Goal: Task Accomplishment & Management: Use online tool/utility

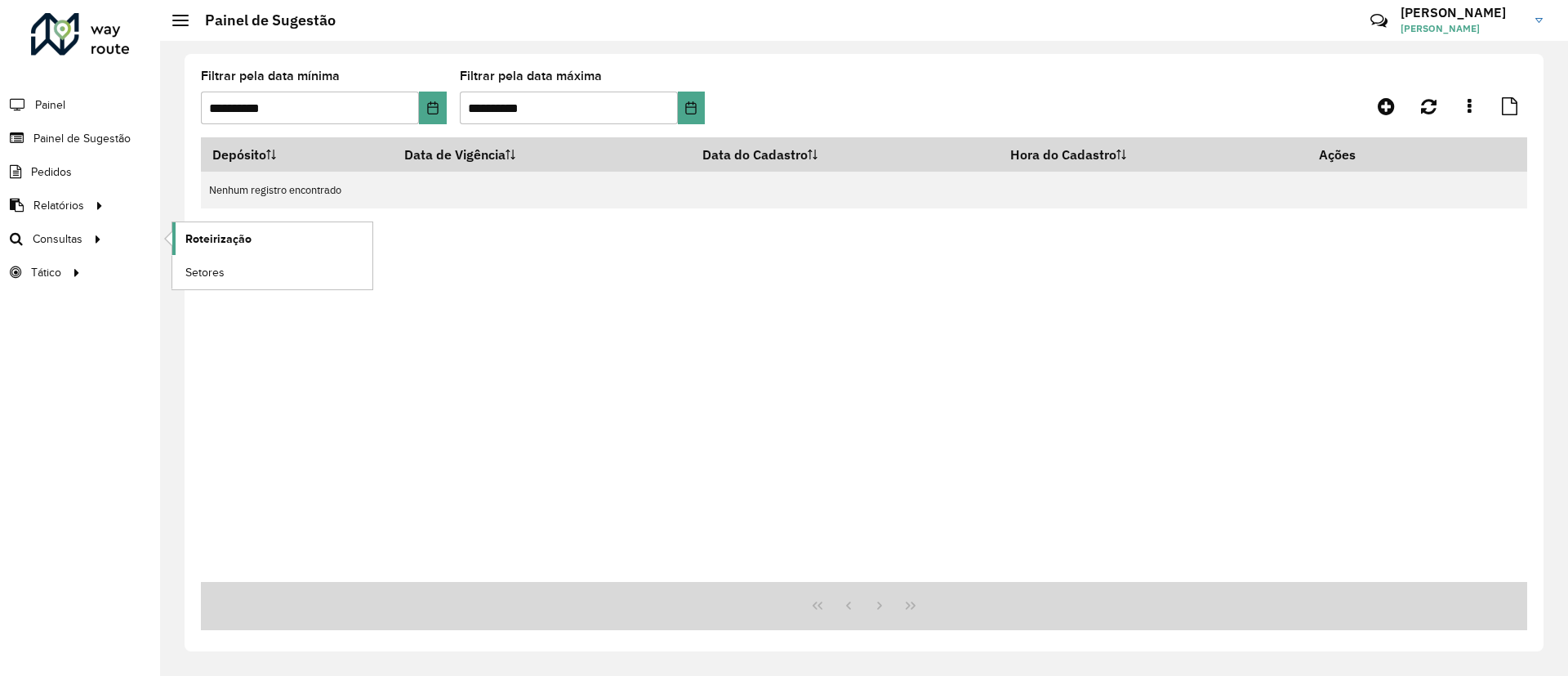
click at [227, 235] on span "Roteirização" at bounding box center [218, 239] width 66 height 17
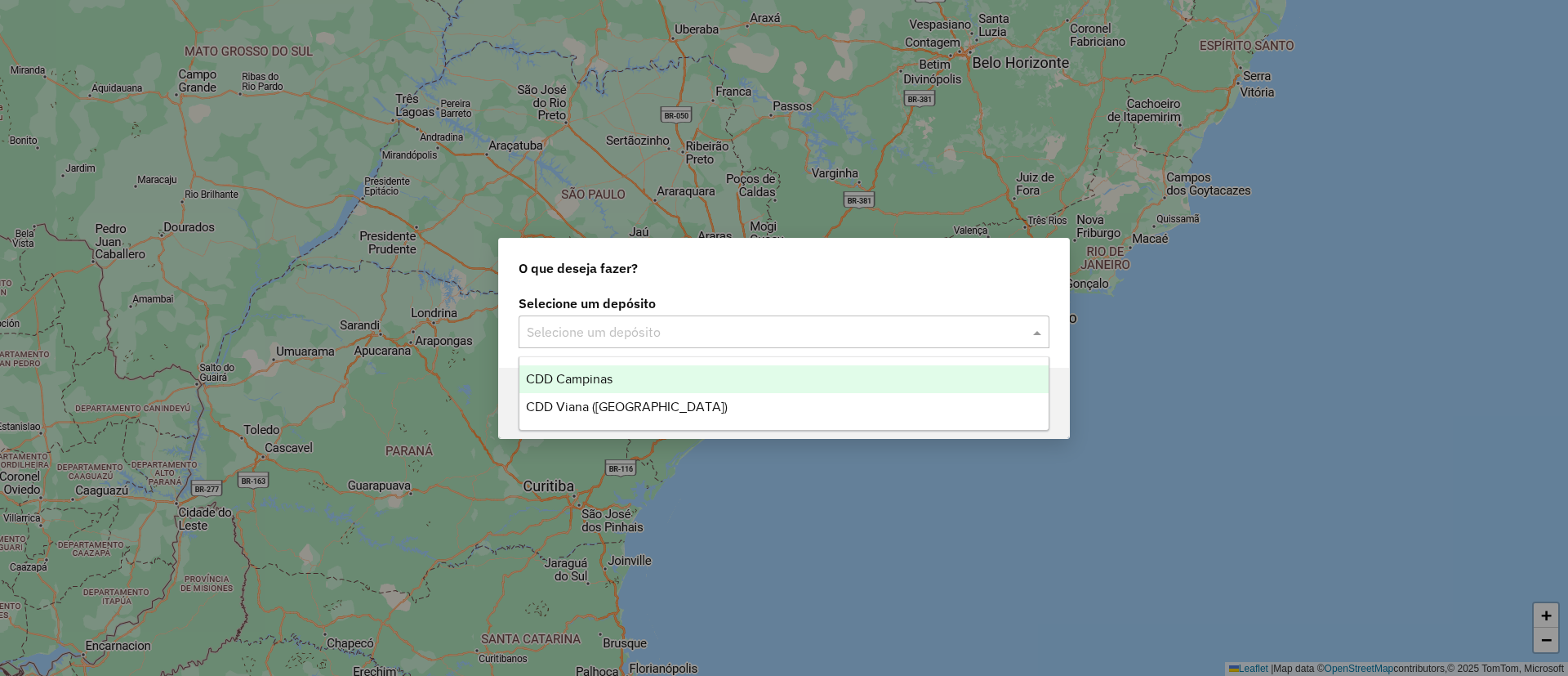
click at [755, 345] on div "Selecione um depósito" at bounding box center [784, 332] width 531 height 32
click at [692, 366] on div "CDD Campinas" at bounding box center [784, 379] width 529 height 28
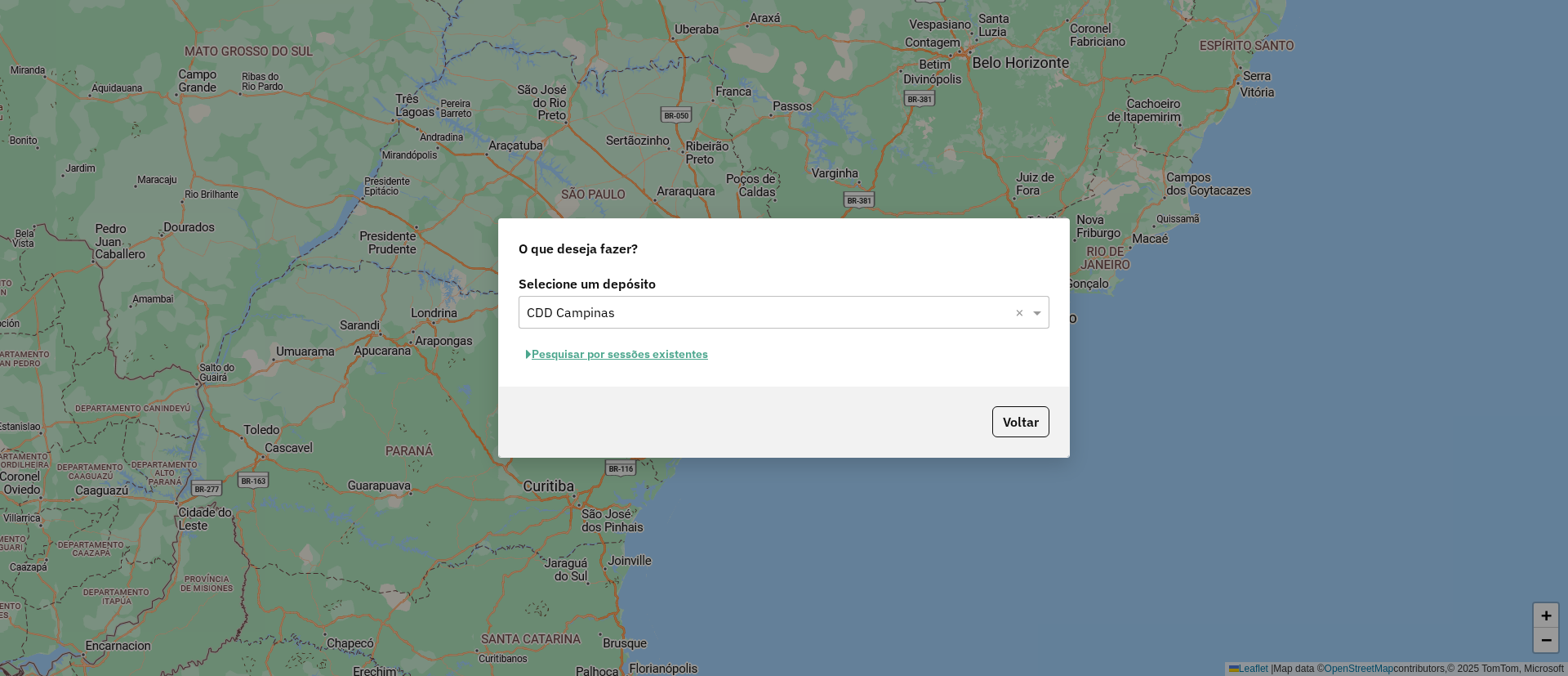
click at [631, 358] on button "Pesquisar por sessões existentes" at bounding box center [617, 354] width 197 height 25
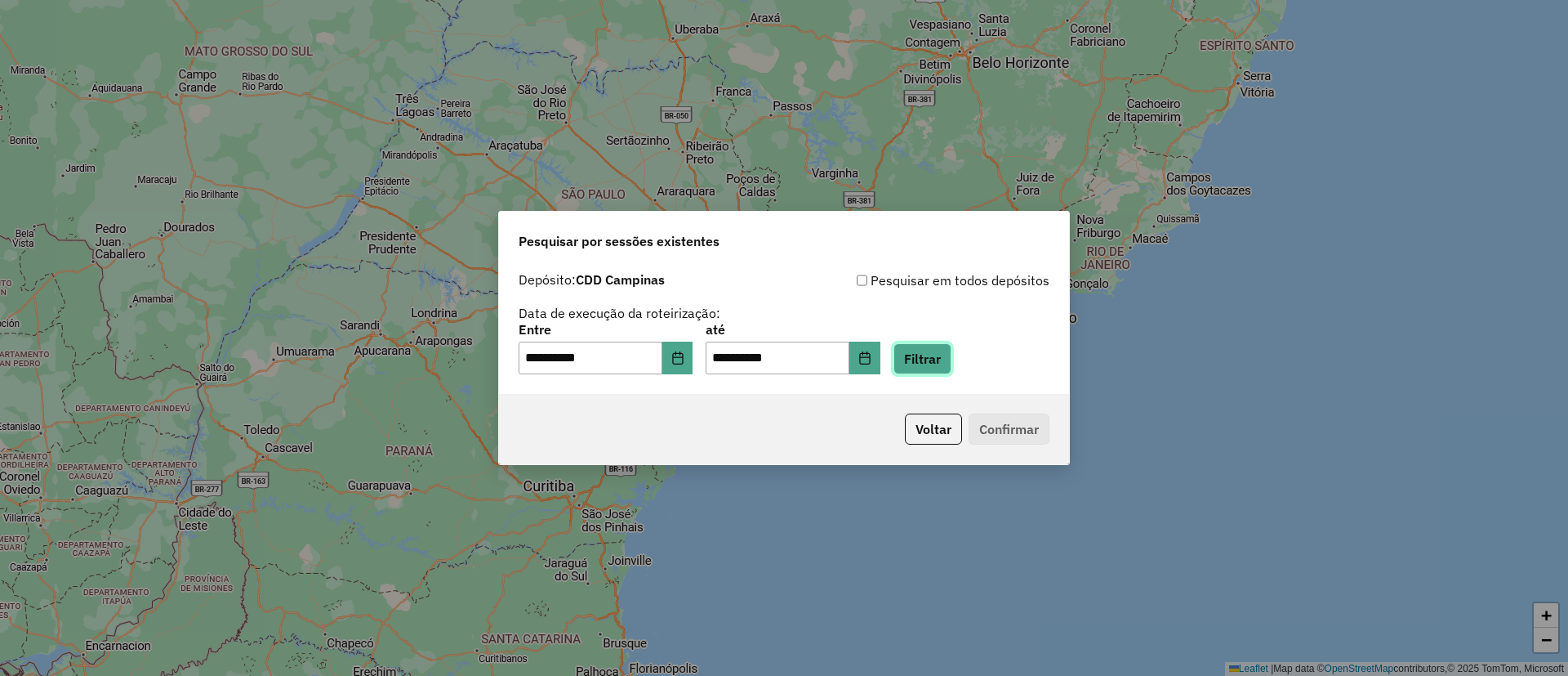
click at [926, 354] on button "Filtrar" at bounding box center [922, 358] width 58 height 31
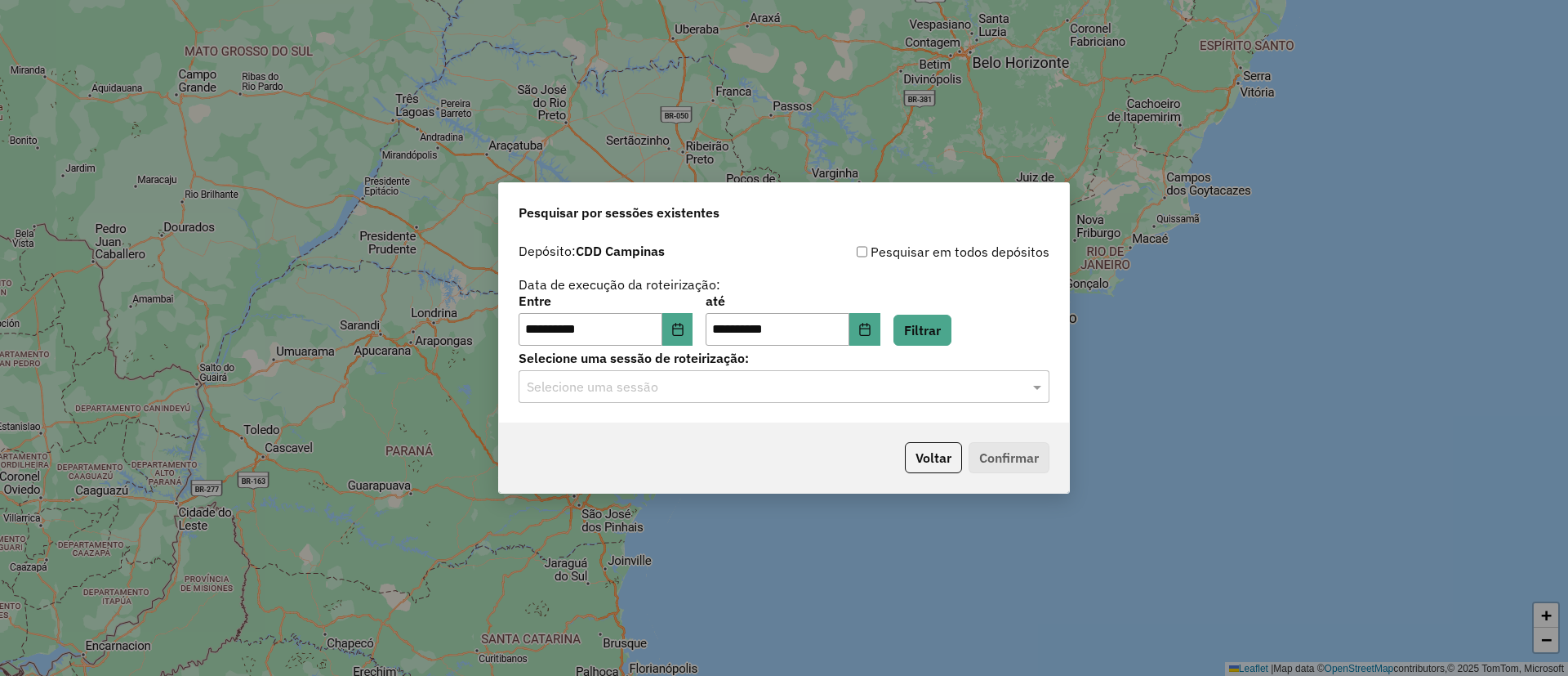
click at [903, 391] on input "text" at bounding box center [767, 386] width 482 height 20
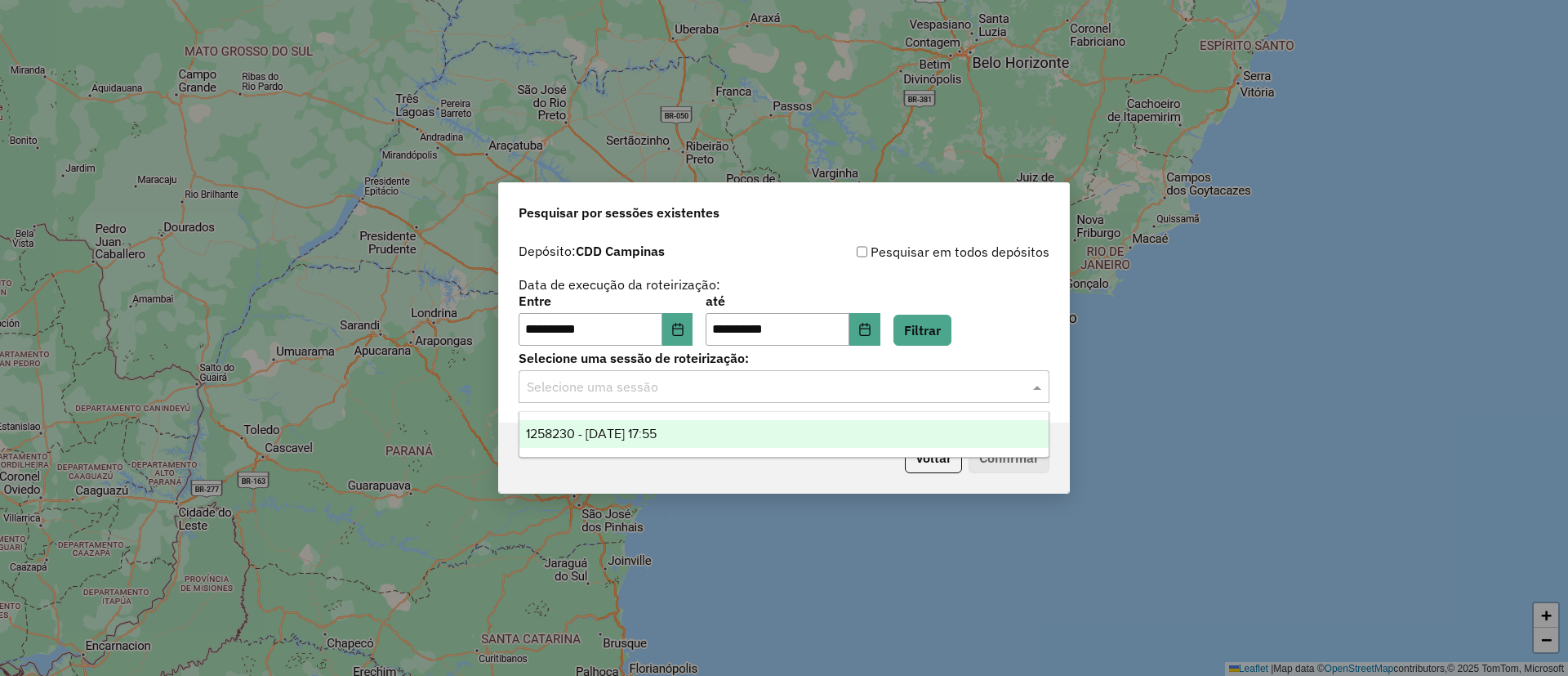
click at [694, 434] on div "1258230 - 03/09/2025 17:55" at bounding box center [784, 434] width 529 height 28
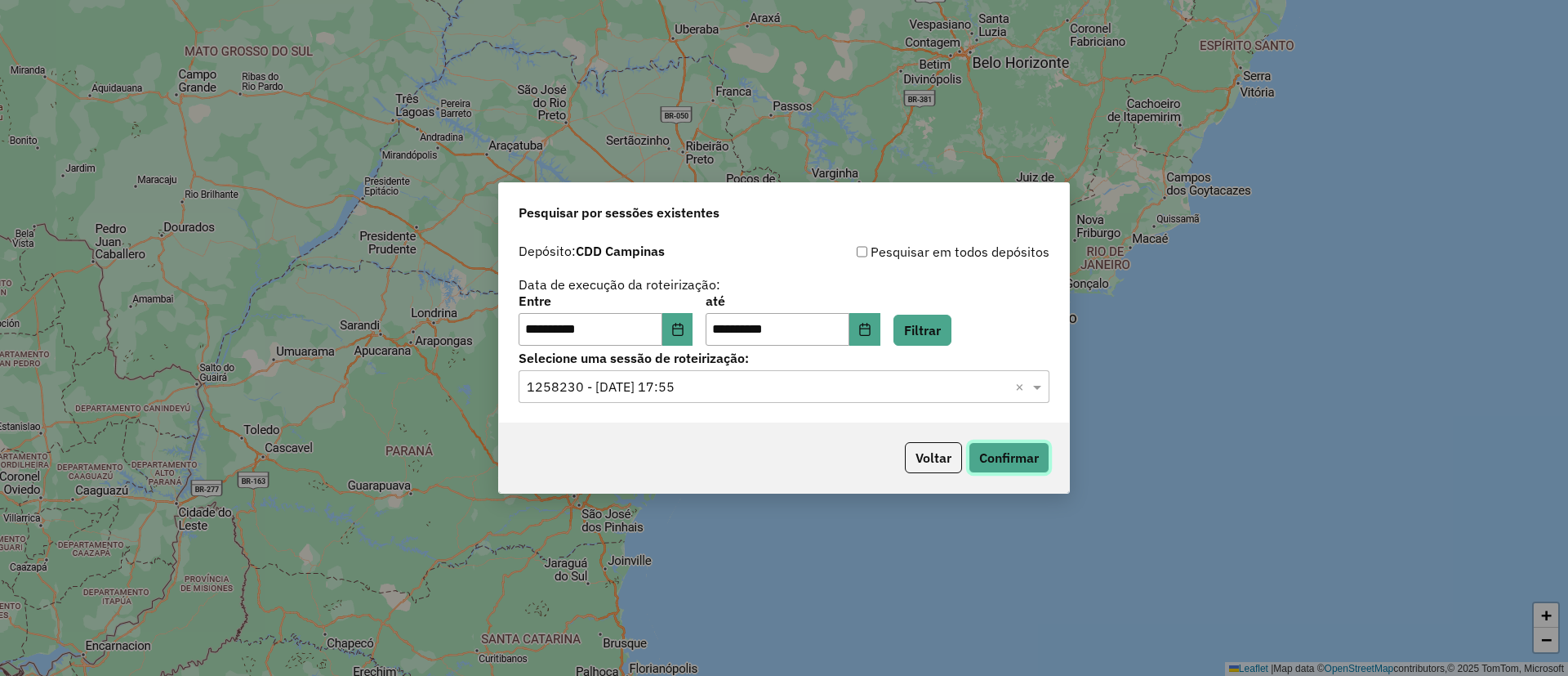
click at [1030, 454] on button "Confirmar" at bounding box center [1008, 457] width 81 height 31
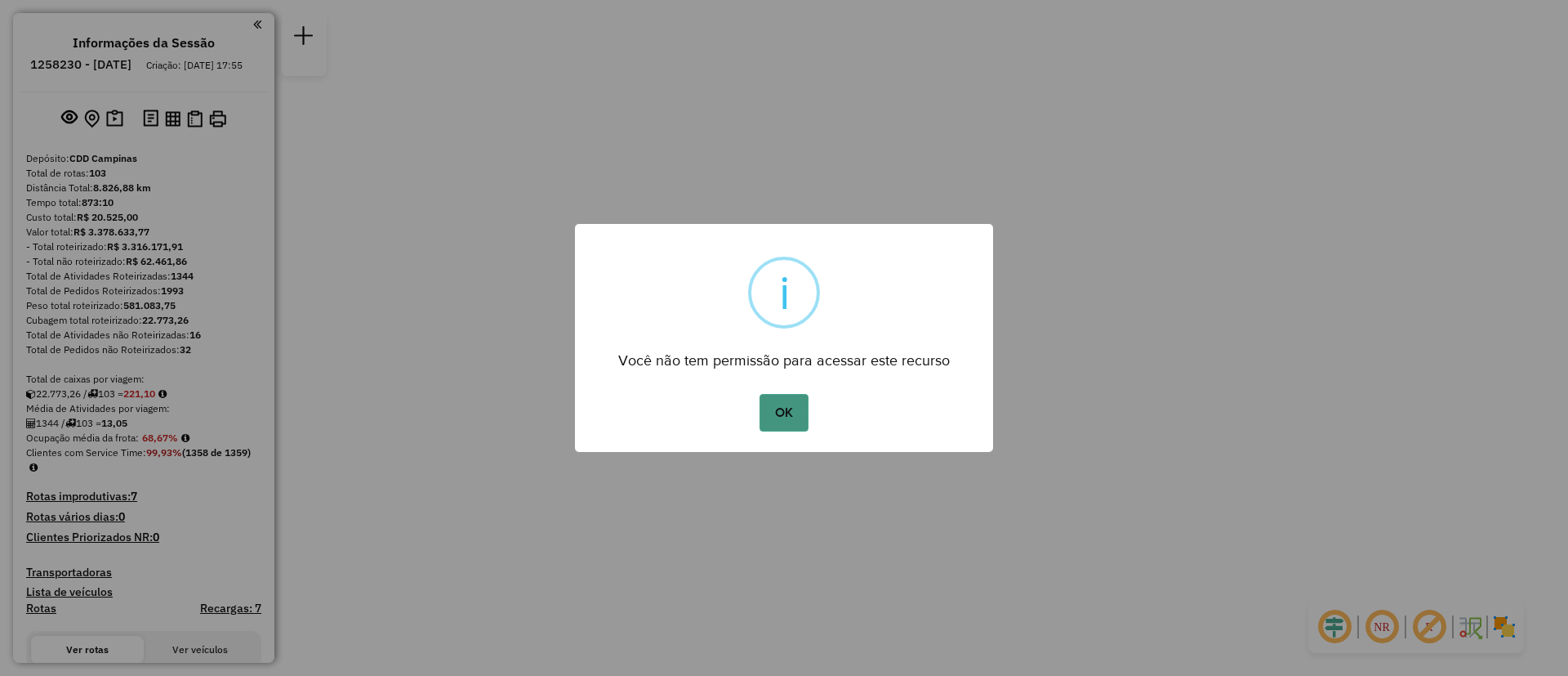
click at [790, 402] on button "OK" at bounding box center [784, 412] width 48 height 37
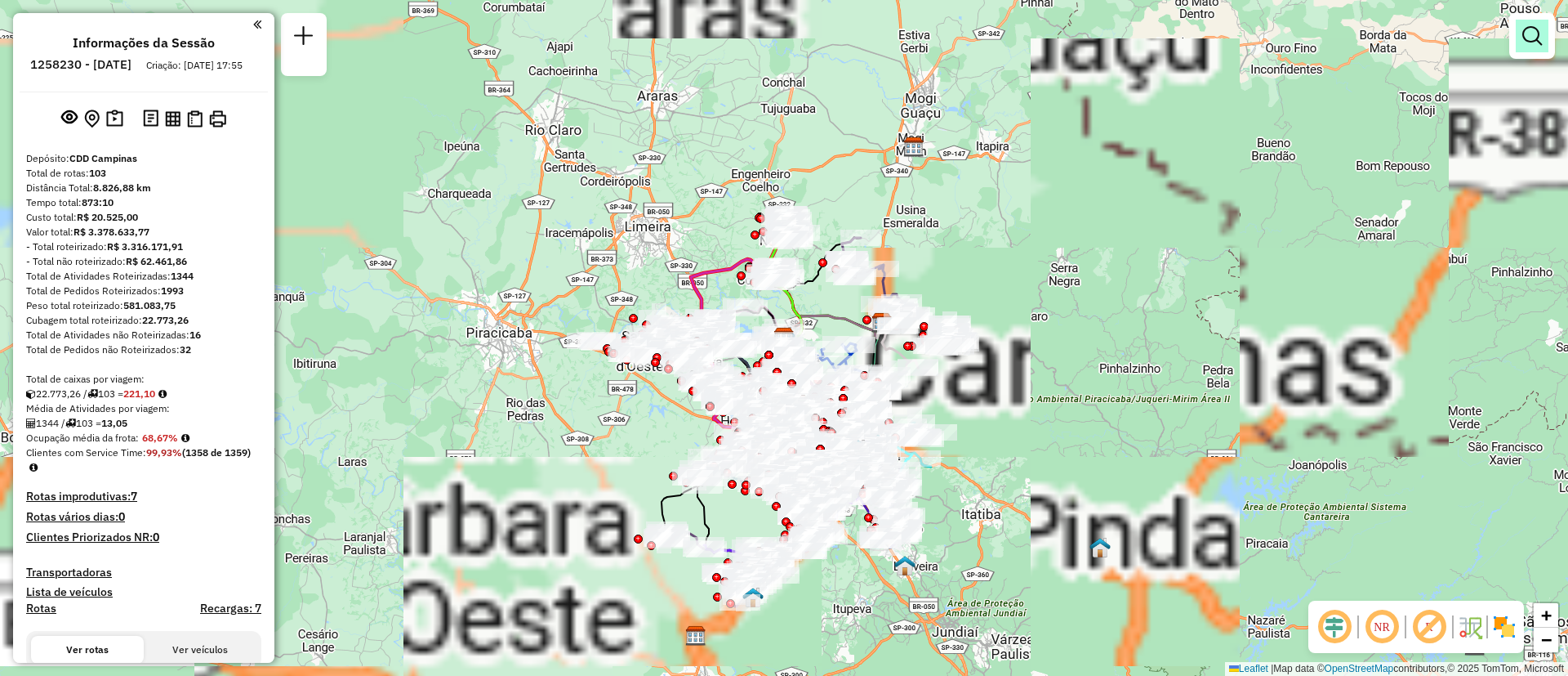
click at [1528, 41] on em at bounding box center [1532, 35] width 19 height 20
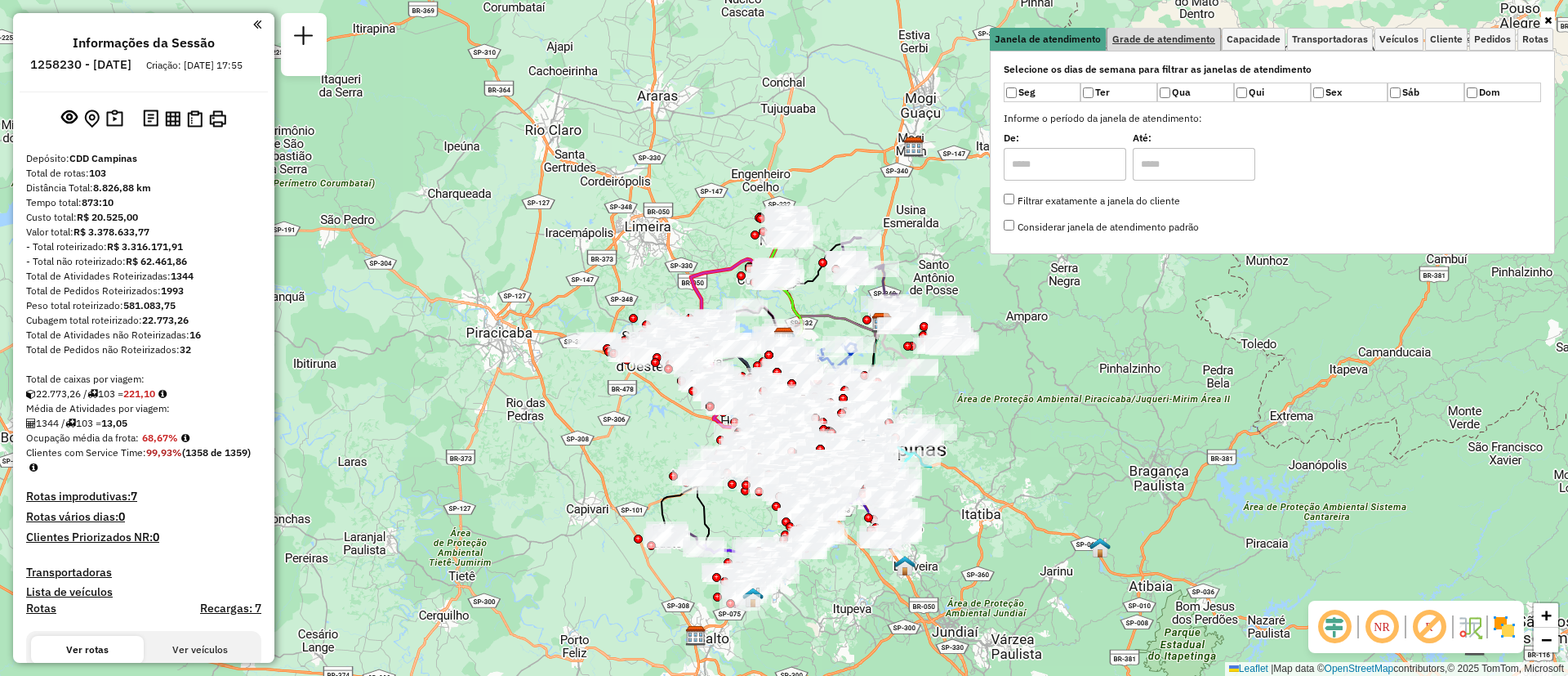
click at [1171, 43] on span "Grade de atendimento" at bounding box center [1163, 39] width 103 height 10
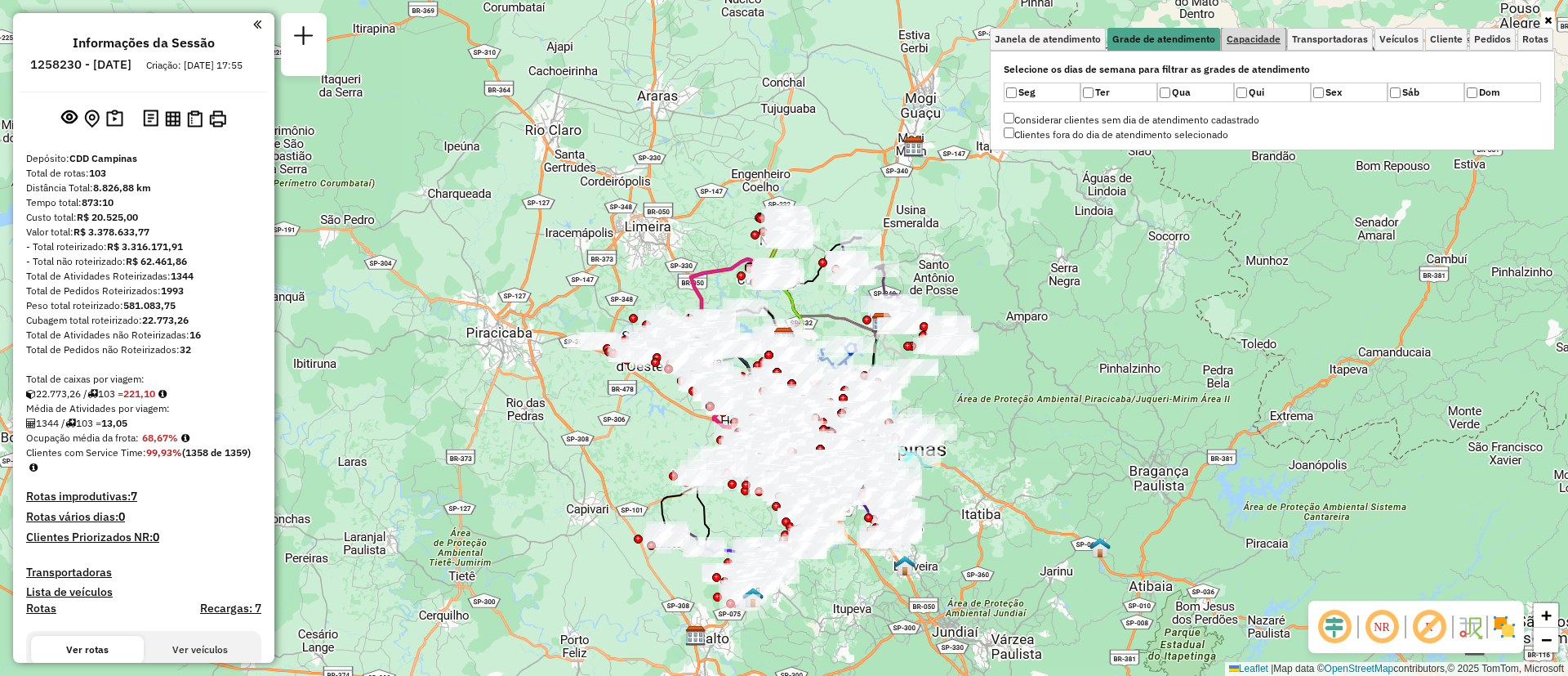
click at [1248, 40] on span "Capacidade" at bounding box center [1253, 39] width 54 height 10
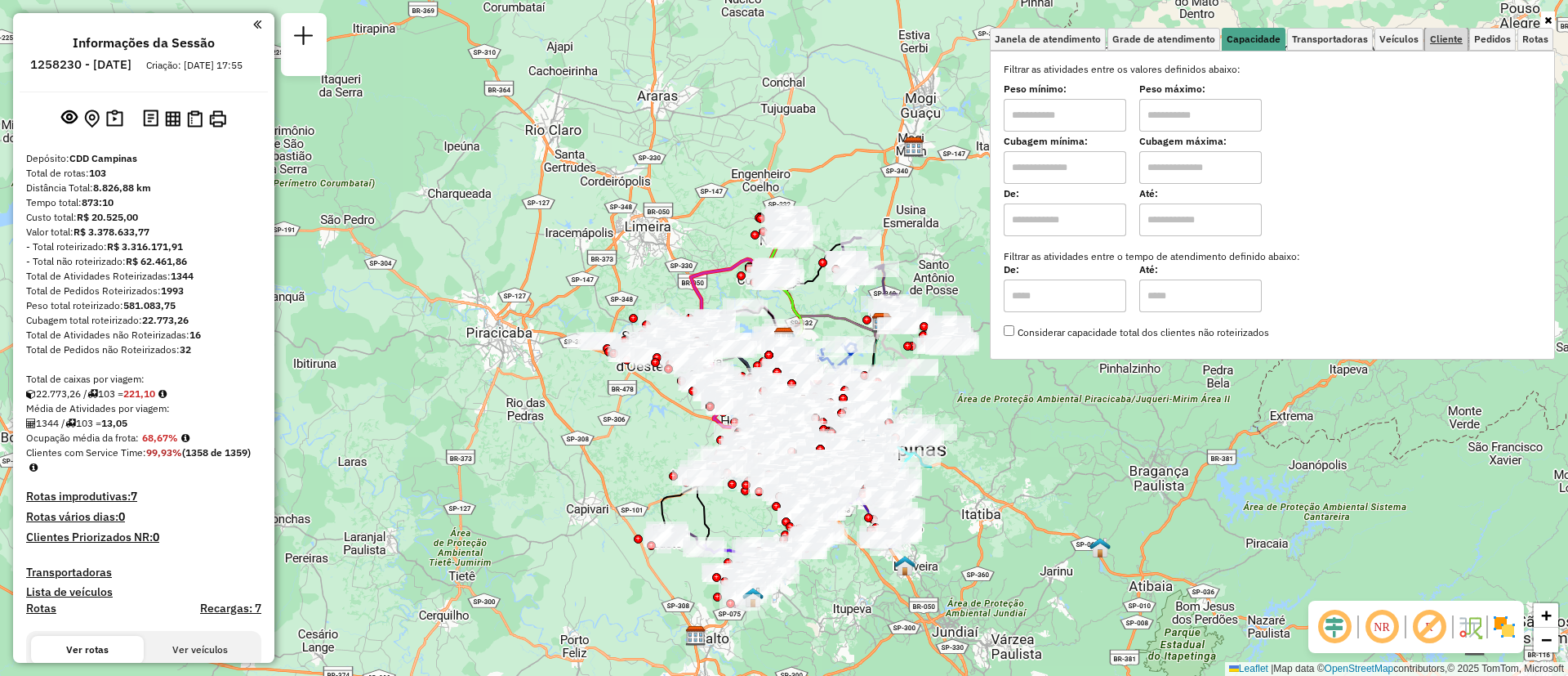
click at [1446, 40] on span "Cliente" at bounding box center [1445, 39] width 32 height 10
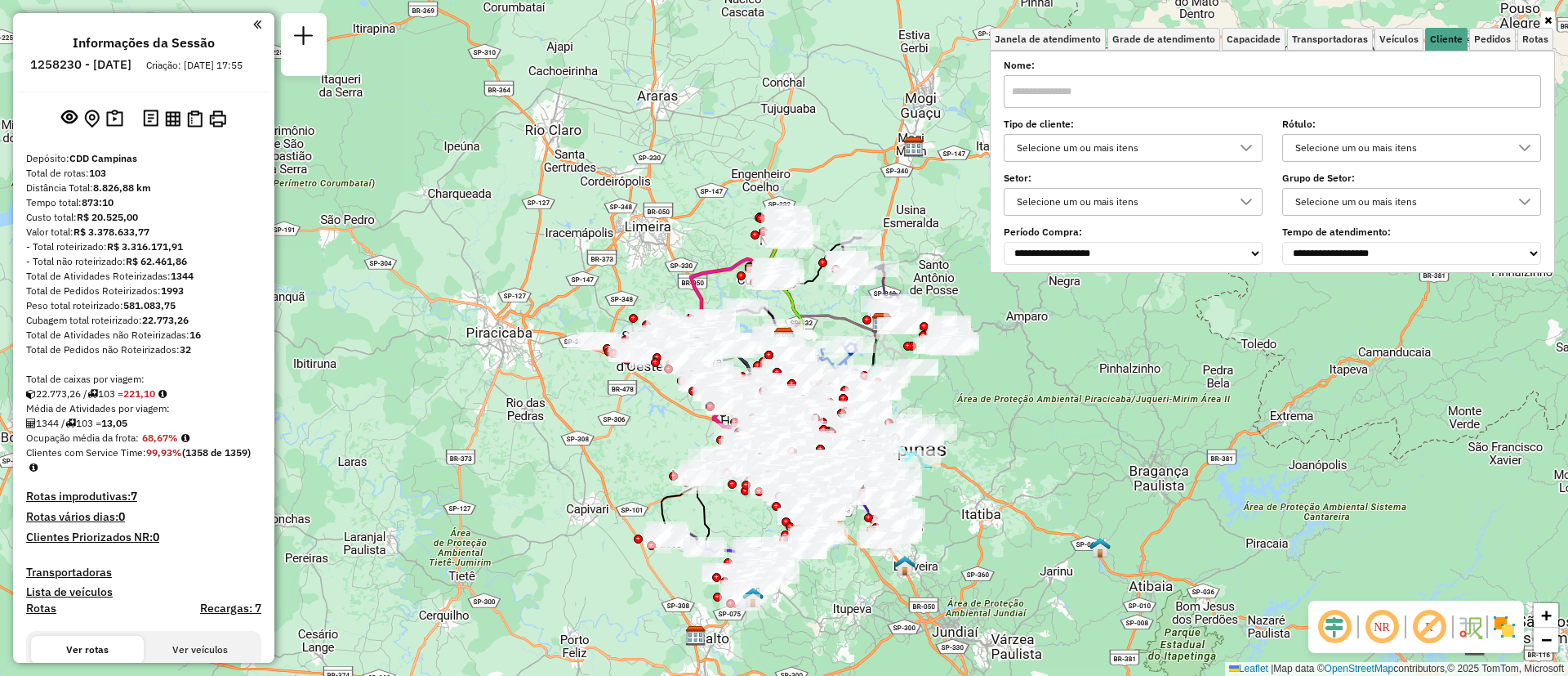
click at [1137, 150] on div "Selecione um ou mais itens" at bounding box center [1121, 148] width 220 height 26
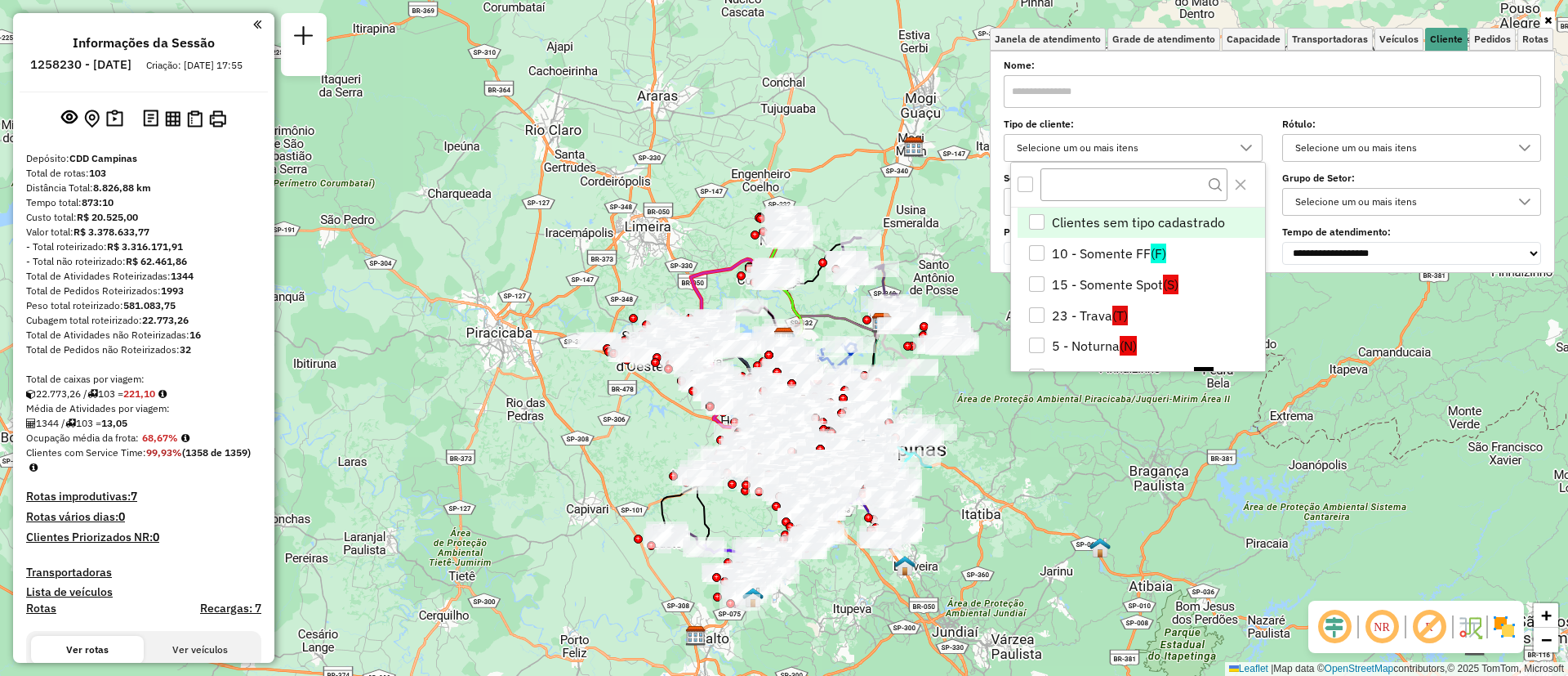
scroll to position [10, 57]
click at [1069, 338] on li "5 - Noturna (N)" at bounding box center [1141, 344] width 248 height 31
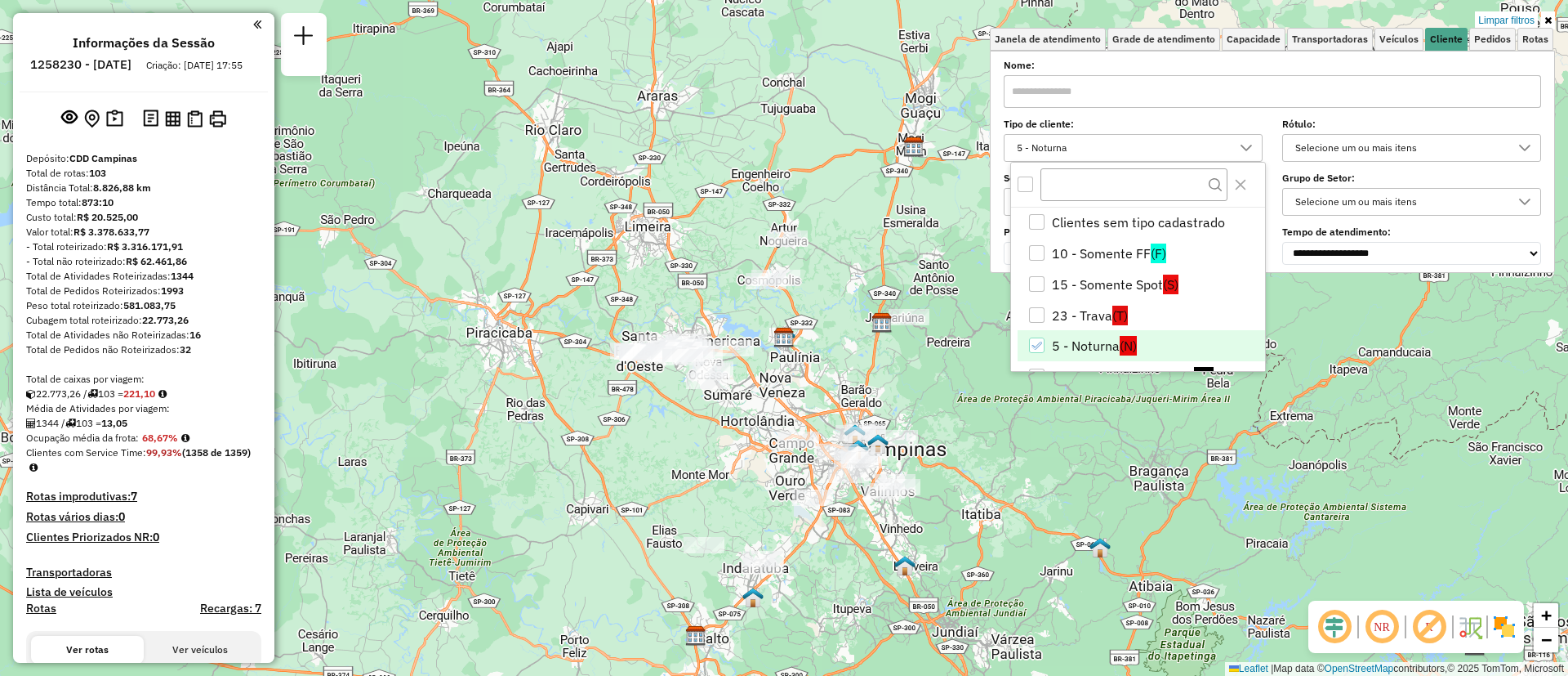
click at [1001, 548] on div "Limpar filtros Janela de atendimento Grade de atendimento Capacidade Transporta…" at bounding box center [784, 338] width 1568 height 676
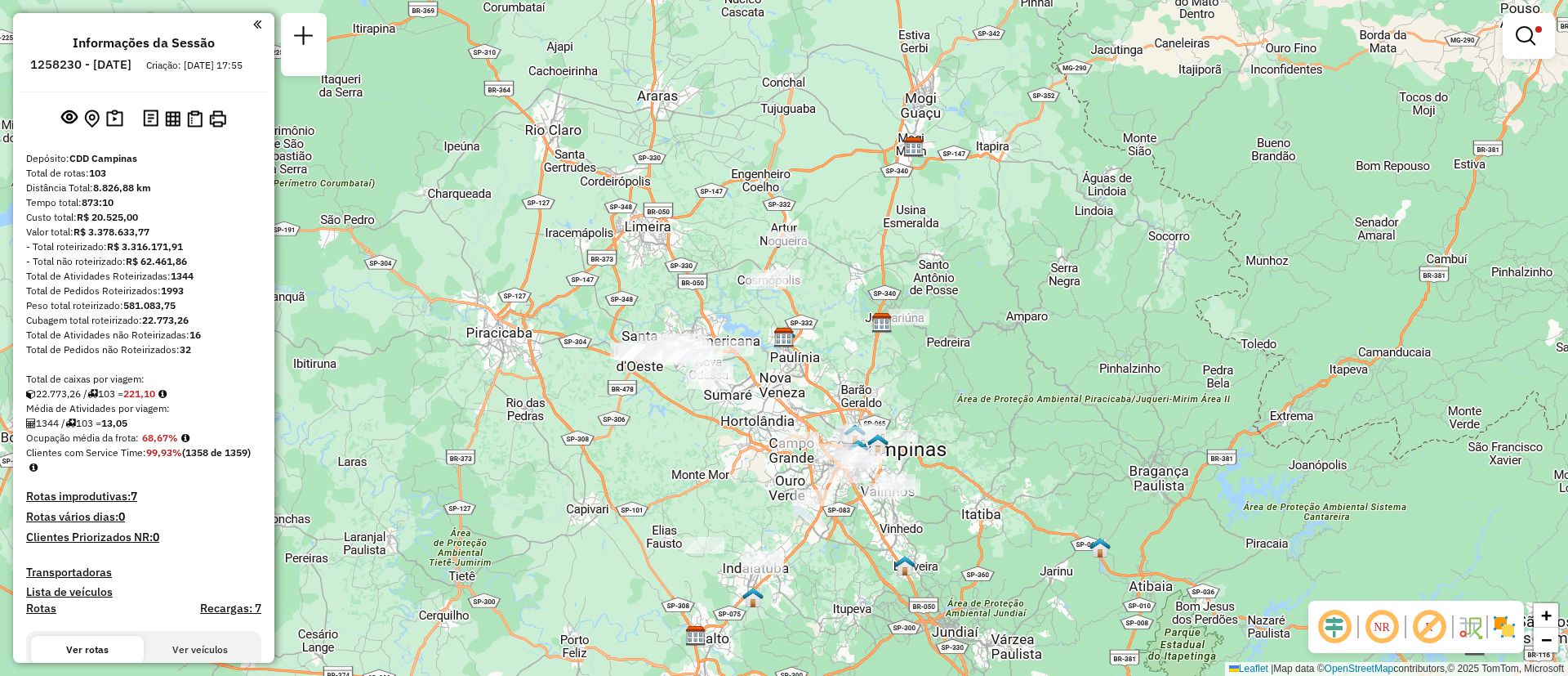
click at [1384, 634] on em at bounding box center [1381, 627] width 39 height 39
click at [1501, 630] on img at bounding box center [1504, 627] width 26 height 26
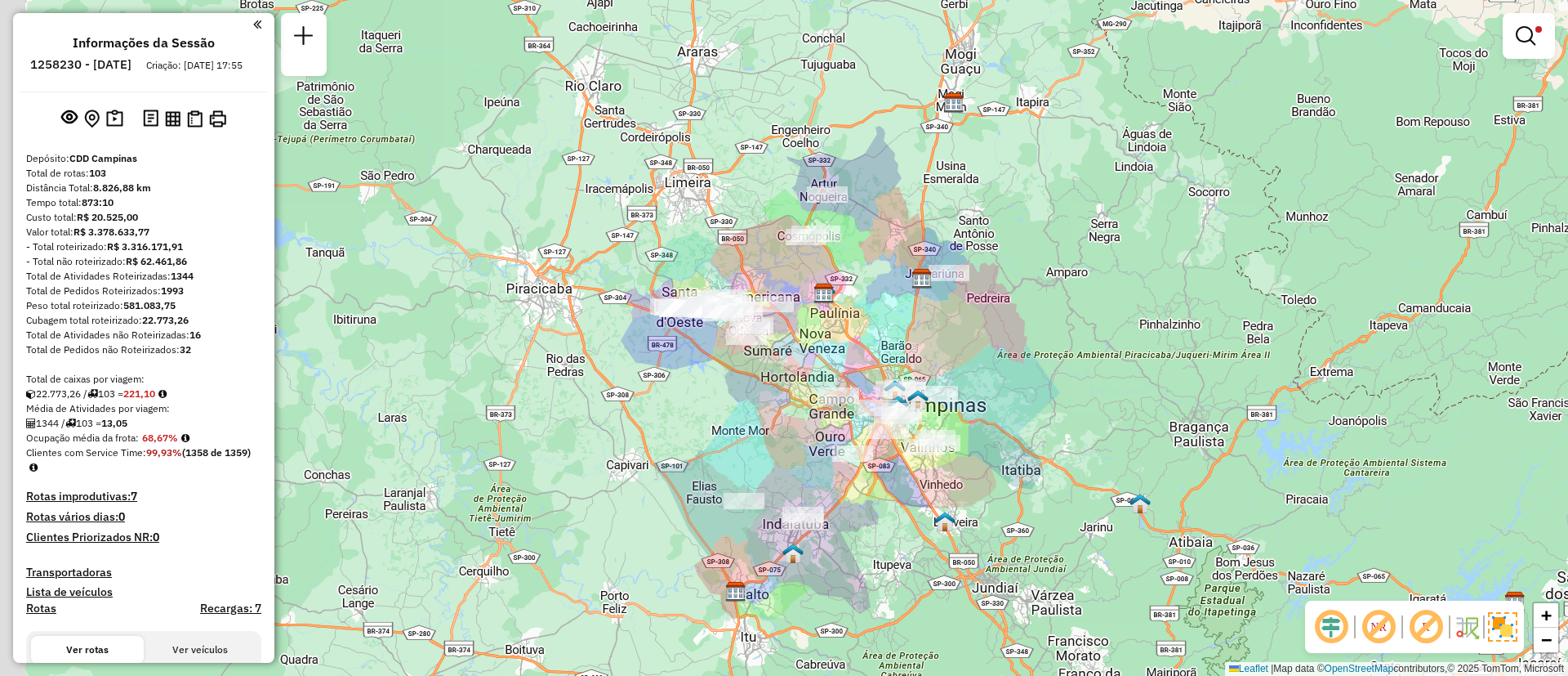
drag, startPoint x: 1207, startPoint y: 382, endPoint x: 1219, endPoint y: 368, distance: 18.4
click at [1219, 368] on div "Limpar filtros Janela de atendimento Grade de atendimento Capacidade Transporta…" at bounding box center [784, 338] width 1568 height 676
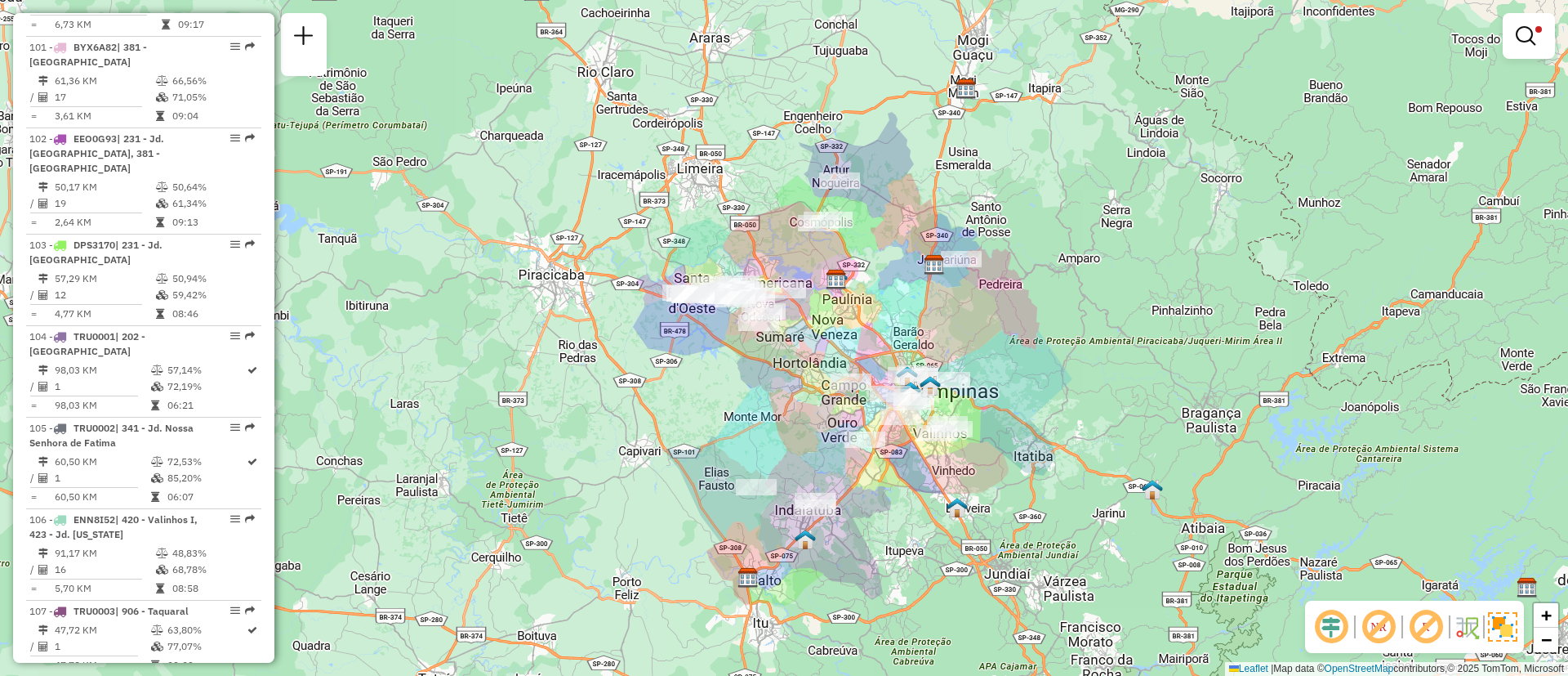
scroll to position [10229, 0]
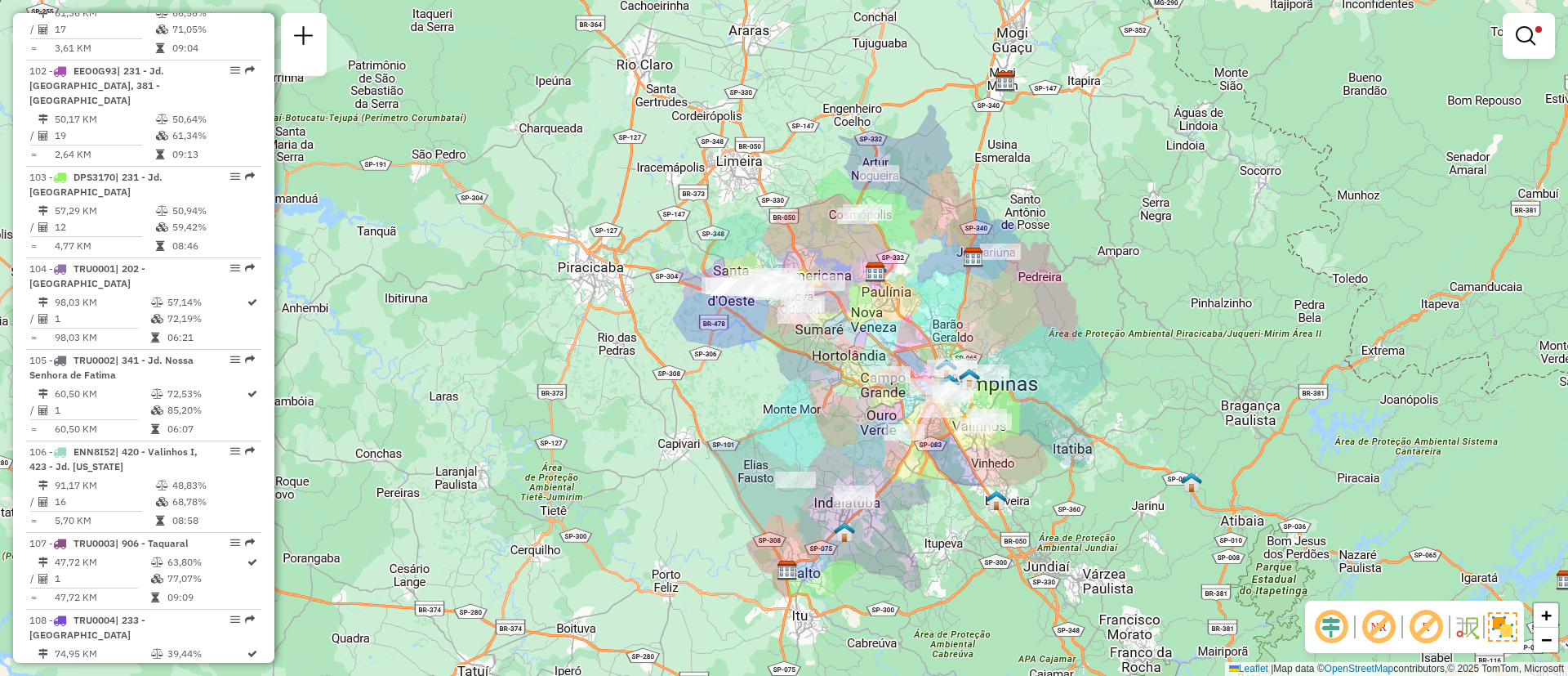
drag, startPoint x: 958, startPoint y: 330, endPoint x: 998, endPoint y: 322, distance: 40.8
click at [998, 322] on div "Limpar filtros Janela de atendimento Grade de atendimento Capacidade Transporta…" at bounding box center [784, 338] width 1568 height 676
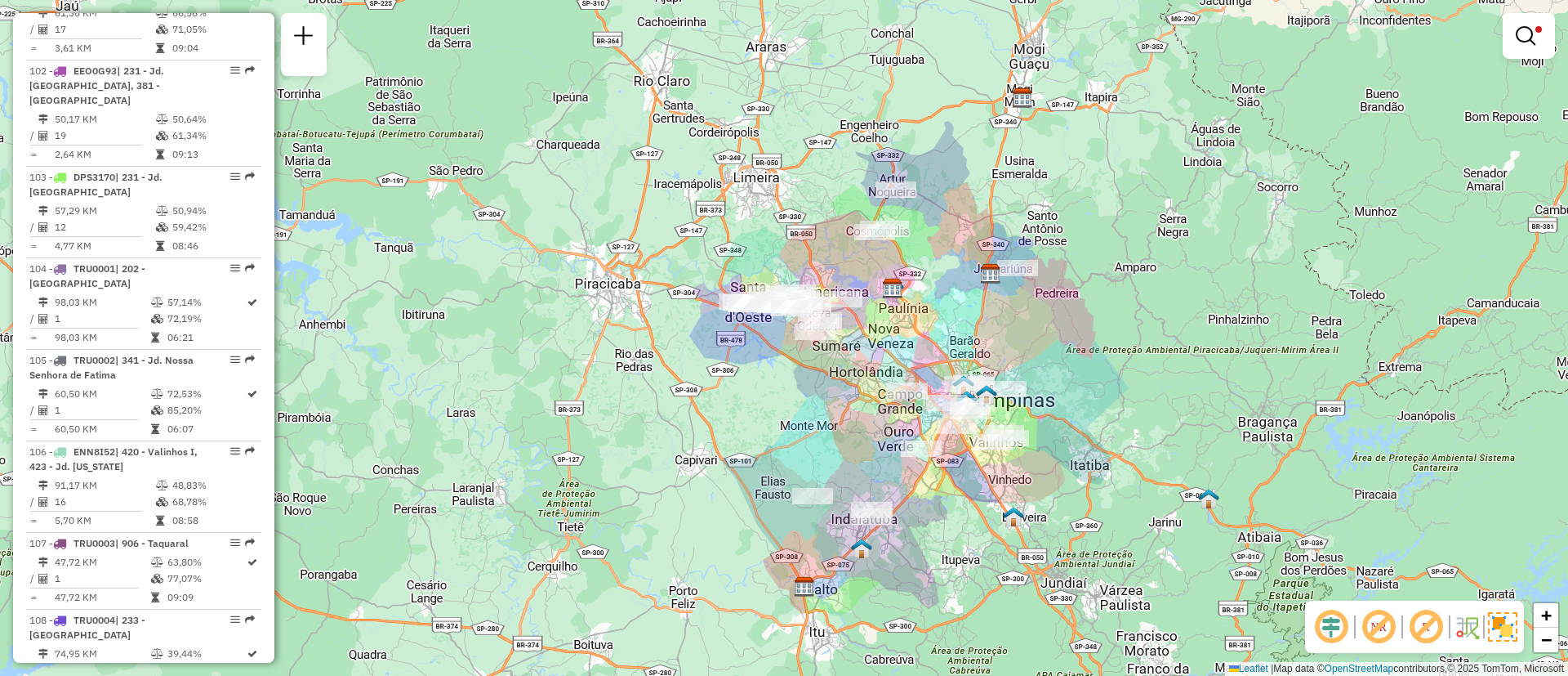
drag, startPoint x: 1095, startPoint y: 262, endPoint x: 1099, endPoint y: 316, distance: 54.1
click at [1099, 316] on div "Limpar filtros Janela de atendimento Grade de atendimento Capacidade Transporta…" at bounding box center [784, 338] width 1568 height 676
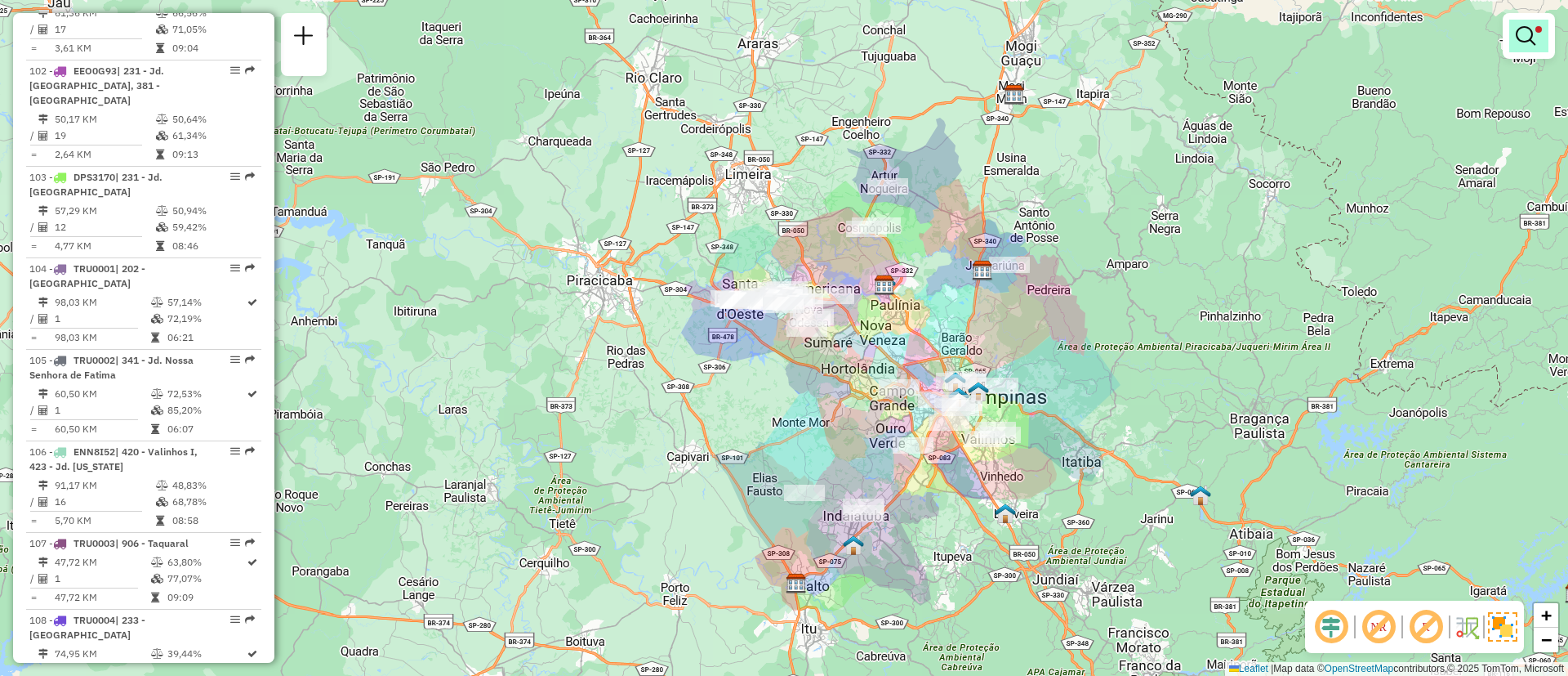
click at [1529, 44] on em at bounding box center [1525, 35] width 19 height 20
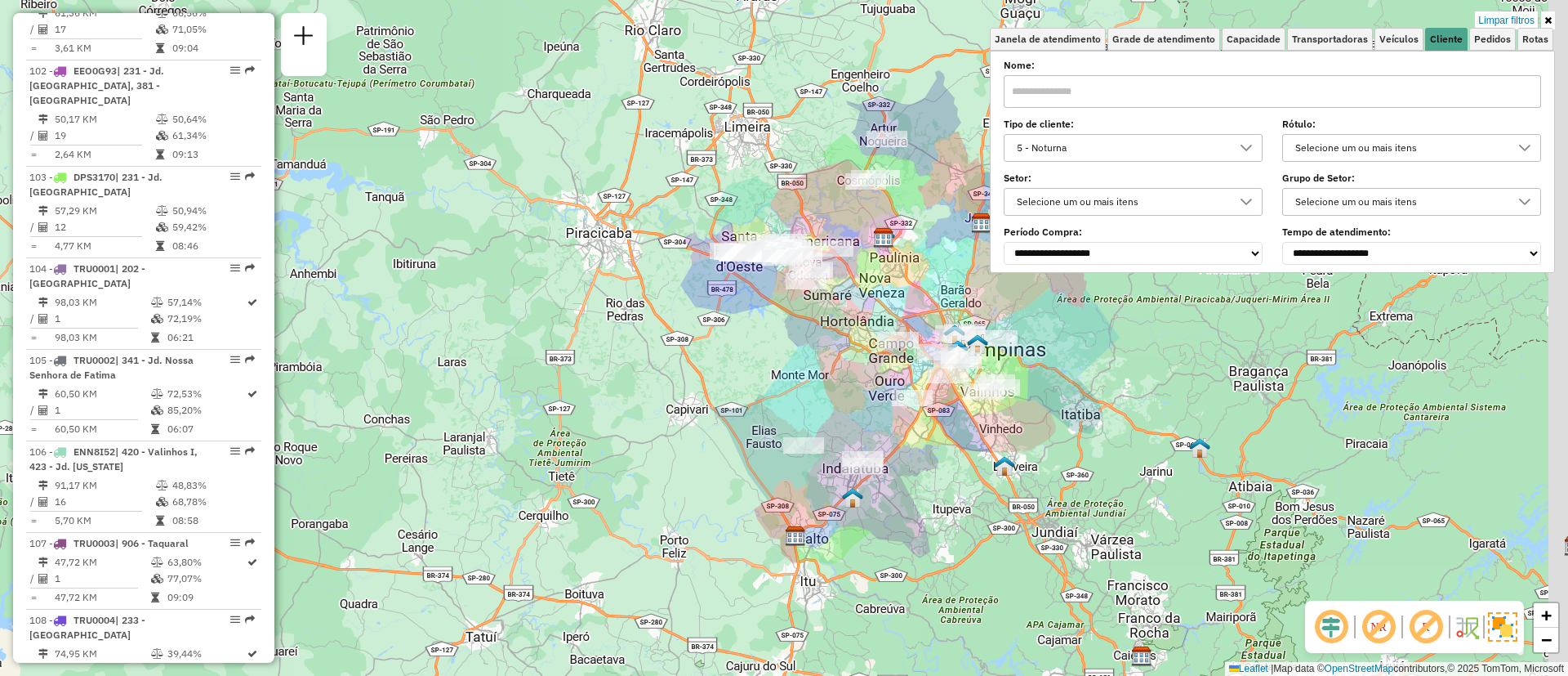
drag, startPoint x: 1158, startPoint y: 370, endPoint x: 1108, endPoint y: 447, distance: 91.8
click at [1108, 447] on div "Limpar filtros Janela de atendimento Grade de atendimento Capacidade Transporta…" at bounding box center [784, 338] width 1568 height 676
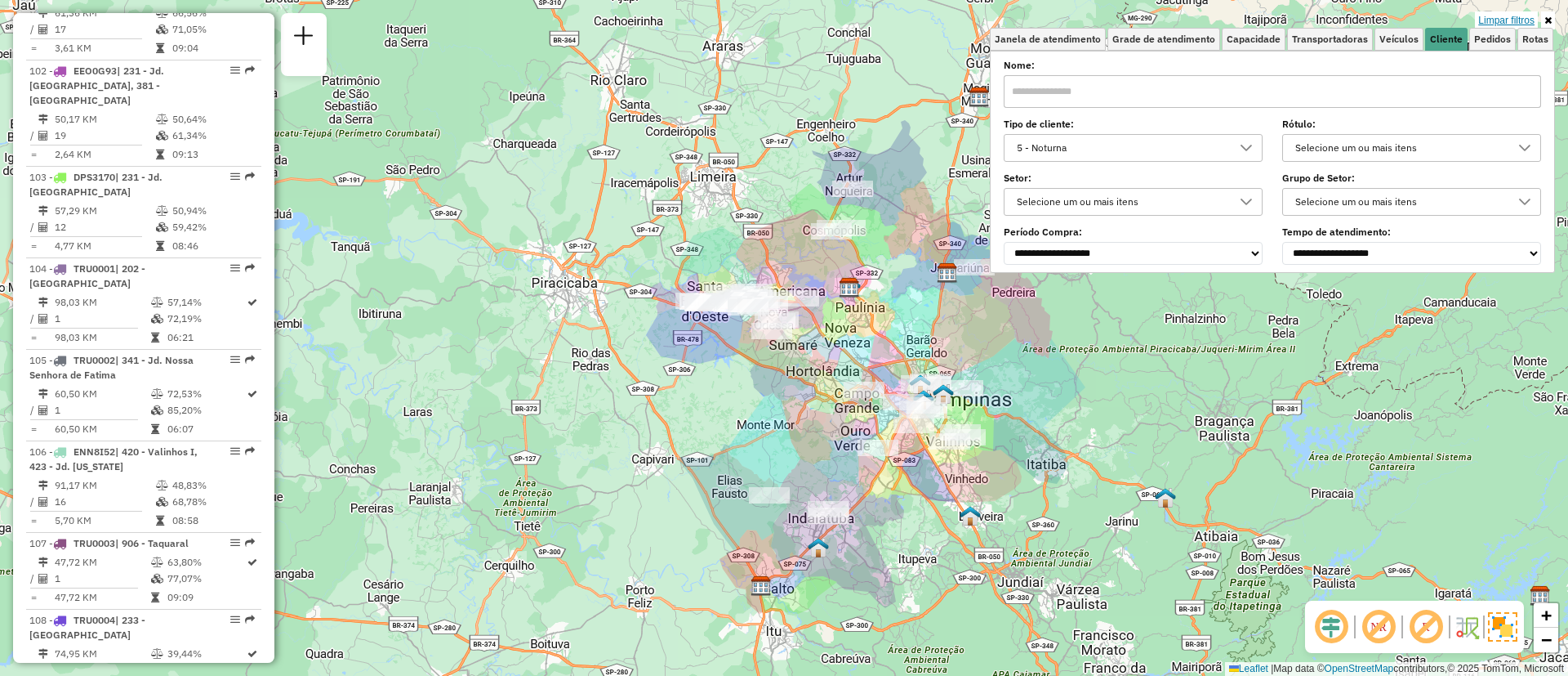
click at [1491, 24] on link "Limpar filtros" at bounding box center [1507, 20] width 63 height 18
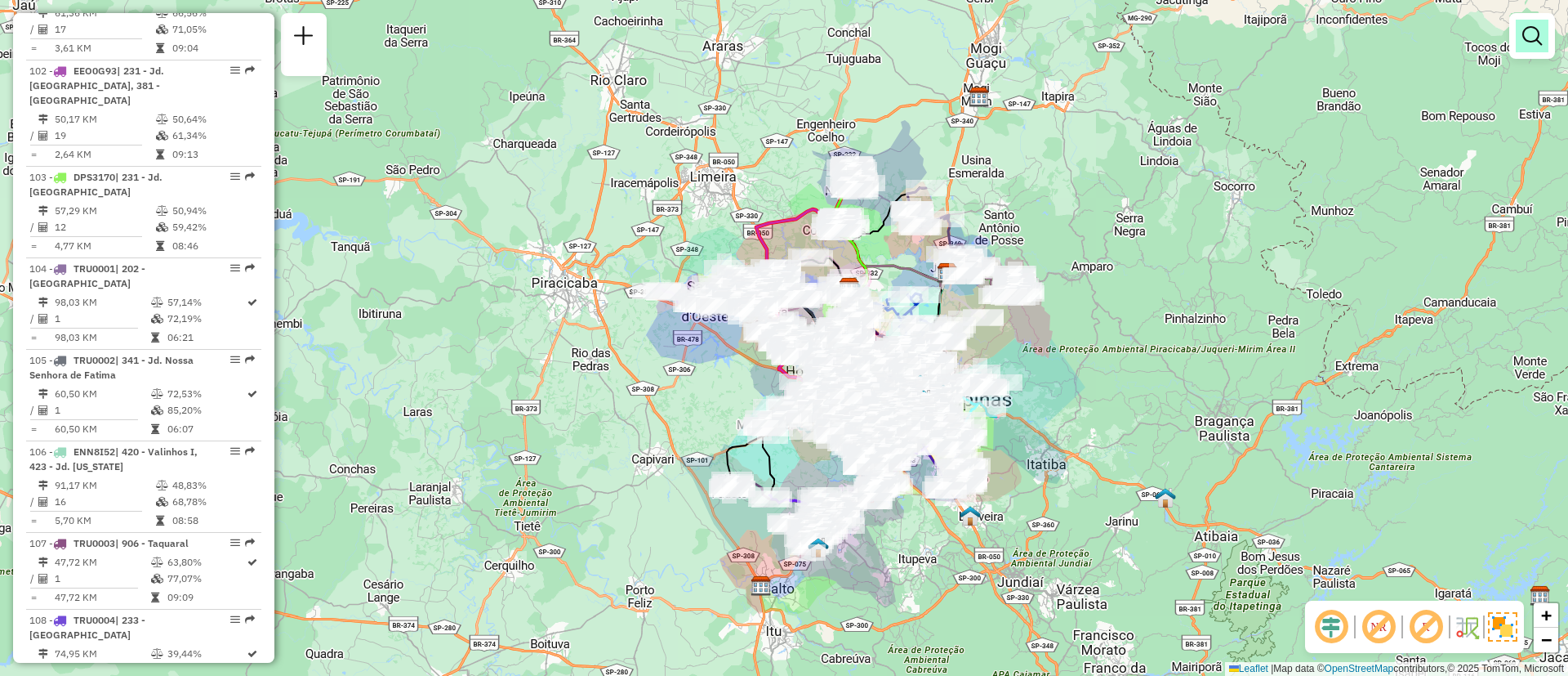
click at [1528, 36] on em at bounding box center [1532, 35] width 19 height 20
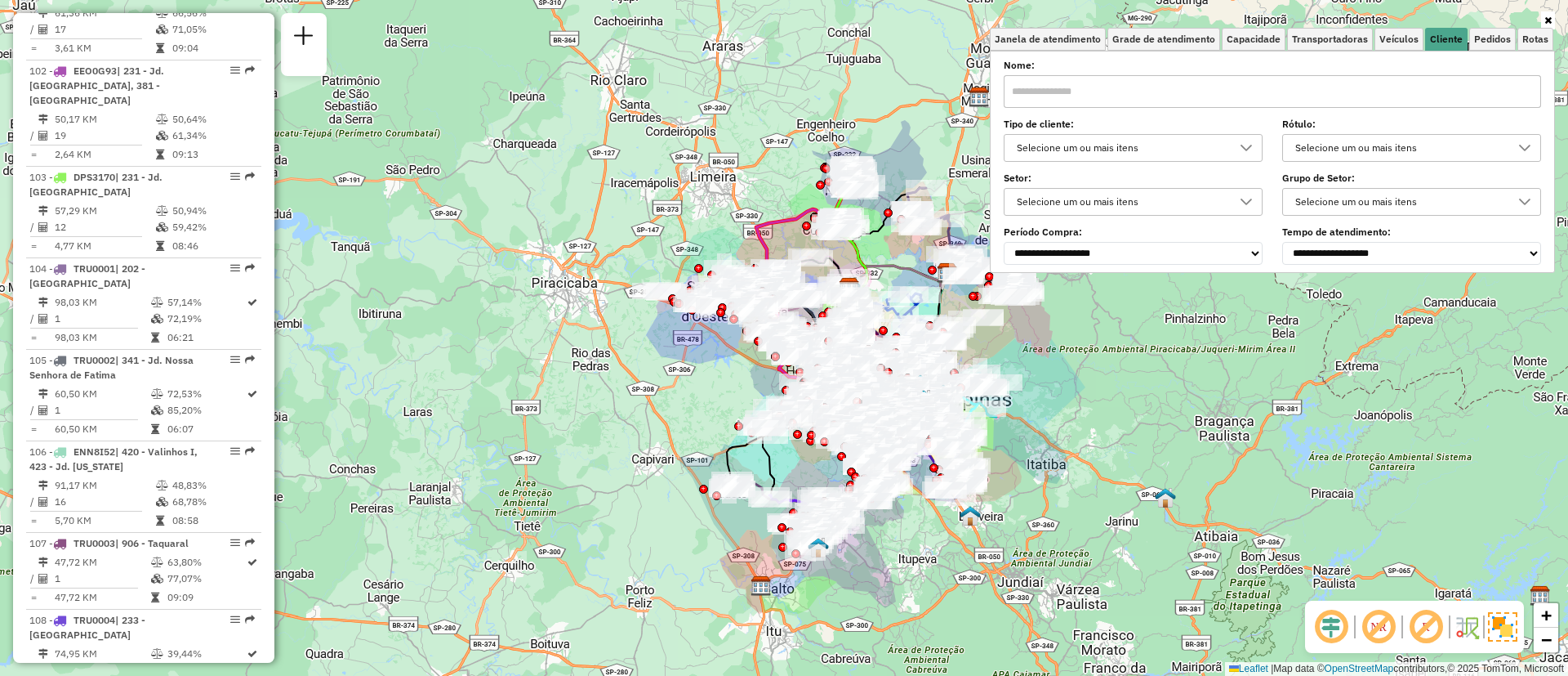
click at [1166, 153] on div "Selecione um ou mais itens" at bounding box center [1121, 148] width 220 height 26
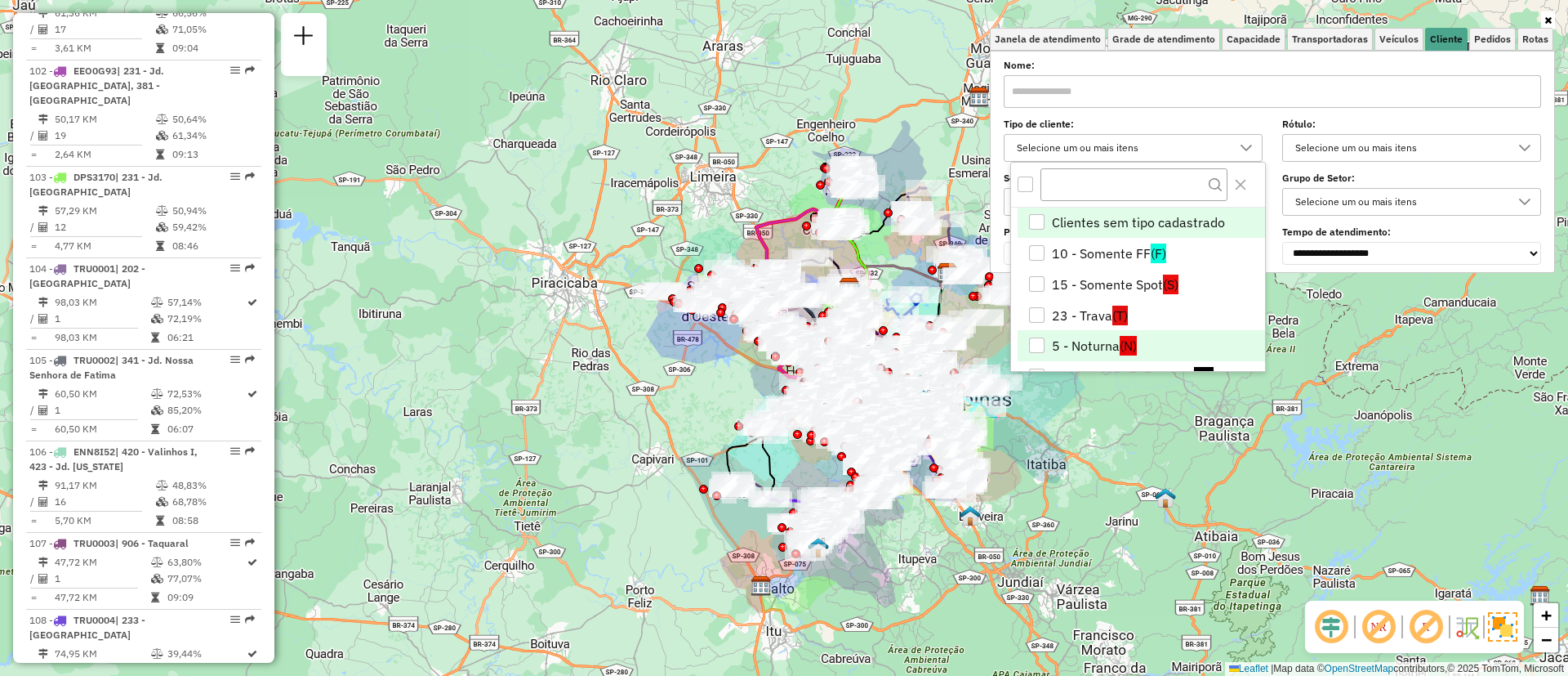
click at [1076, 349] on li "5 - Noturna (N)" at bounding box center [1141, 344] width 248 height 31
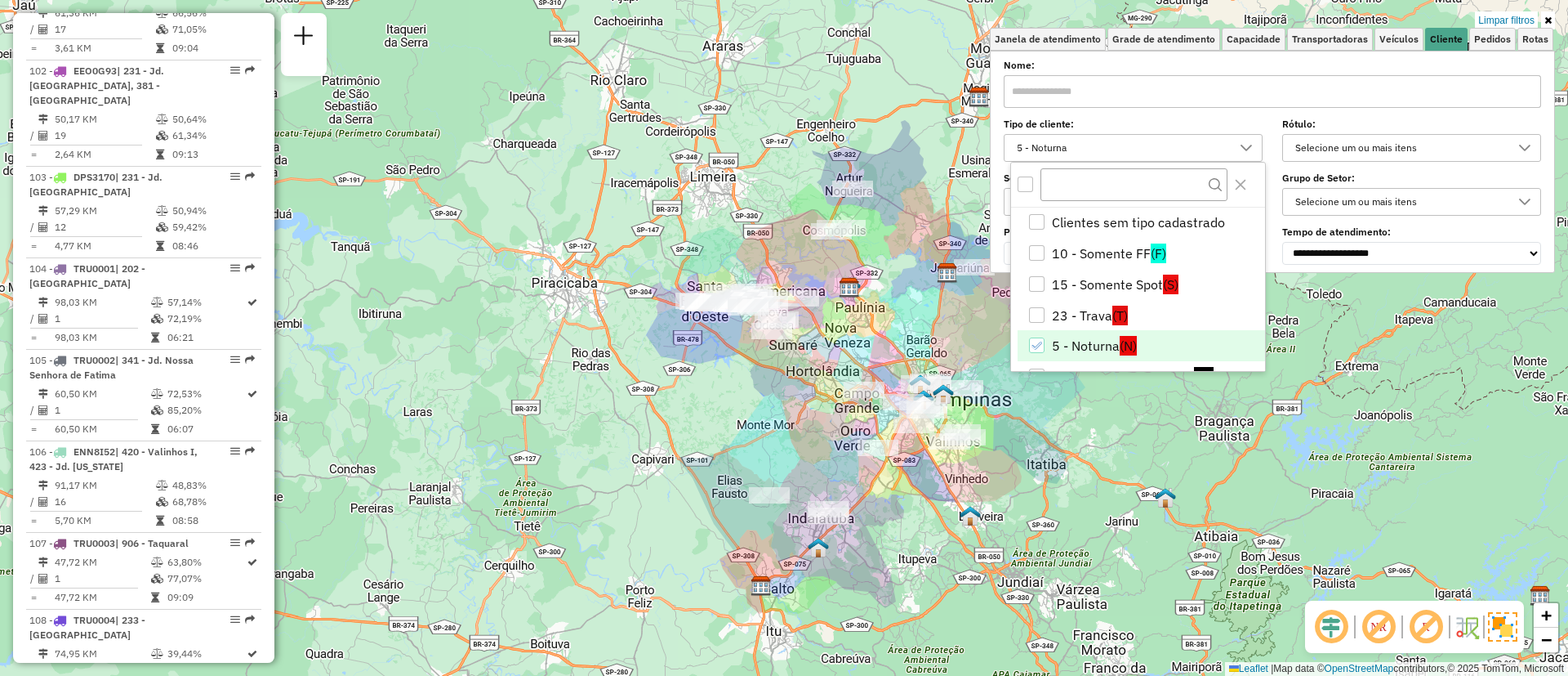
click at [1237, 127] on label "Tipo de cliente:" at bounding box center [1133, 124] width 259 height 15
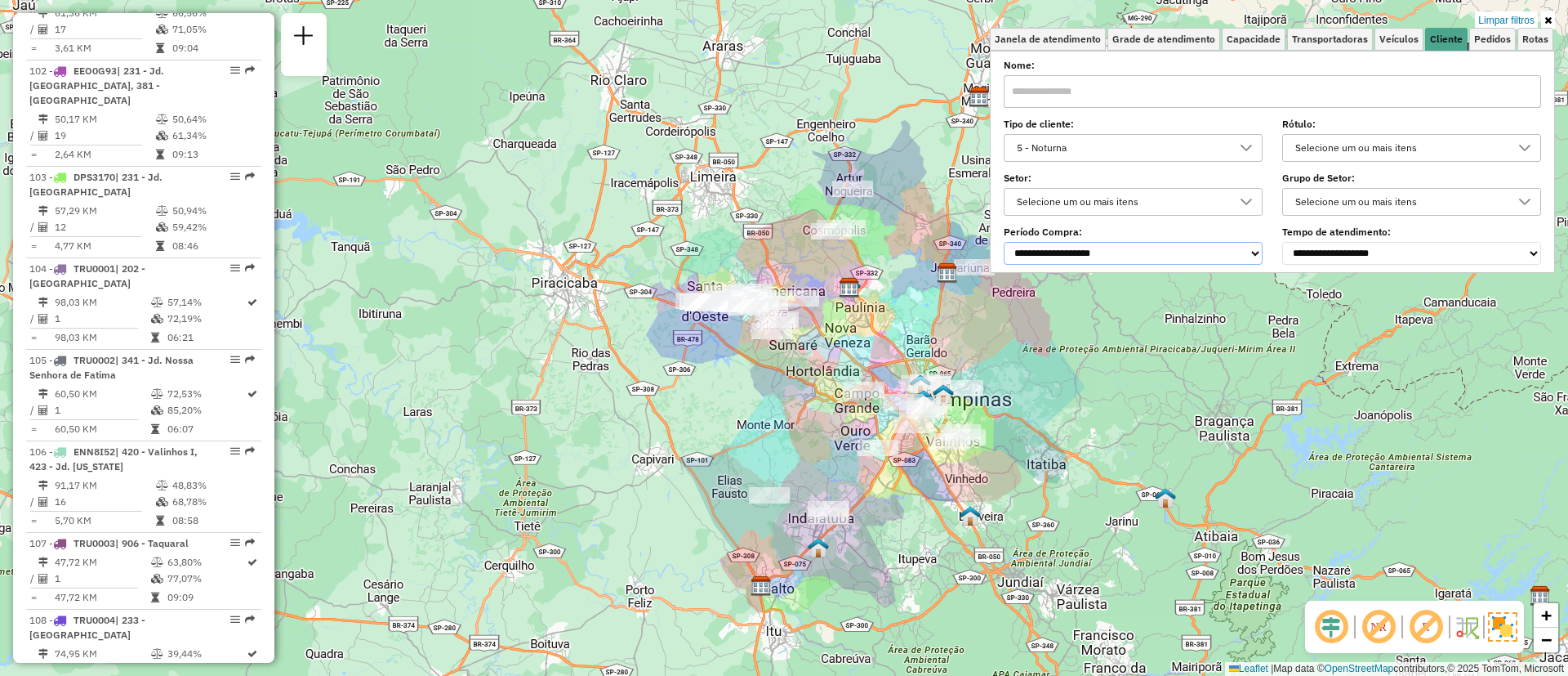
click at [1162, 255] on select "**********" at bounding box center [1133, 253] width 259 height 23
click at [1320, 239] on label "Tempo de atendimento:" at bounding box center [1411, 232] width 259 height 15
click at [1332, 245] on select "**********" at bounding box center [1411, 253] width 259 height 23
click at [1347, 215] on div "**********" at bounding box center [1272, 162] width 538 height 202
click at [1348, 207] on div "Selecione um ou mais itens" at bounding box center [1399, 202] width 220 height 26
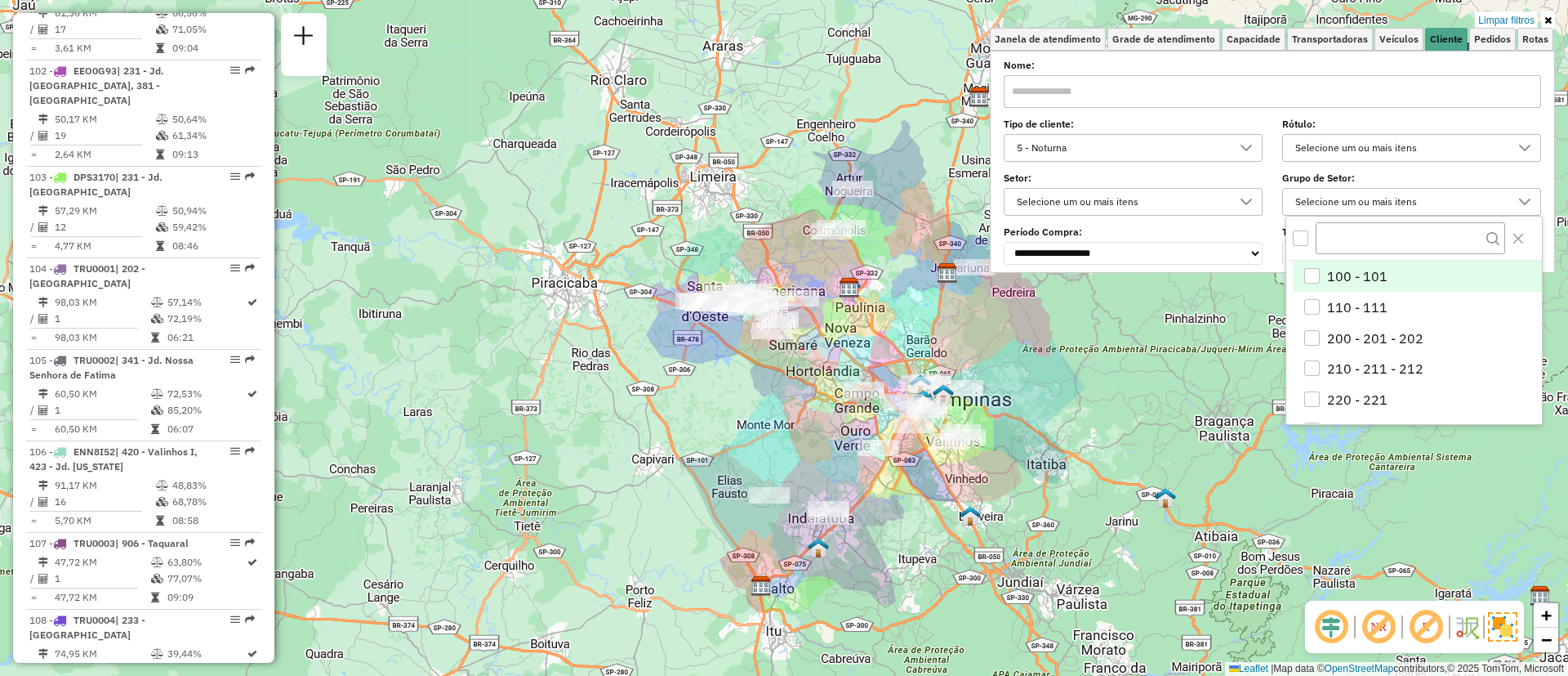
scroll to position [10, 57]
click at [1367, 161] on div "Selecione um ou mais itens" at bounding box center [1411, 148] width 259 height 28
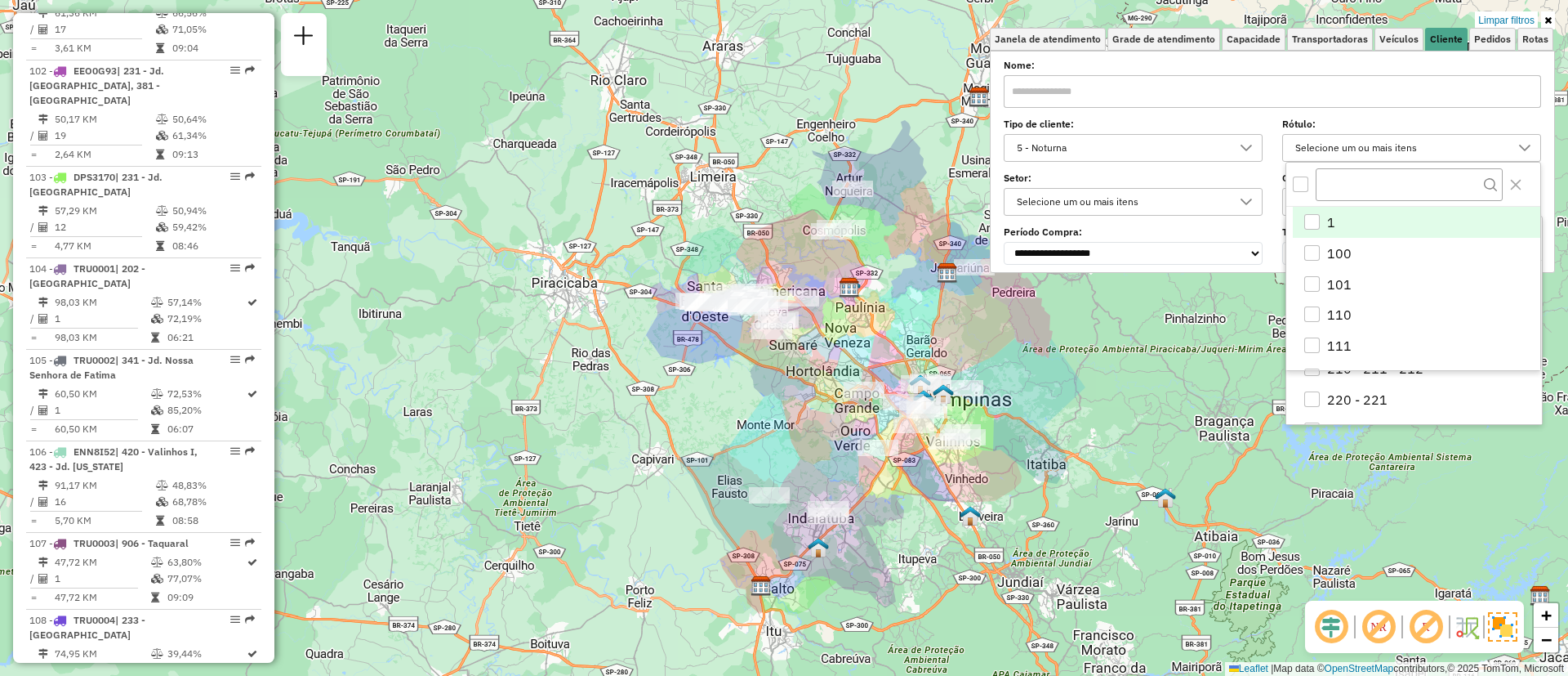
click at [1364, 144] on div "Selecione um ou mais itens" at bounding box center [1399, 148] width 220 height 26
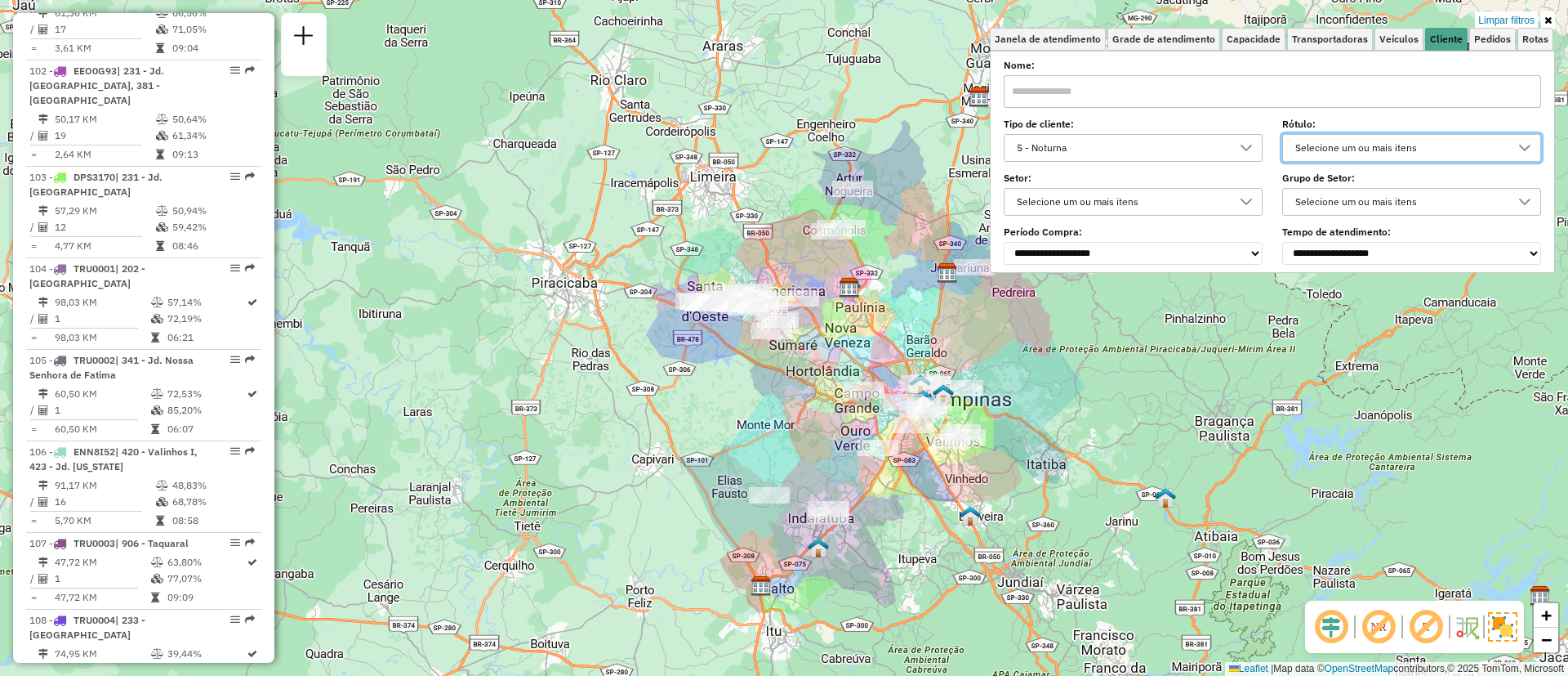
click at [1364, 144] on div "Selecione um ou mais itens" at bounding box center [1399, 148] width 220 height 26
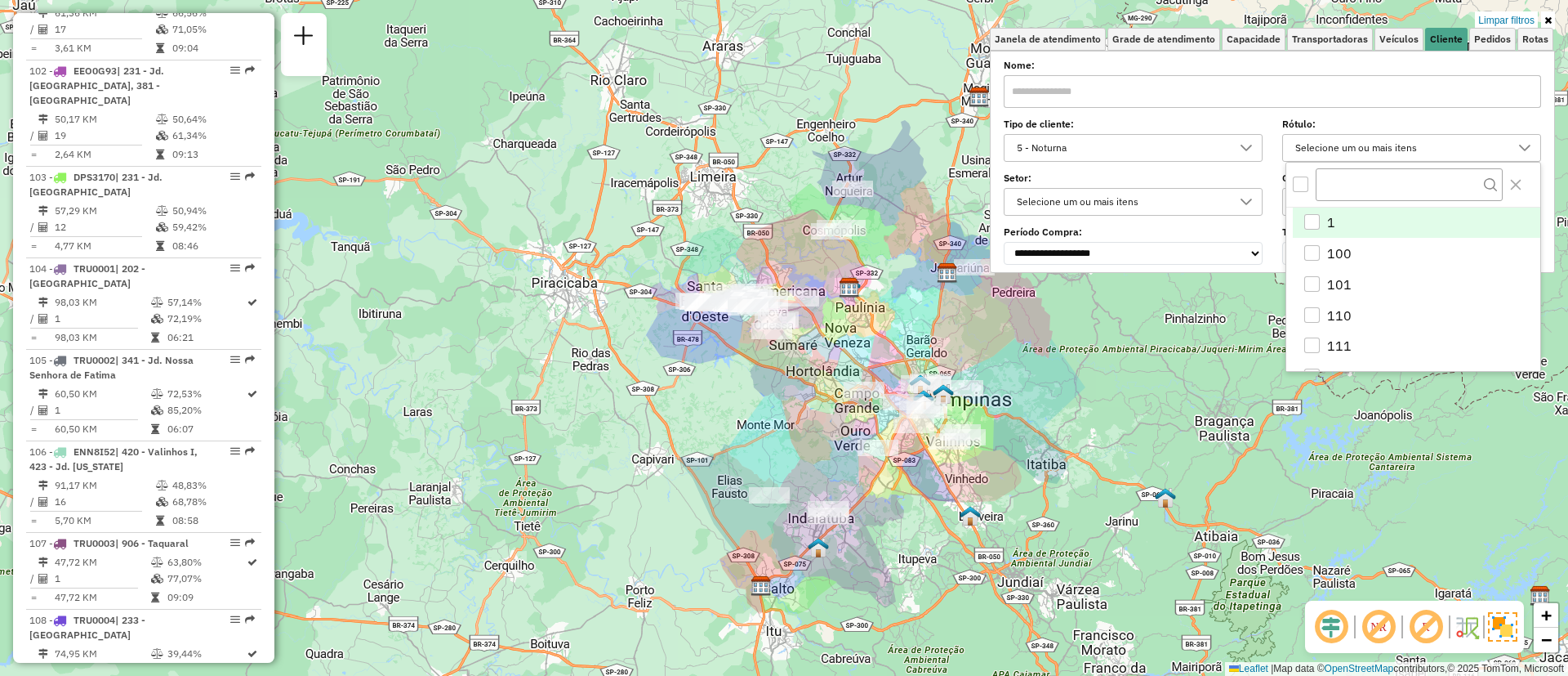
click at [1364, 144] on div "Selecione um ou mais itens" at bounding box center [1399, 148] width 220 height 26
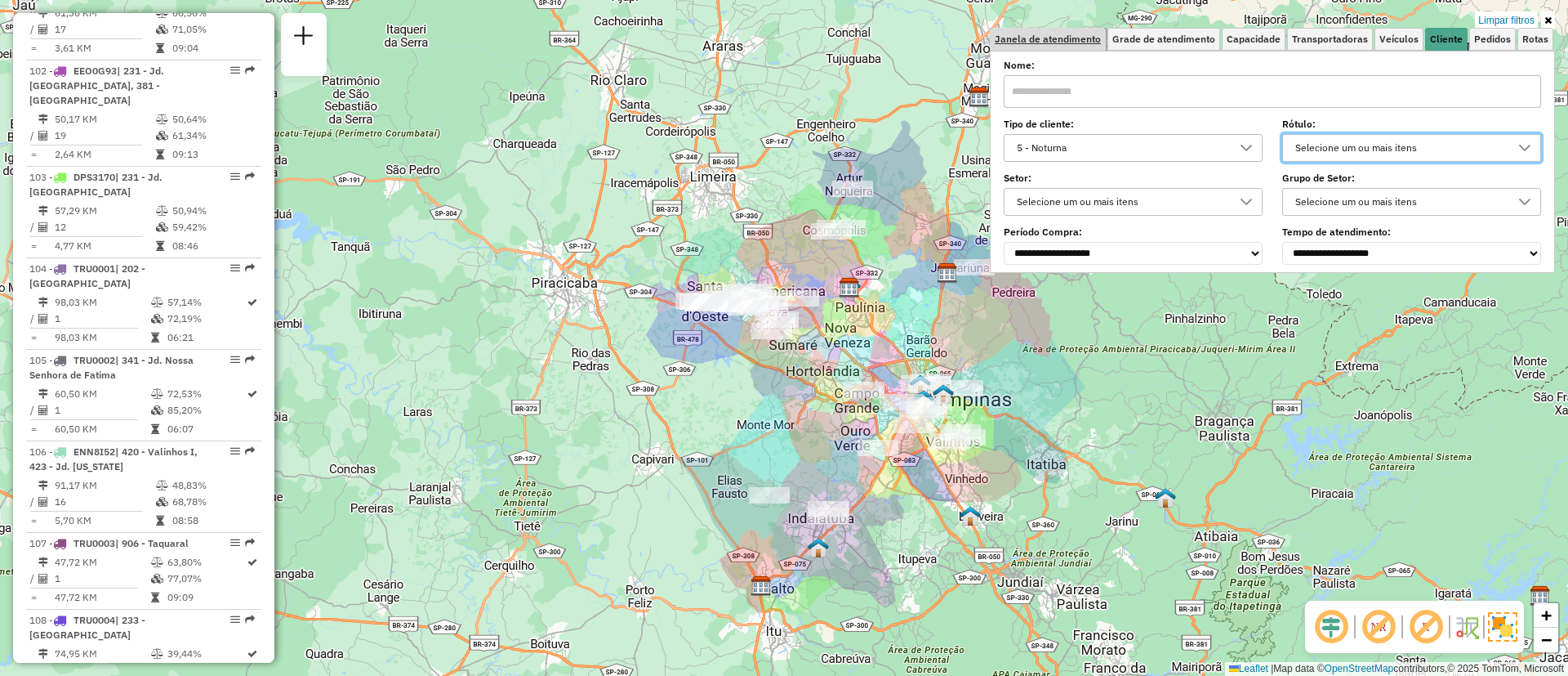
click at [1066, 40] on span "Janela de atendimento" at bounding box center [1048, 39] width 106 height 10
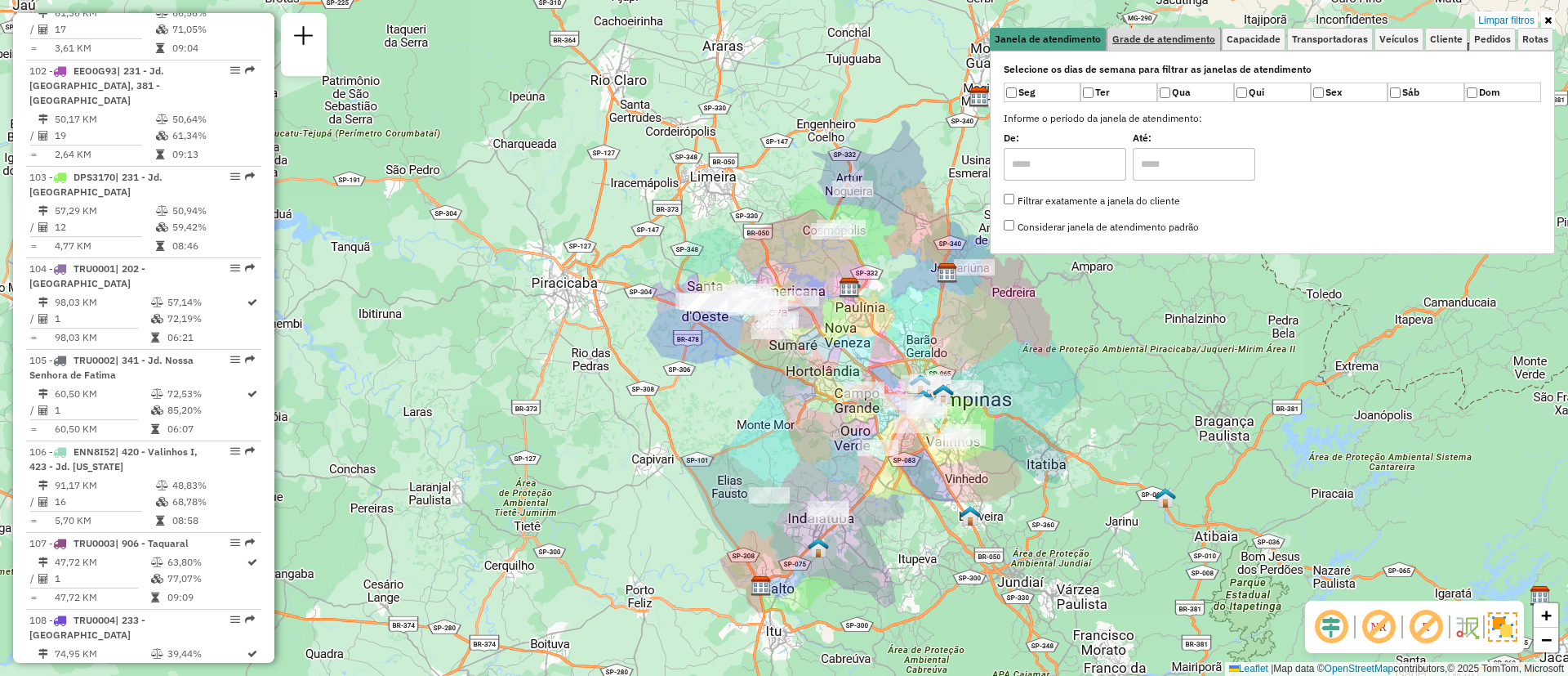
click at [1144, 42] on span "Grade de atendimento" at bounding box center [1163, 39] width 103 height 10
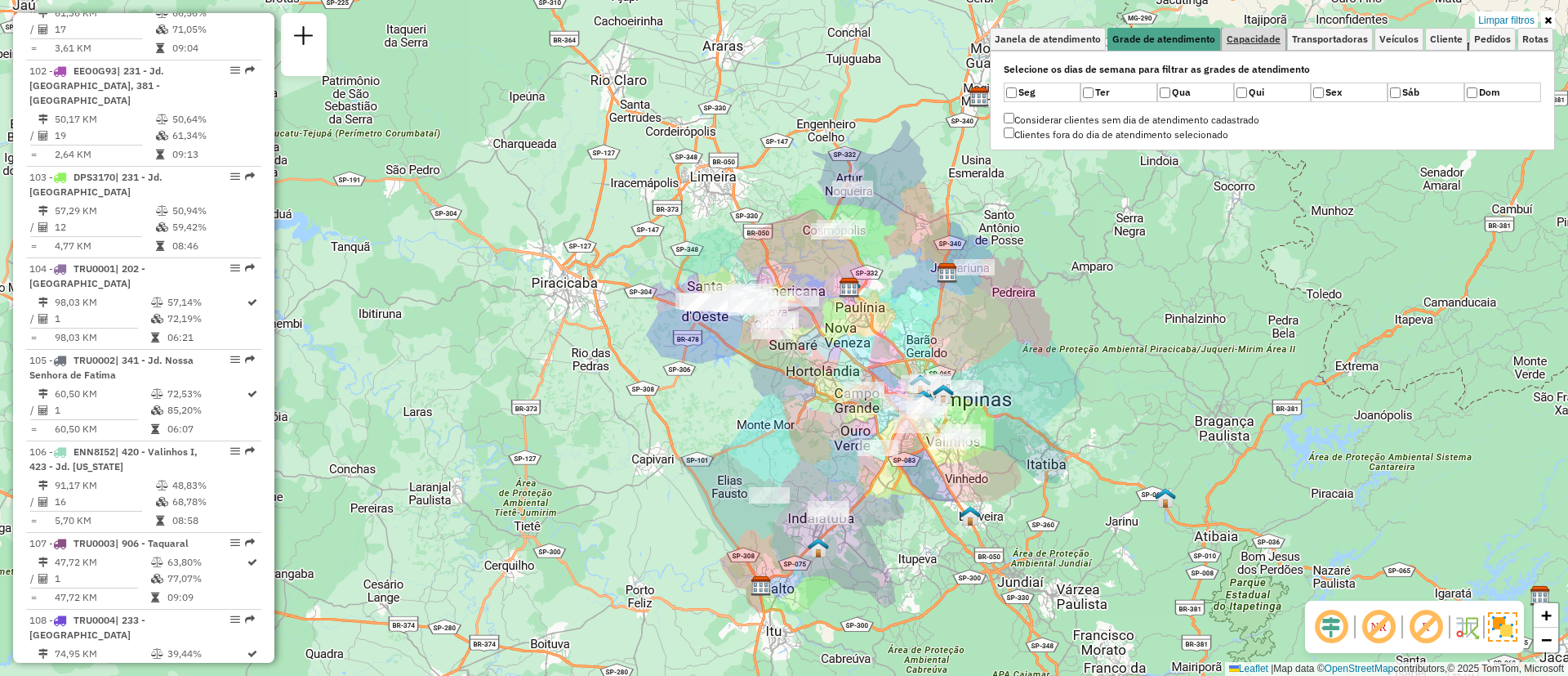
click at [1269, 42] on span "Capacidade" at bounding box center [1253, 39] width 54 height 10
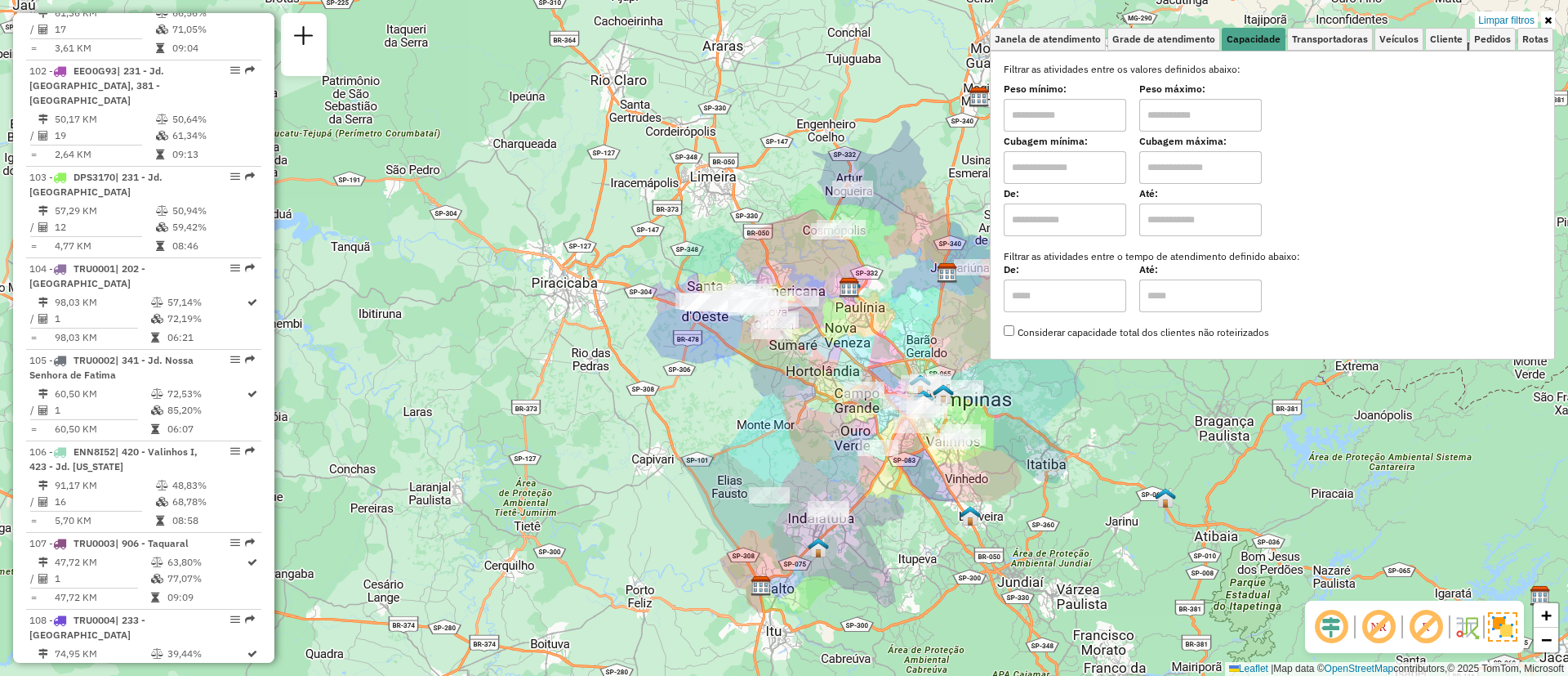
click at [1327, 52] on div "Selecione os dias de semana para filtrar as janelas de atendimento Seg Ter Qua …" at bounding box center [1272, 205] width 565 height 309
click at [1330, 41] on span "Transportadoras" at bounding box center [1330, 39] width 76 height 10
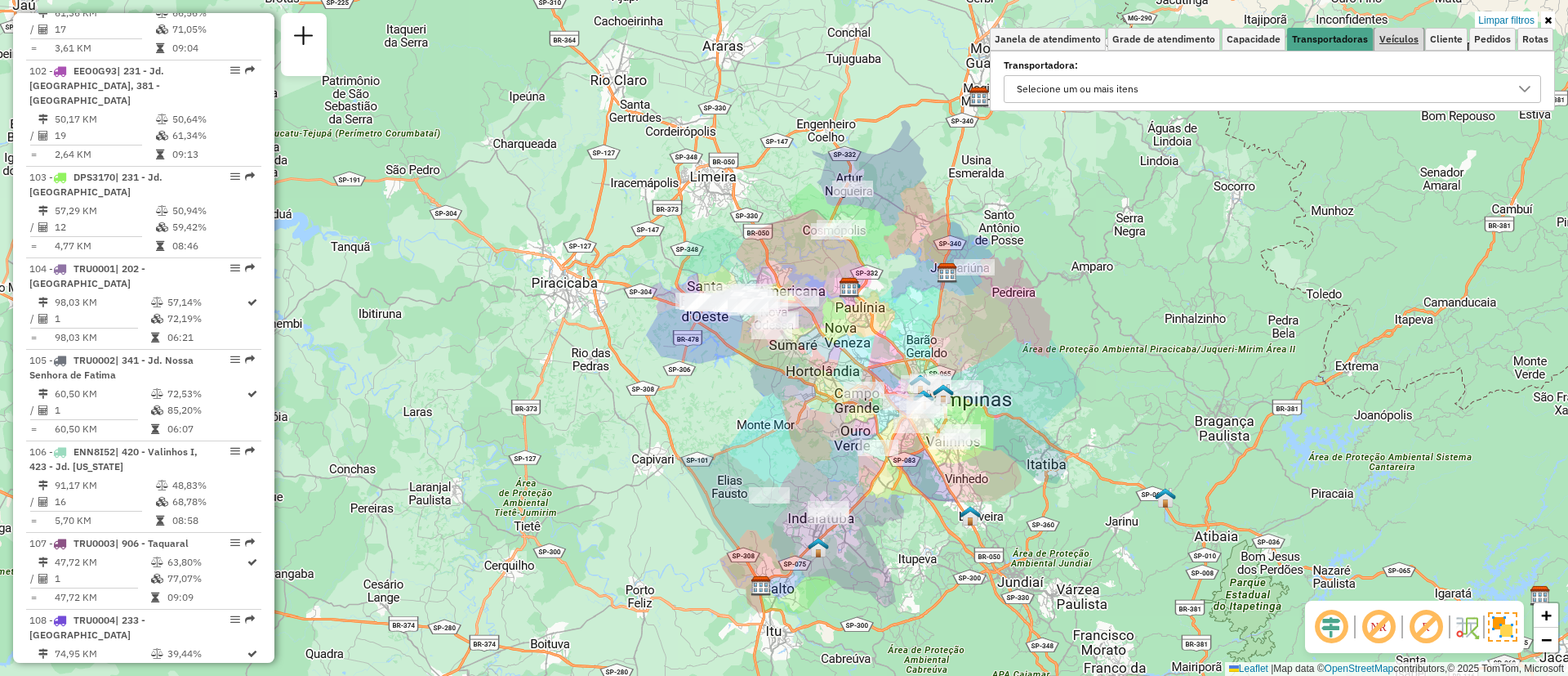
click at [1415, 47] on link "Veículos" at bounding box center [1399, 39] width 49 height 23
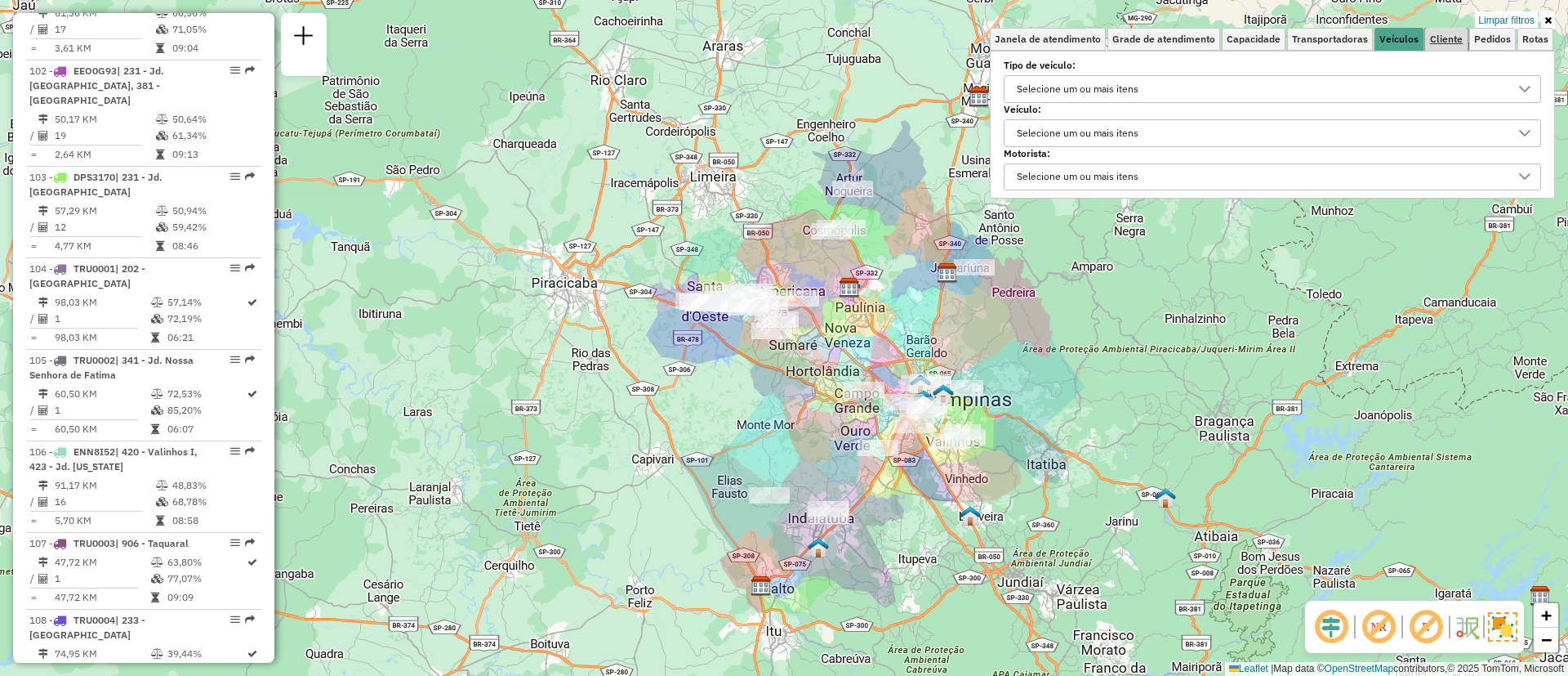
click at [1445, 45] on link "Cliente" at bounding box center [1446, 39] width 43 height 23
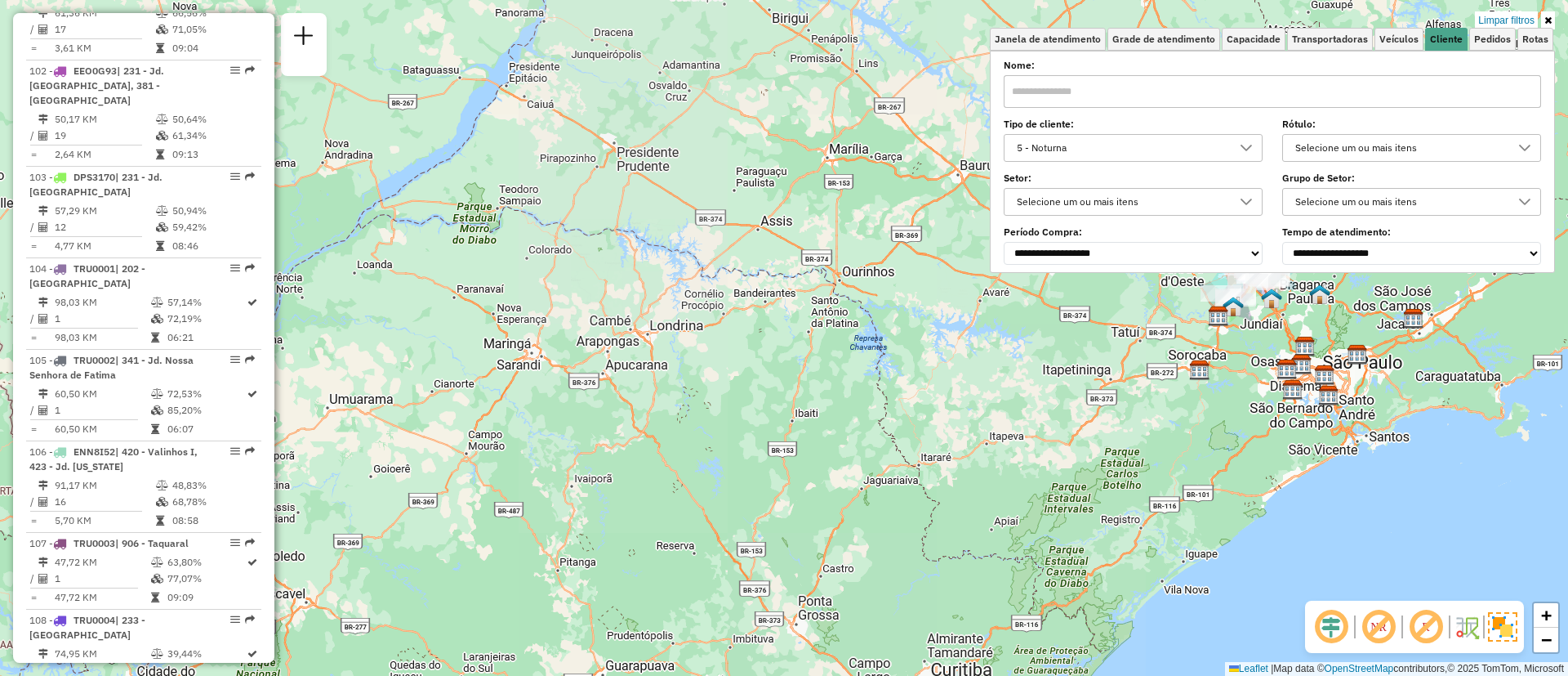
click at [1154, 140] on div "5 - Noturna" at bounding box center [1121, 148] width 220 height 26
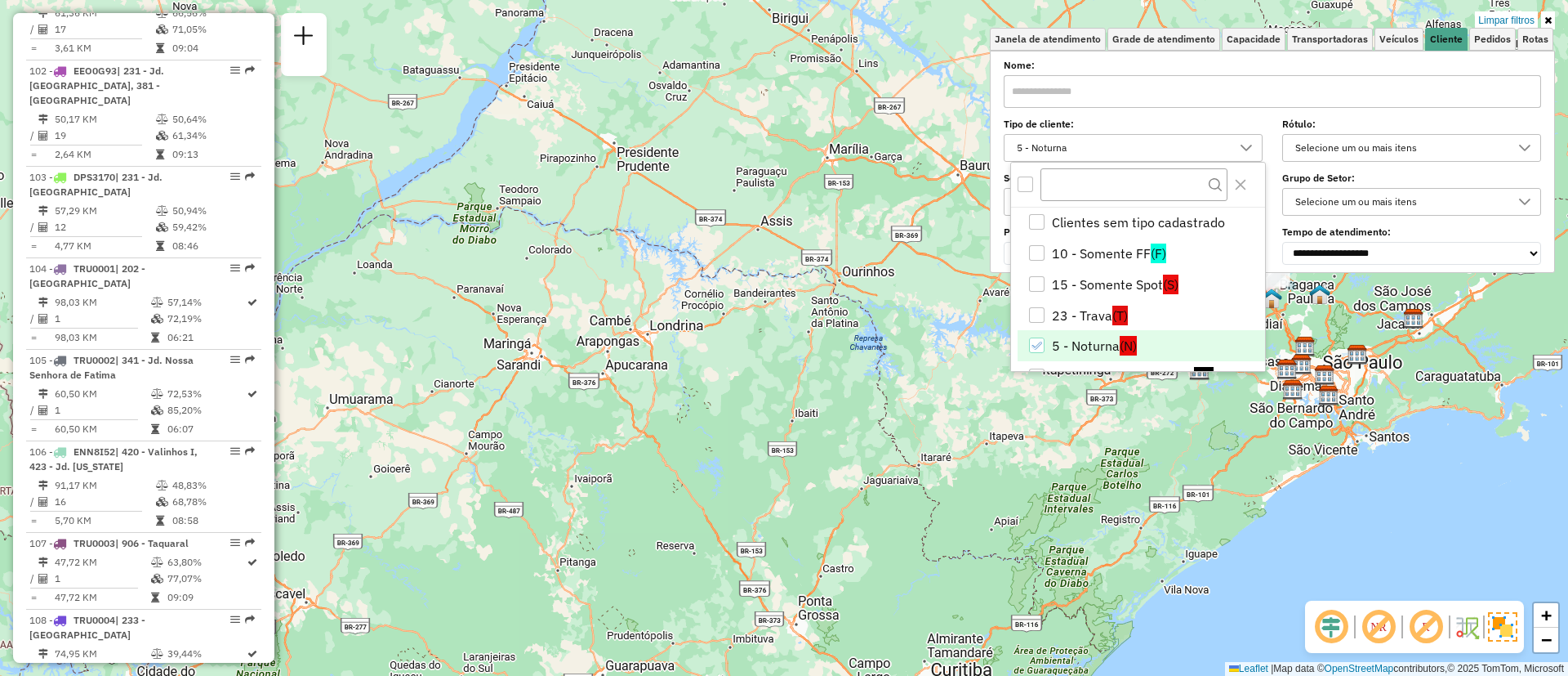
click at [1069, 347] on li "5 - Noturna (N)" at bounding box center [1141, 344] width 248 height 31
click at [499, 306] on div "Limpar filtros Janela de atendimento Grade de atendimento Capacidade Transporta…" at bounding box center [784, 338] width 1568 height 676
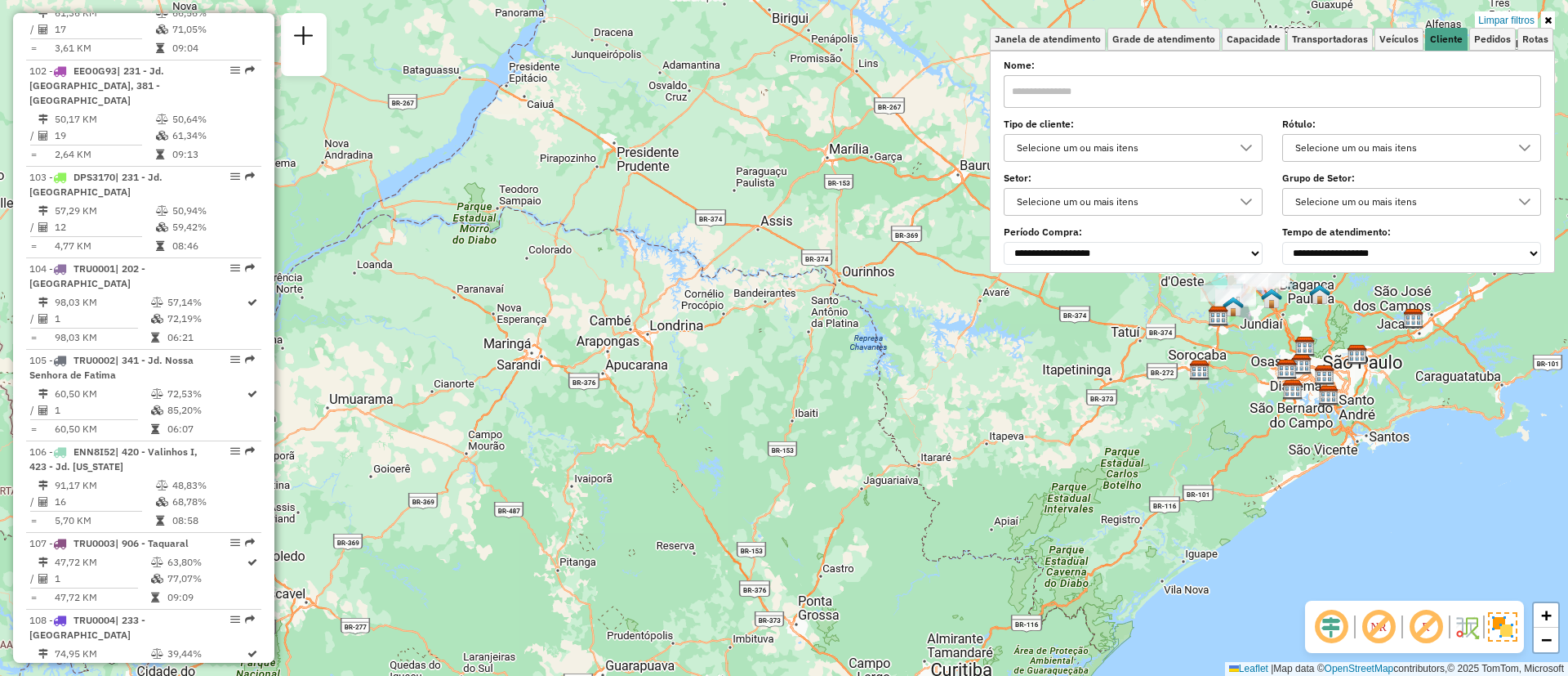
click at [701, 276] on div "Limpar filtros Janela de atendimento Grade de atendimento Capacidade Transporta…" at bounding box center [784, 338] width 1568 height 676
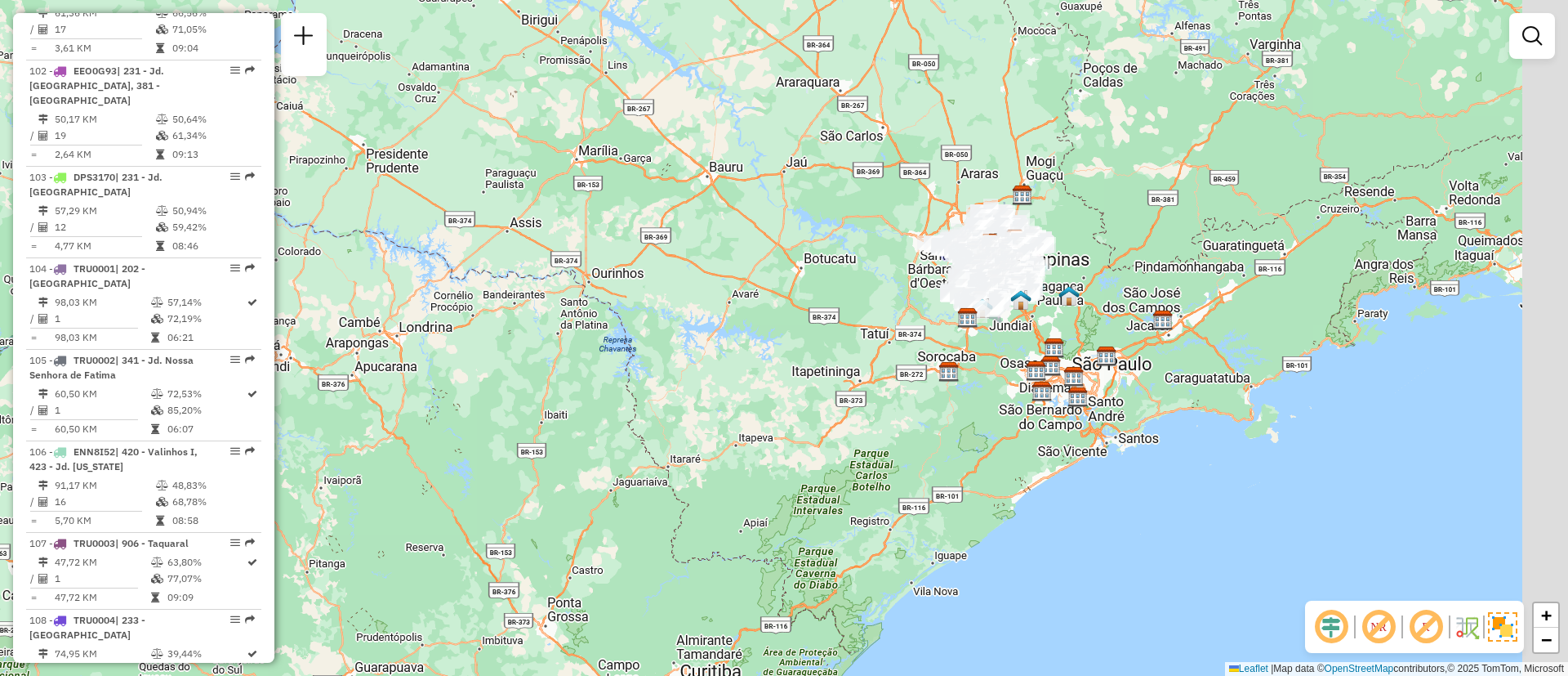
click at [1503, 24] on div "Janela de atendimento Grade de atendimento Capacidade Transportadoras Veículos …" at bounding box center [784, 338] width 1568 height 676
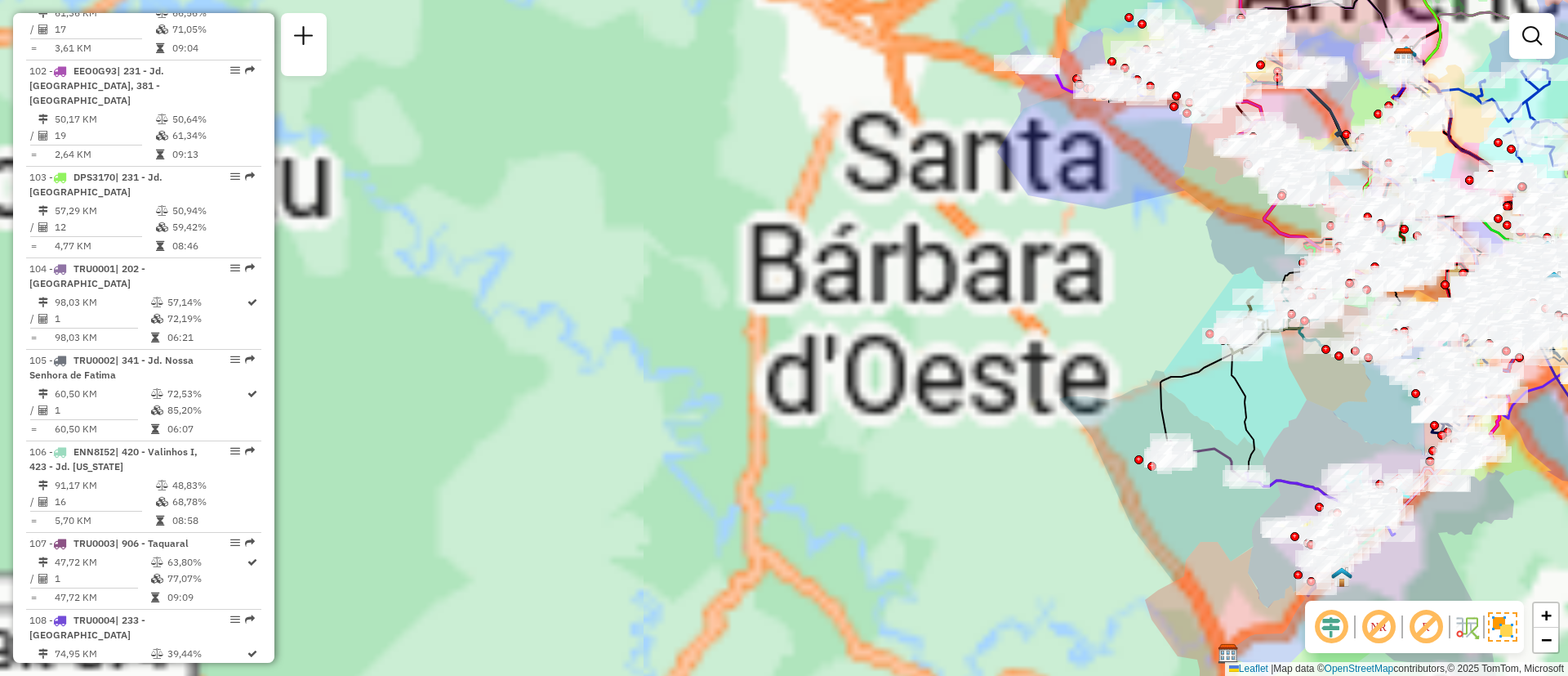
drag, startPoint x: 1048, startPoint y: 318, endPoint x: 738, endPoint y: 290, distance: 311.3
click at [738, 290] on div "Rota 80 - Placa CUF0I56 66536414 - ALCEMIR JOSE DA ROSA Janela de atendimento G…" at bounding box center [784, 338] width 1568 height 676
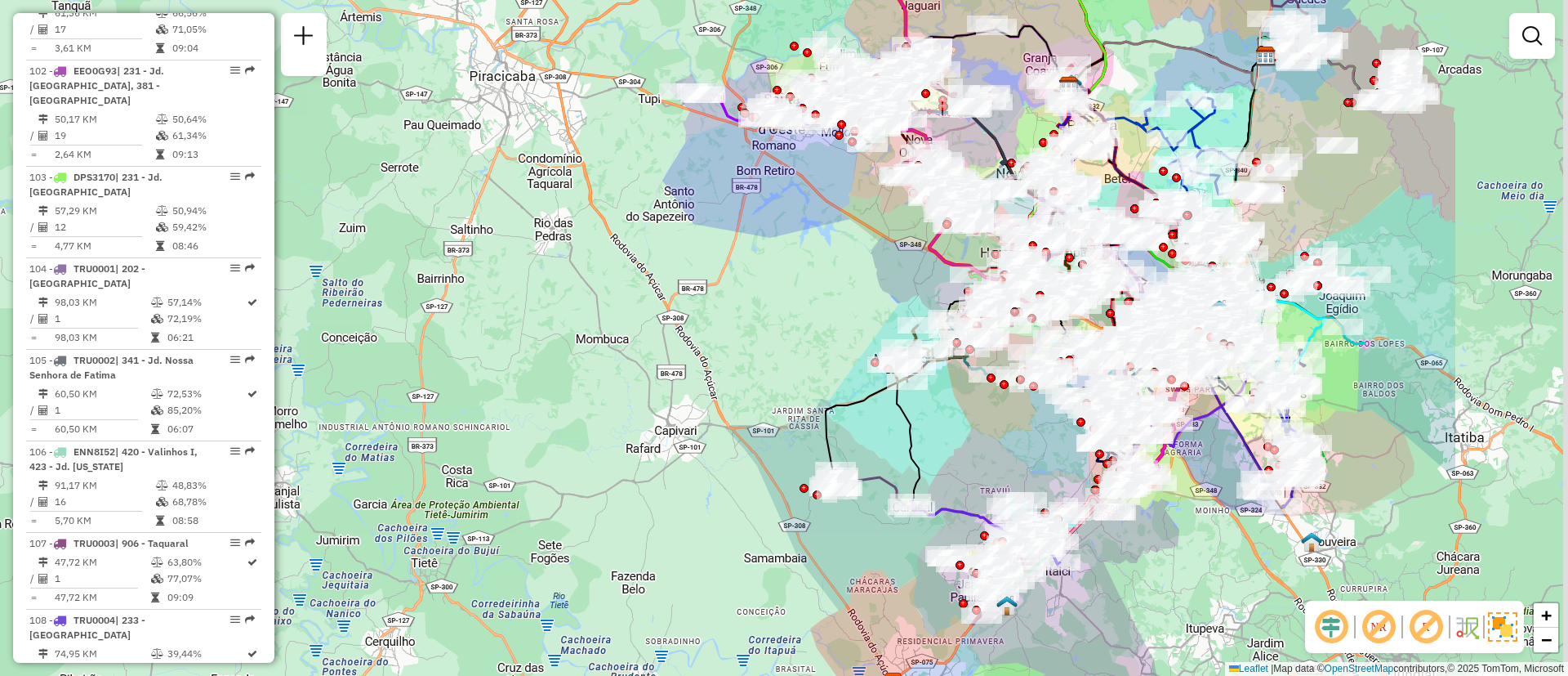
drag, startPoint x: 938, startPoint y: 344, endPoint x: 768, endPoint y: 330, distance: 170.6
click at [768, 330] on div "Janela de atendimento Grade de atendimento Capacidade Transportadoras Veículos …" at bounding box center [784, 338] width 1568 height 676
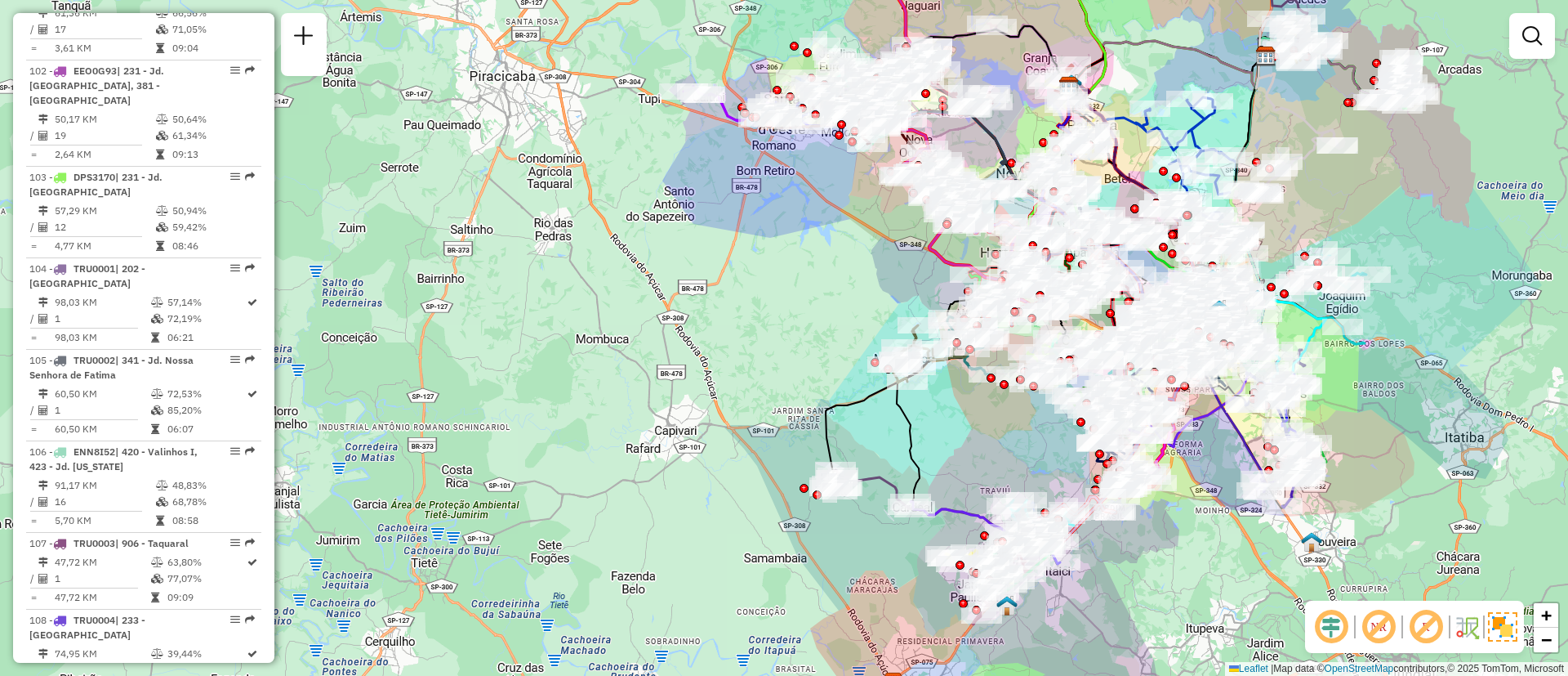
click at [1553, 41] on div at bounding box center [1532, 35] width 45 height 46
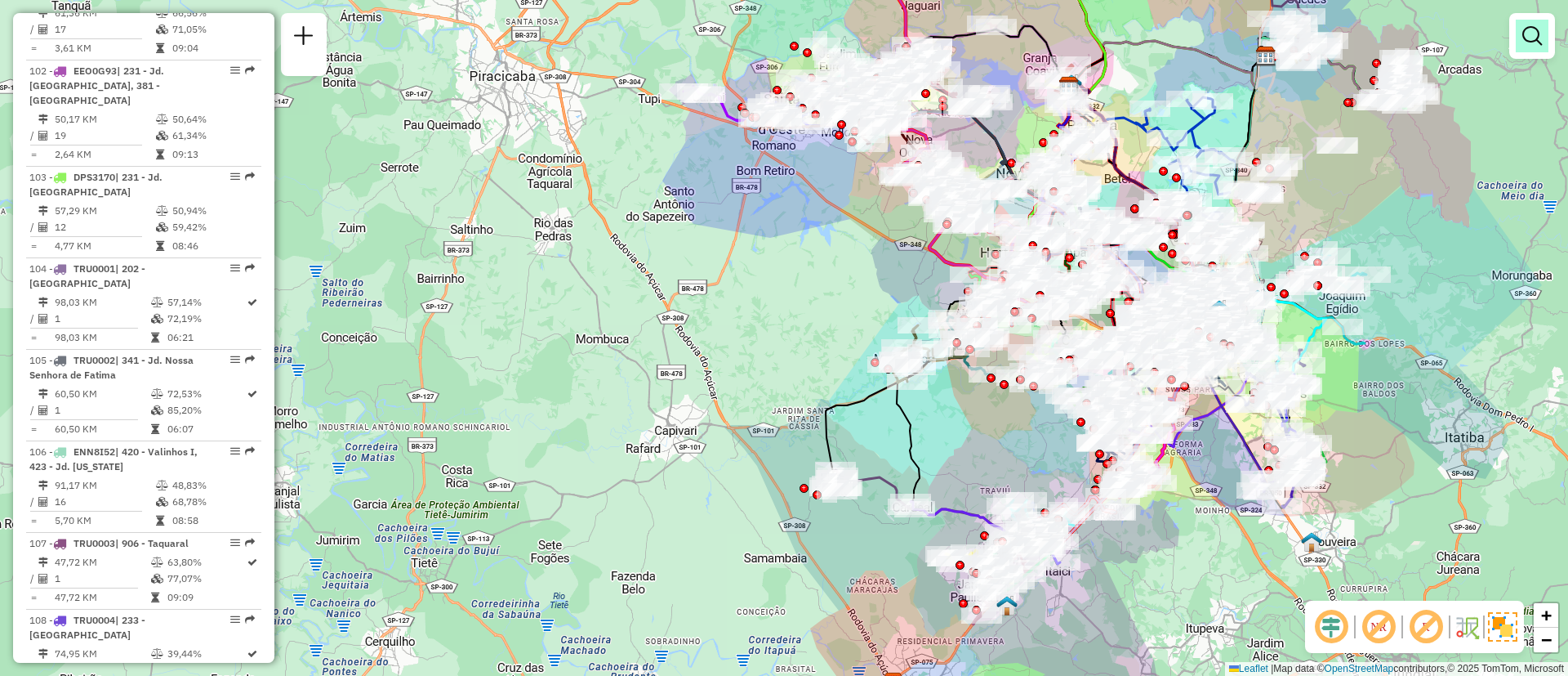
click at [1531, 32] on em at bounding box center [1532, 35] width 19 height 20
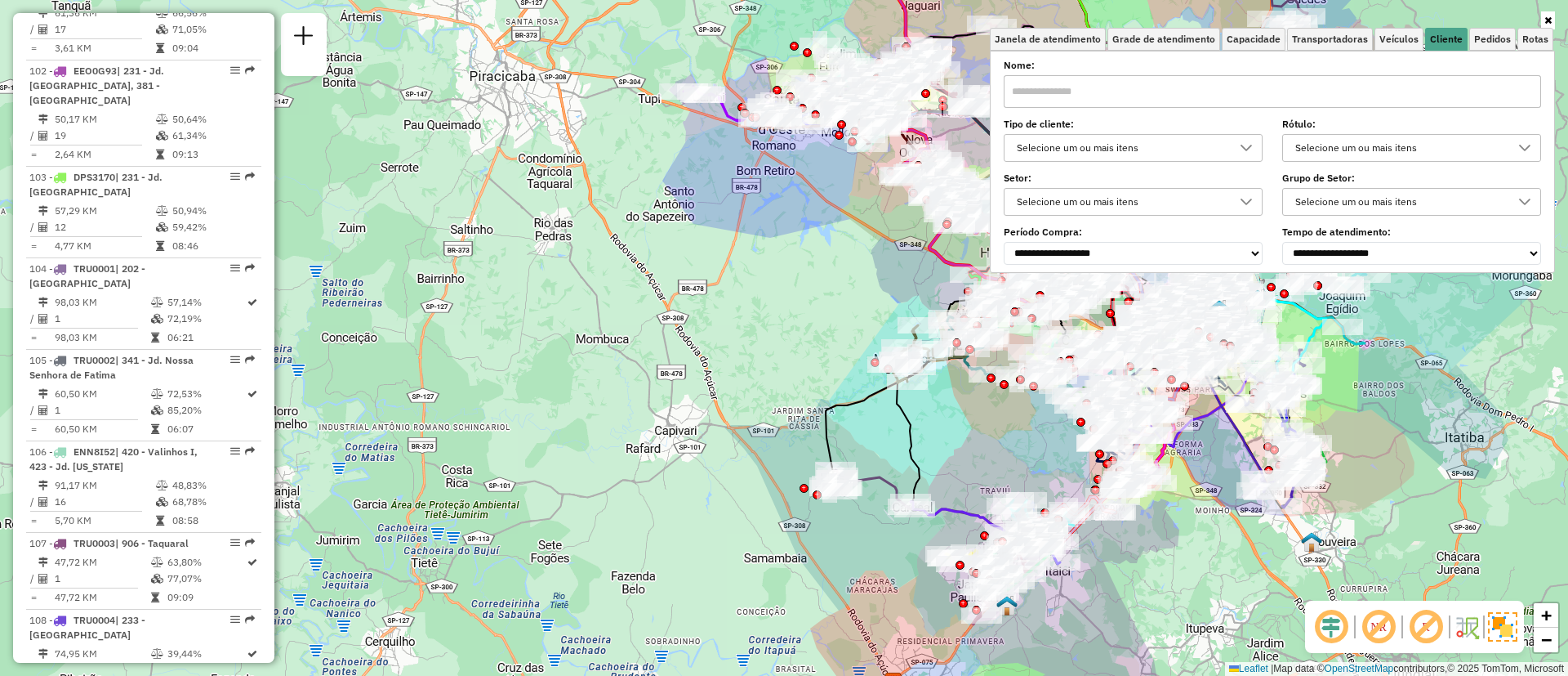
click at [1182, 150] on div "Selecione um ou mais itens" at bounding box center [1121, 148] width 220 height 26
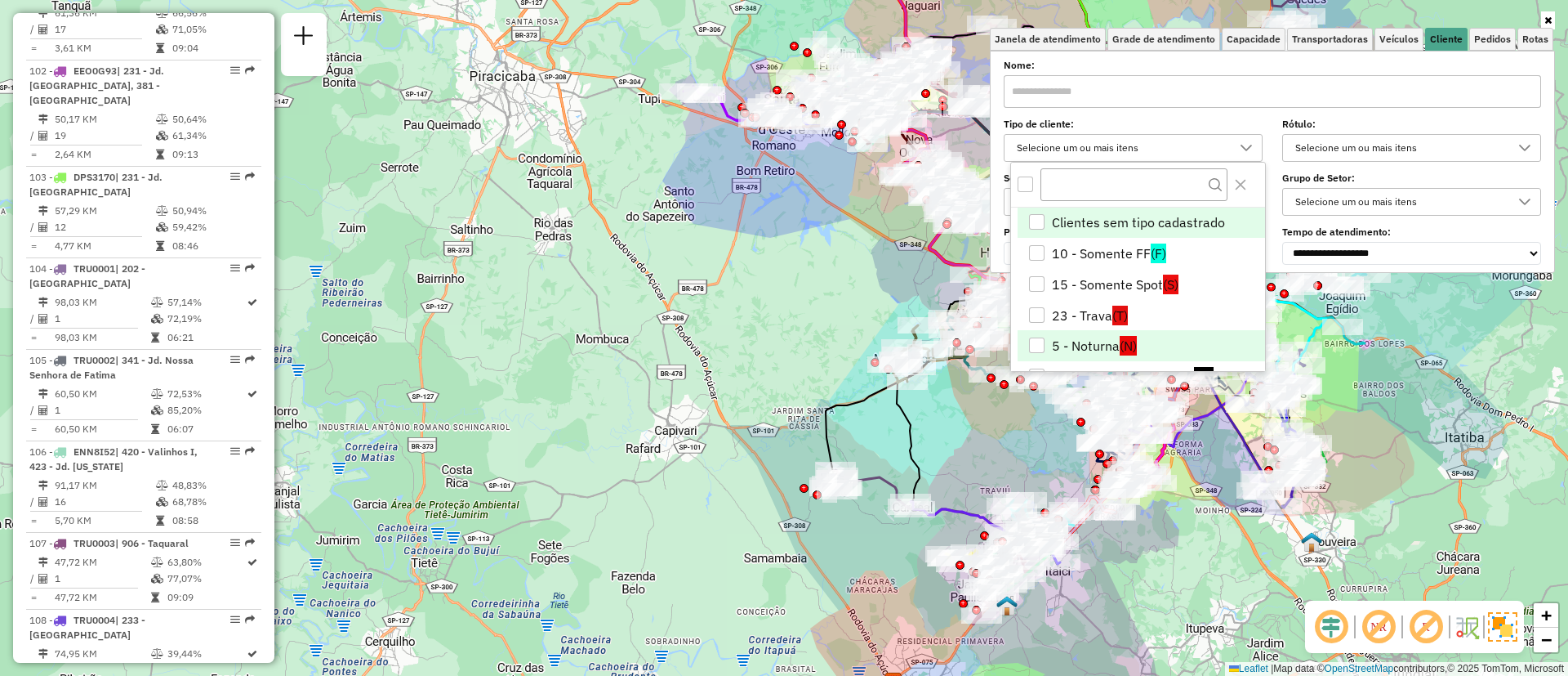
click at [1098, 344] on li "5 - Noturna (N)" at bounding box center [1141, 344] width 248 height 31
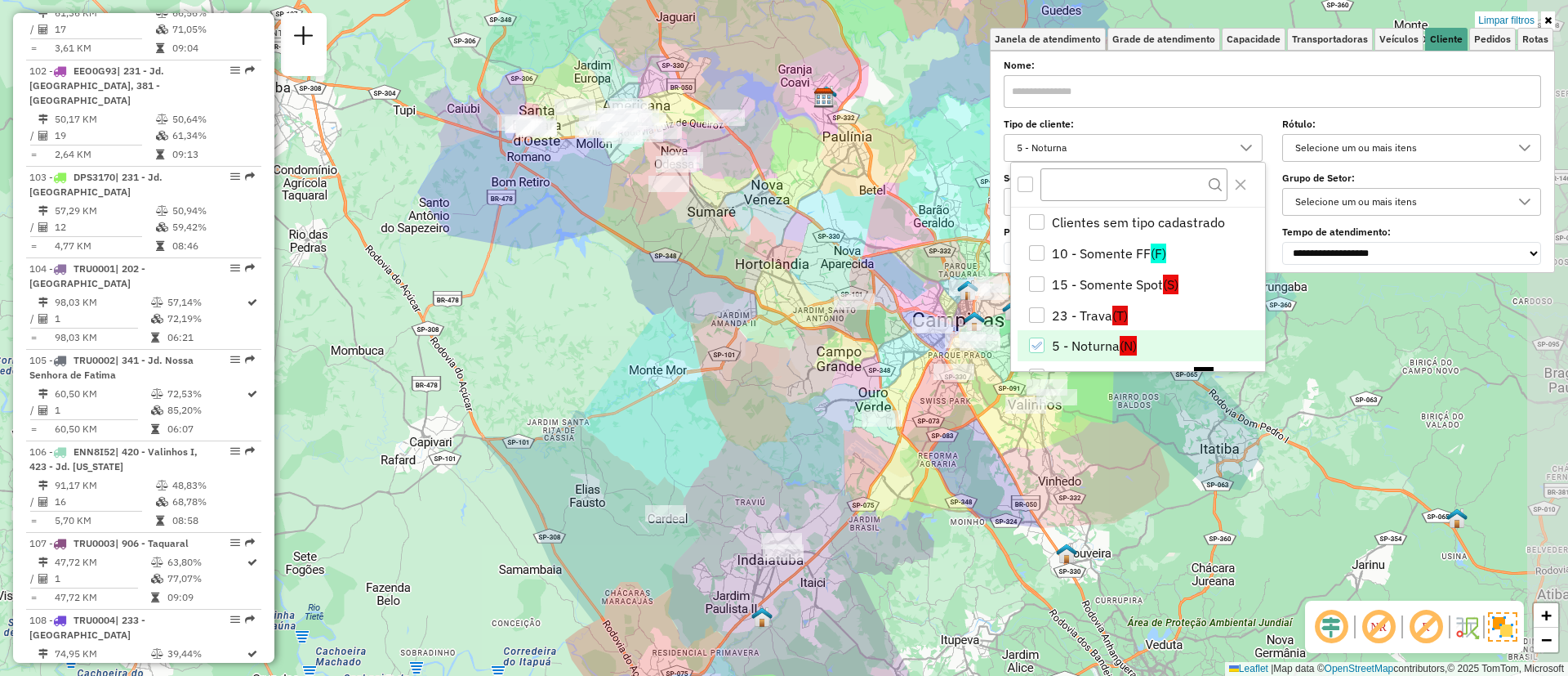
drag, startPoint x: 900, startPoint y: 248, endPoint x: 653, endPoint y: 259, distance: 247.2
click at [653, 259] on div "Limpar filtros Janela de atendimento Grade de atendimento Capacidade Transporta…" at bounding box center [784, 338] width 1568 height 676
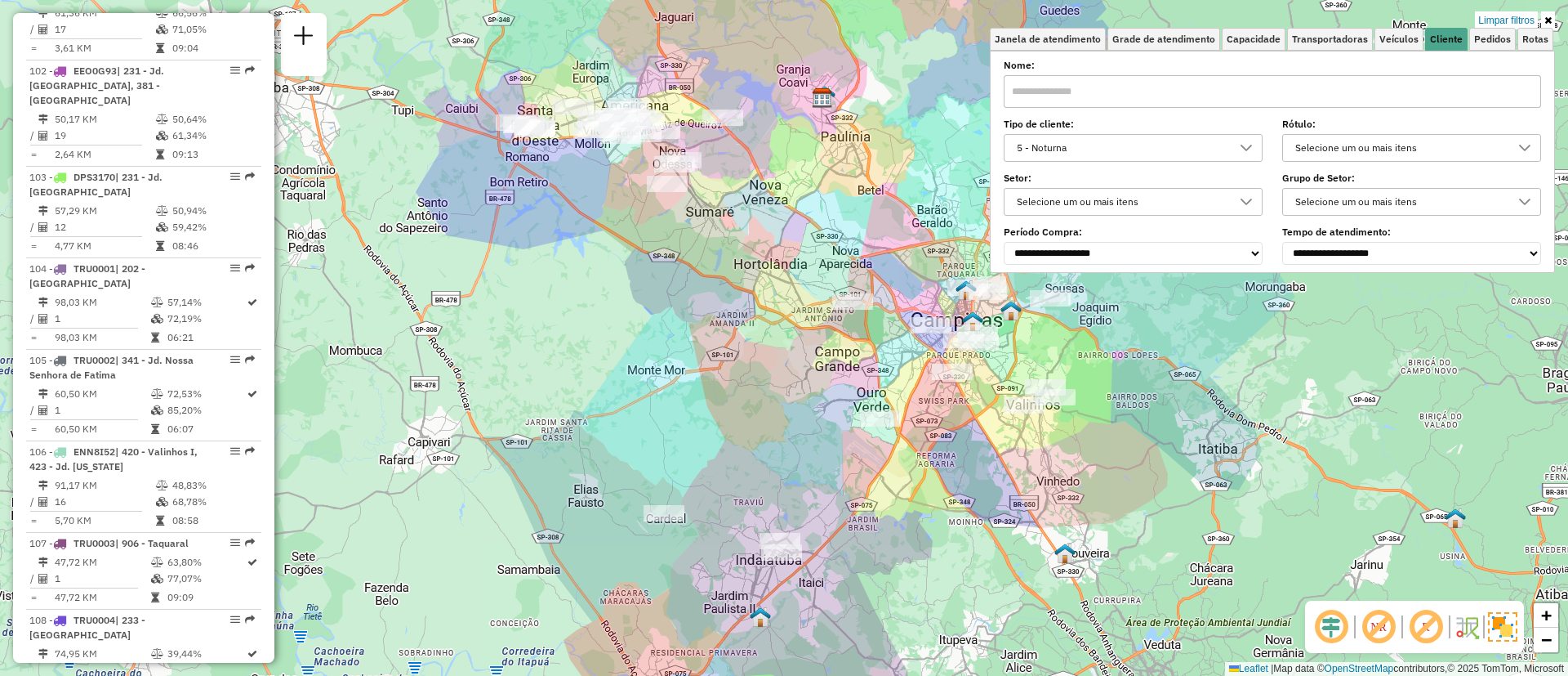
click at [1328, 619] on em at bounding box center [1331, 627] width 39 height 39
click at [1328, 631] on em at bounding box center [1331, 627] width 39 height 39
click at [1372, 625] on em at bounding box center [1379, 627] width 39 height 39
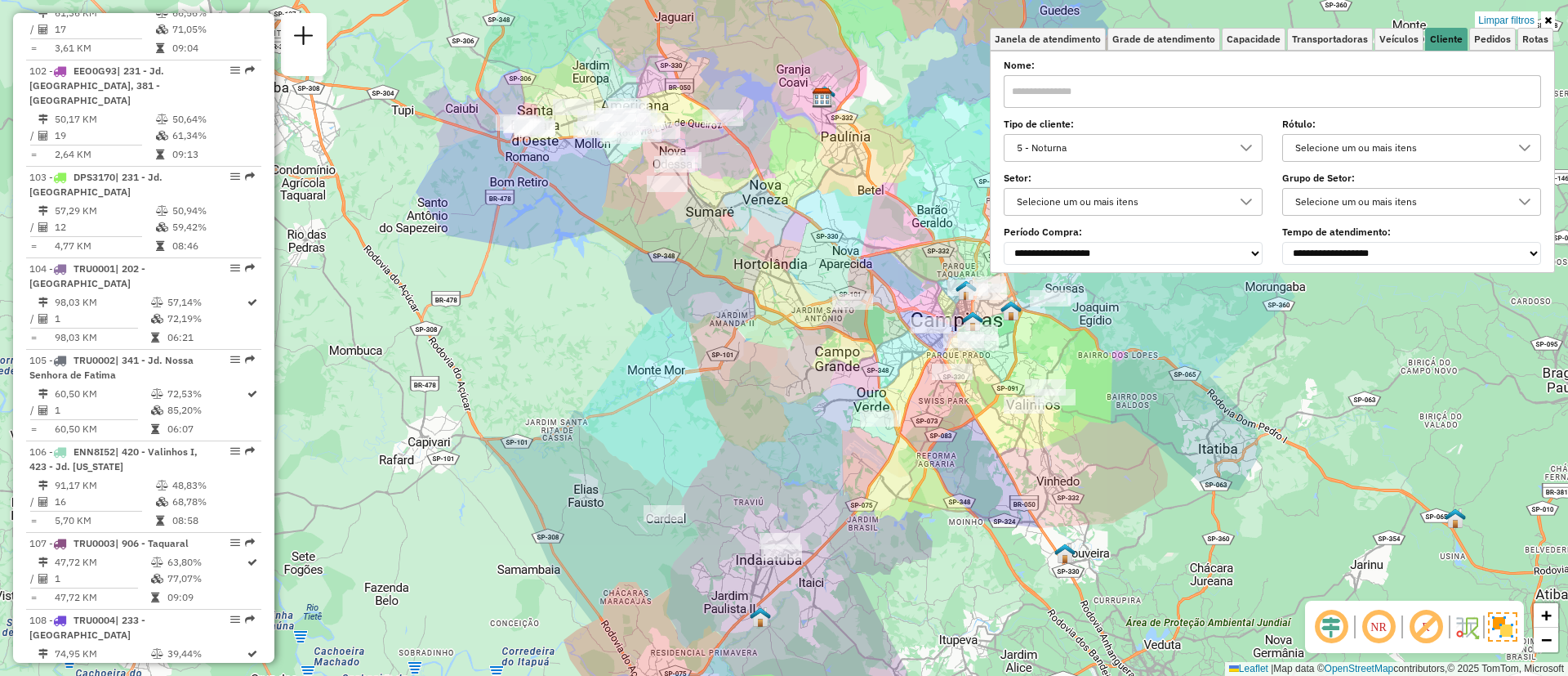
click at [1344, 625] on em at bounding box center [1331, 627] width 39 height 39
click at [1416, 627] on em at bounding box center [1426, 627] width 39 height 39
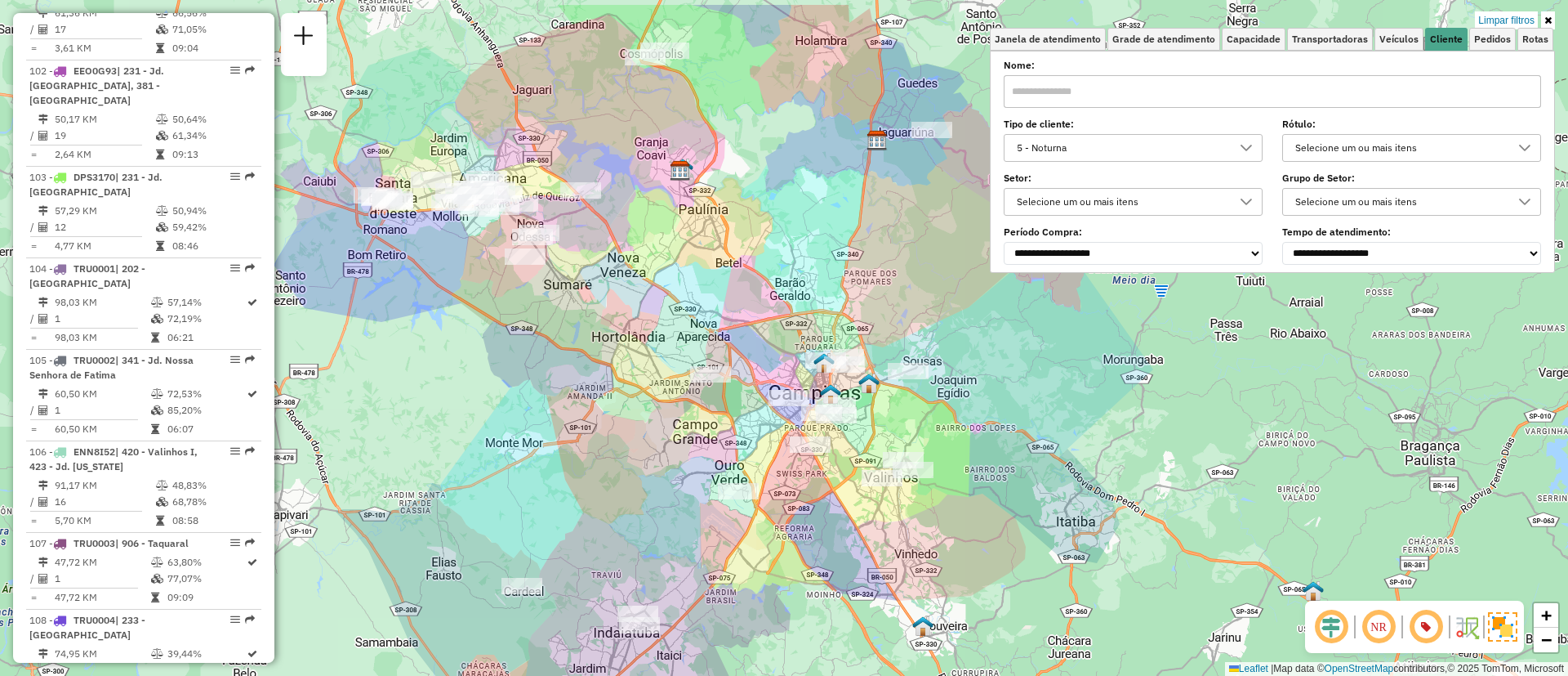
drag, startPoint x: 1345, startPoint y: 476, endPoint x: 1203, endPoint y: 549, distance: 159.7
click at [1203, 549] on div "Limpar filtros Janela de atendimento Grade de atendimento Capacidade Transporta…" at bounding box center [784, 338] width 1568 height 676
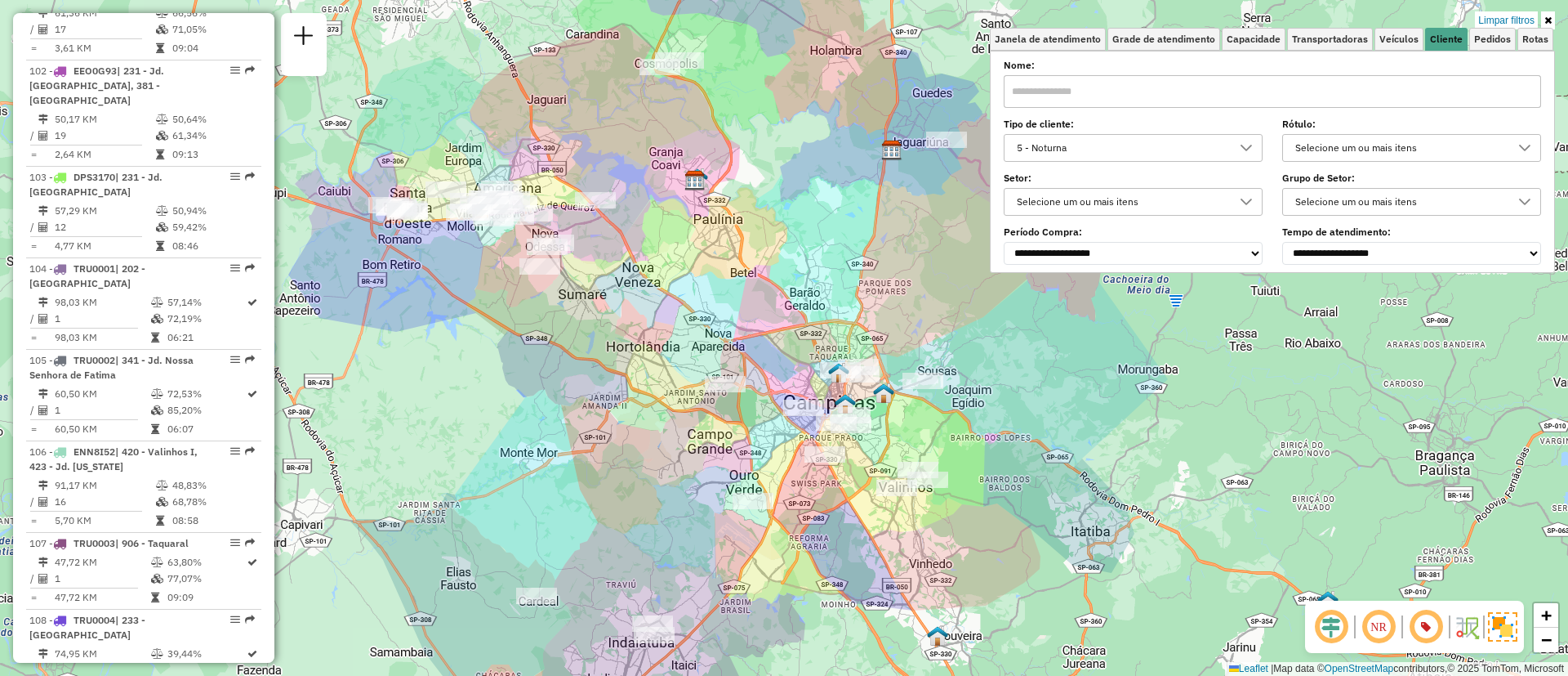
drag, startPoint x: 1162, startPoint y: 391, endPoint x: 1176, endPoint y: 400, distance: 16.6
click at [1176, 400] on div "Limpar filtros Janela de atendimento Grade de atendimento Capacidade Transporta…" at bounding box center [784, 338] width 1568 height 676
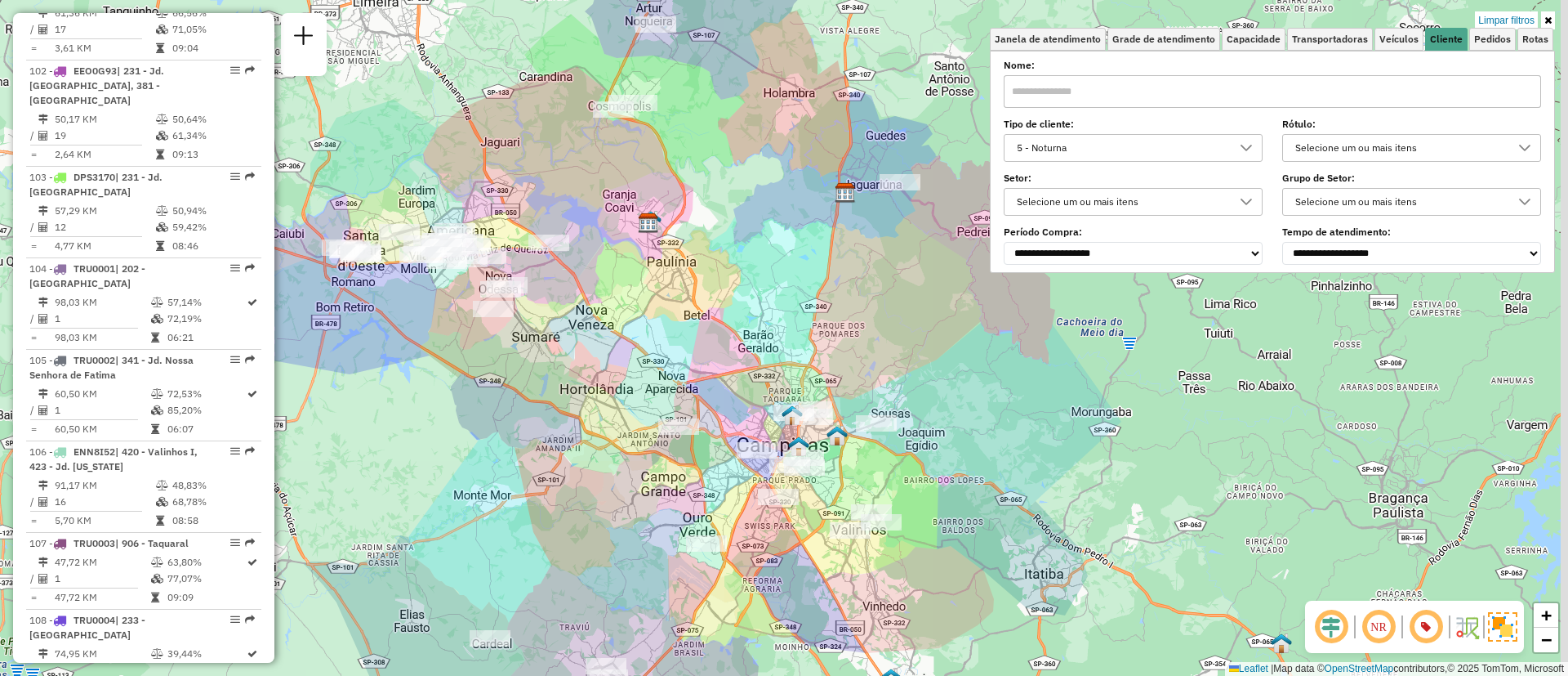
drag, startPoint x: 1108, startPoint y: 350, endPoint x: 1063, endPoint y: 387, distance: 58.3
click at [1063, 387] on div "Limpar filtros Janela de atendimento Grade de atendimento Capacidade Transporta…" at bounding box center [784, 338] width 1568 height 676
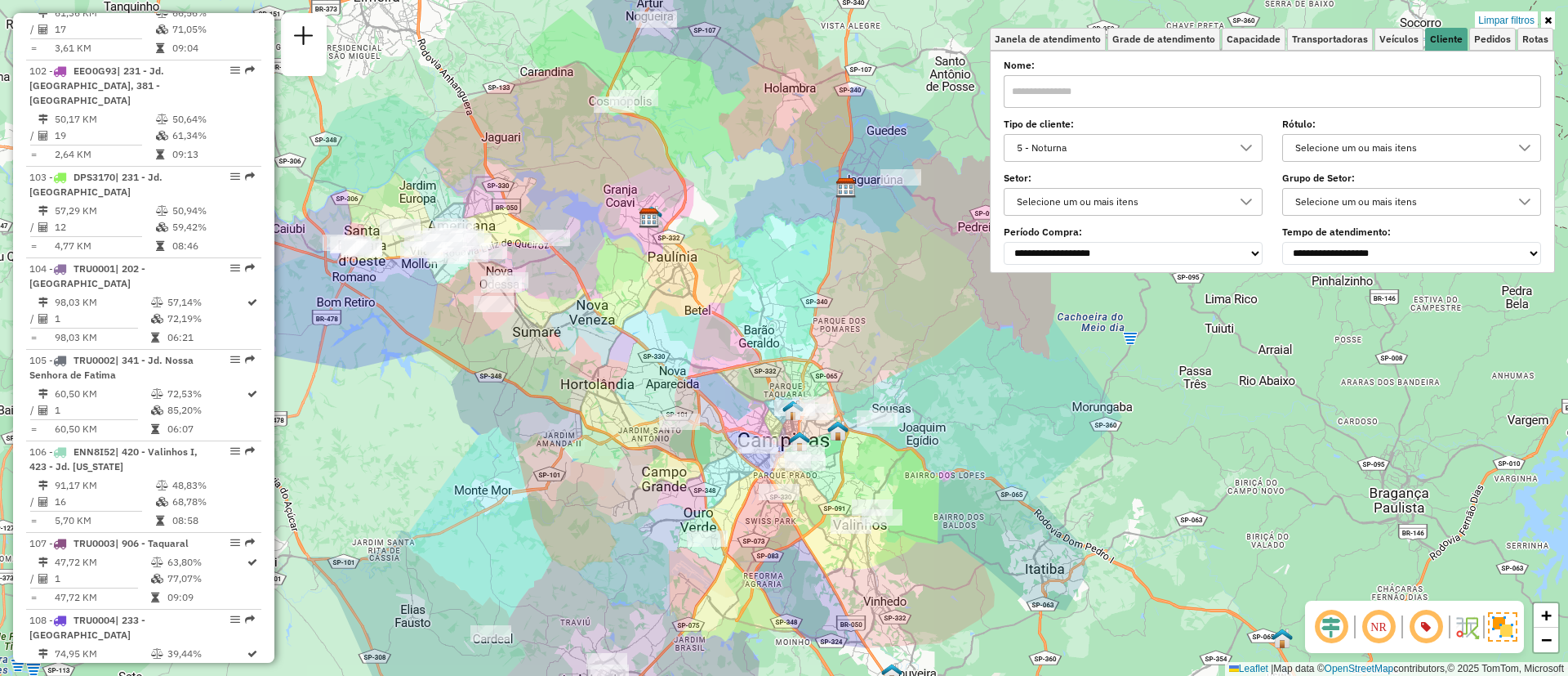
click at [1545, 17] on icon at bounding box center [1549, 20] width 7 height 10
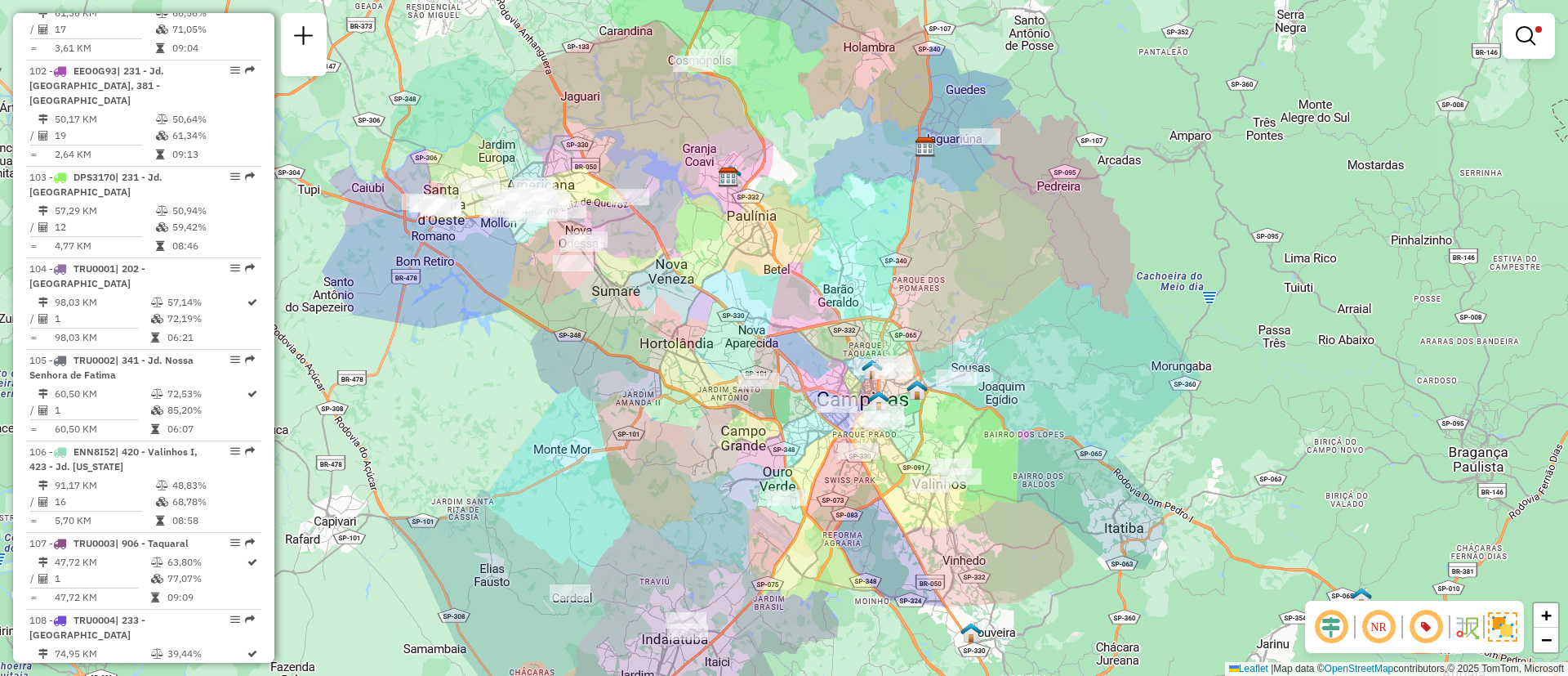
drag, startPoint x: 1017, startPoint y: 257, endPoint x: 1101, endPoint y: 214, distance: 94.4
click at [1101, 214] on div "Limpar filtros Janela de atendimento Grade de atendimento Capacidade Transporta…" at bounding box center [784, 338] width 1568 height 676
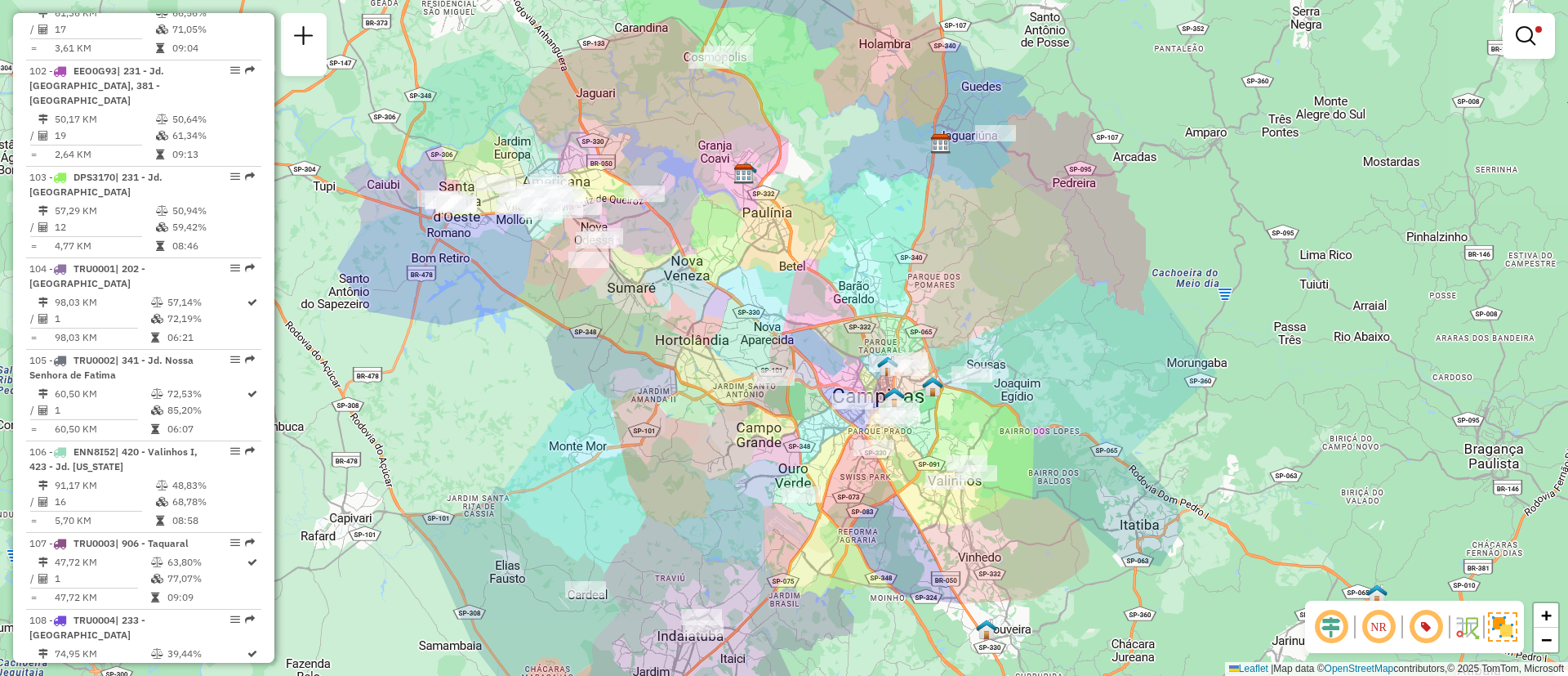
drag, startPoint x: 1099, startPoint y: 215, endPoint x: 1110, endPoint y: 215, distance: 11.0
click at [1110, 215] on div "Limpar filtros Janela de atendimento Grade de atendimento Capacidade Transporta…" at bounding box center [784, 338] width 1568 height 676
click at [1095, 245] on div "Limpar filtros Janela de atendimento Grade de atendimento Capacidade Transporta…" at bounding box center [784, 338] width 1568 height 676
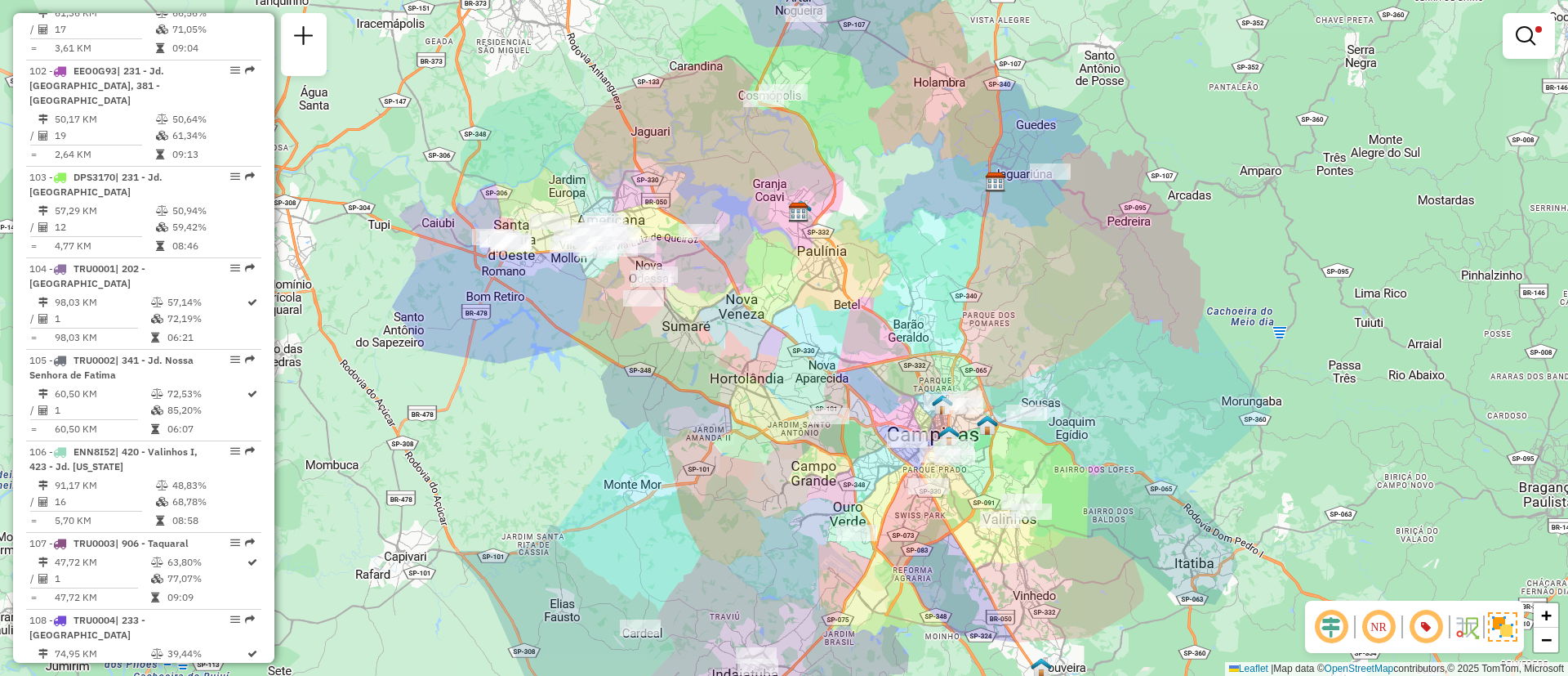
click at [1172, 371] on div "Rota 71 - Placa NOT0003 66573430 - LG COMERCIO DE BEBIDAS E COMIDAS LTDA Limpar…" at bounding box center [784, 338] width 1568 height 676
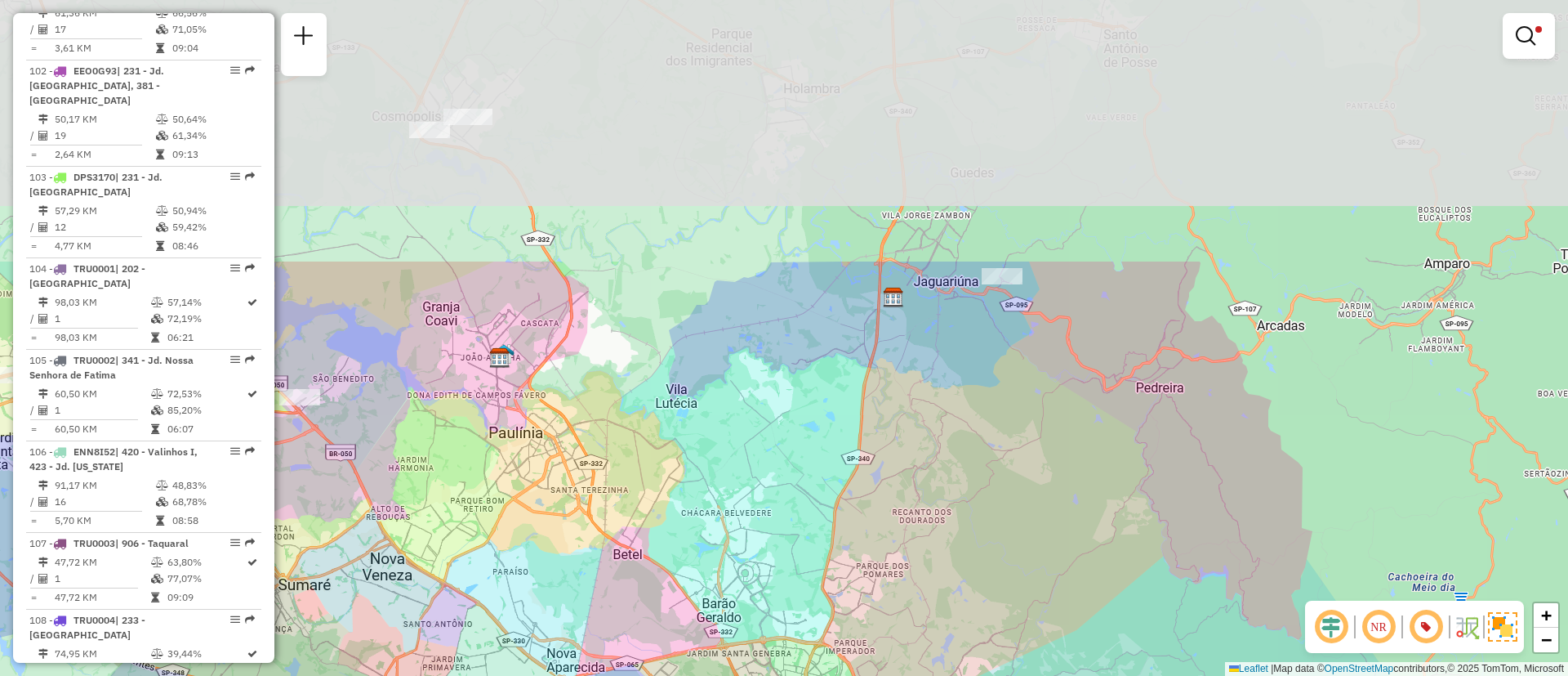
drag, startPoint x: 1078, startPoint y: 154, endPoint x: 1027, endPoint y: 488, distance: 337.9
click at [1050, 513] on div "Limpar filtros Janela de atendimento Grade de atendimento Capacidade Transporta…" at bounding box center [784, 338] width 1568 height 676
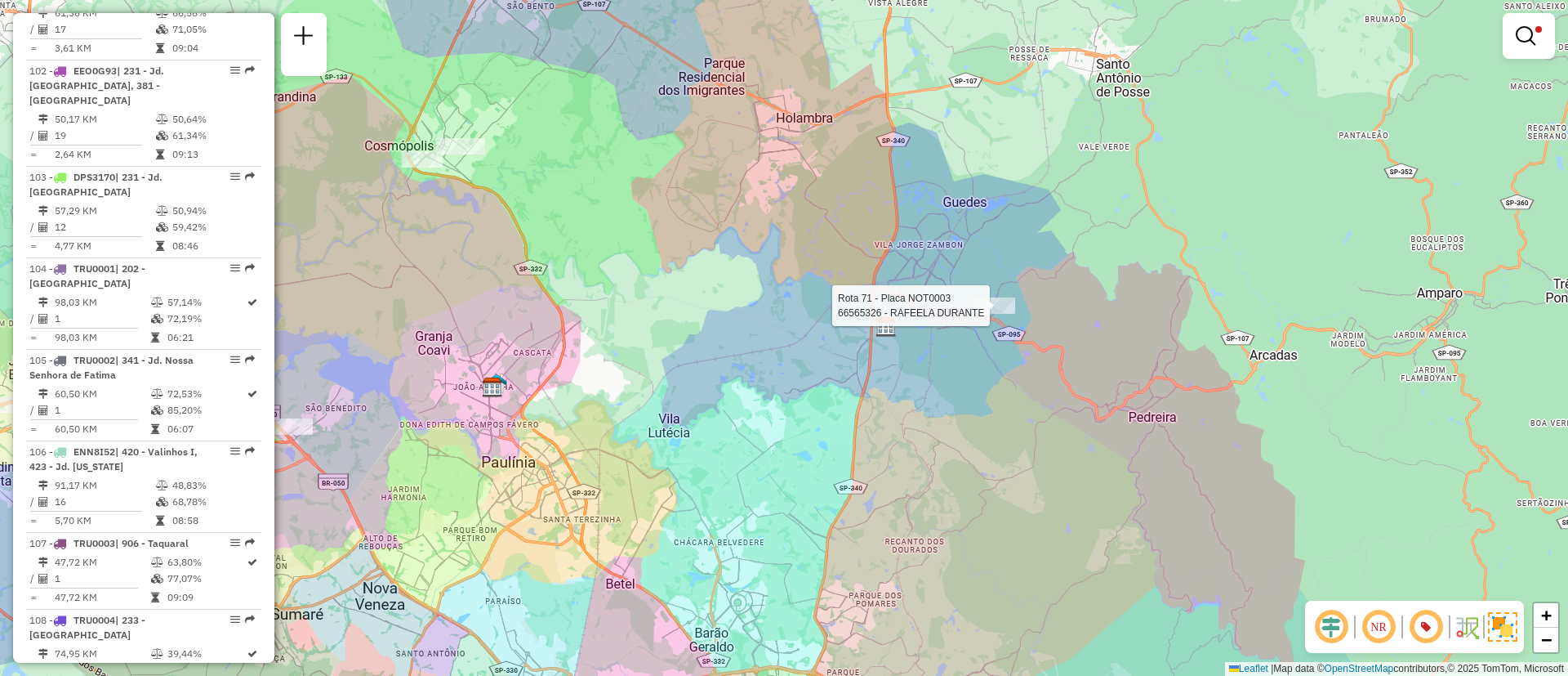
select select "**********"
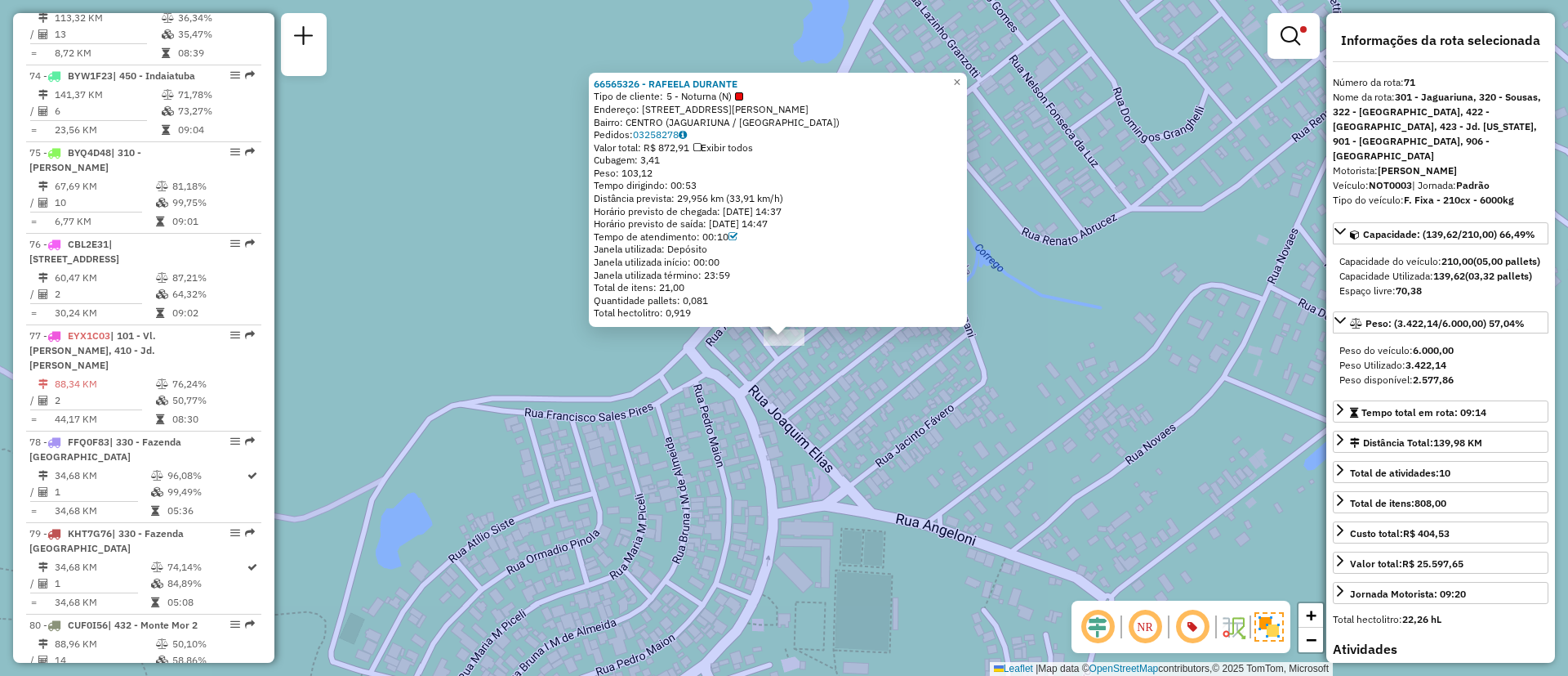
scroll to position [6985, 0]
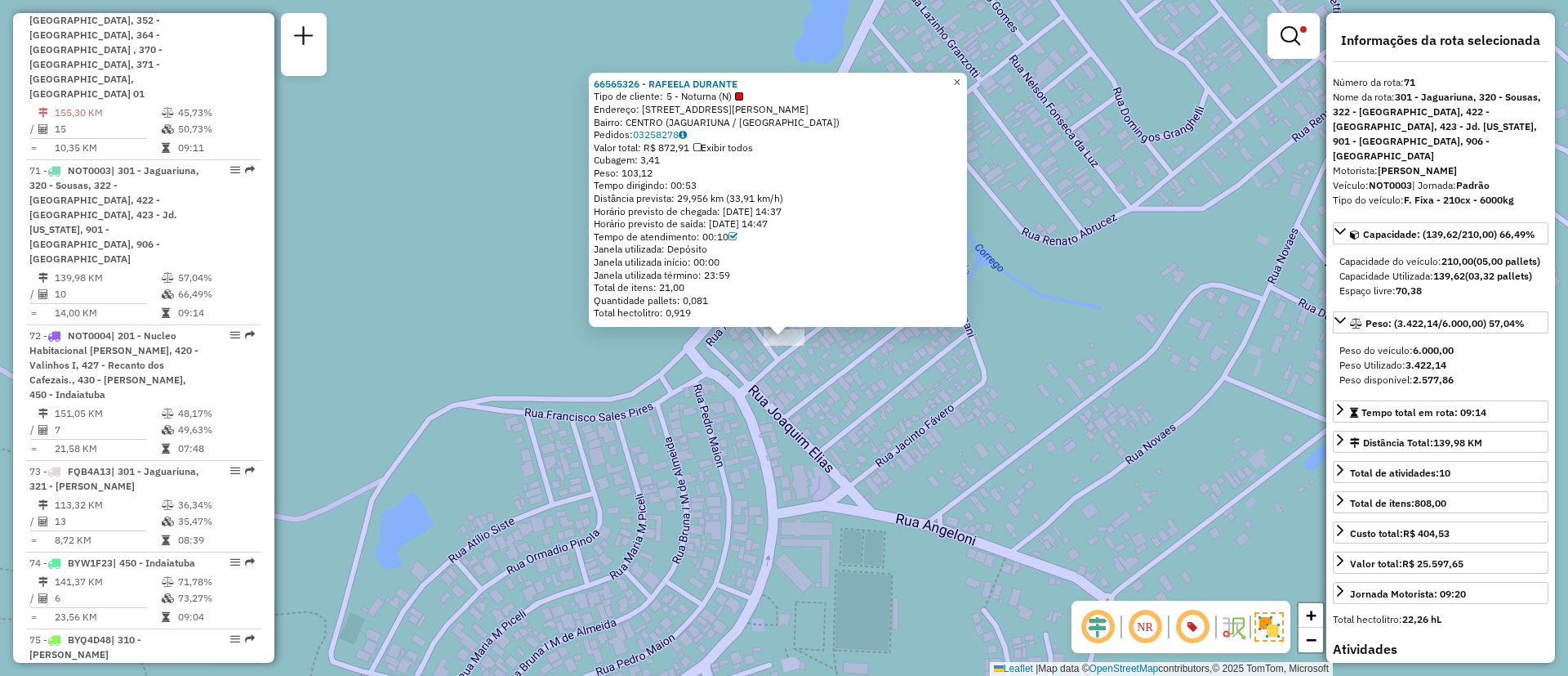
click at [961, 73] on link "×" at bounding box center [957, 82] width 19 height 20
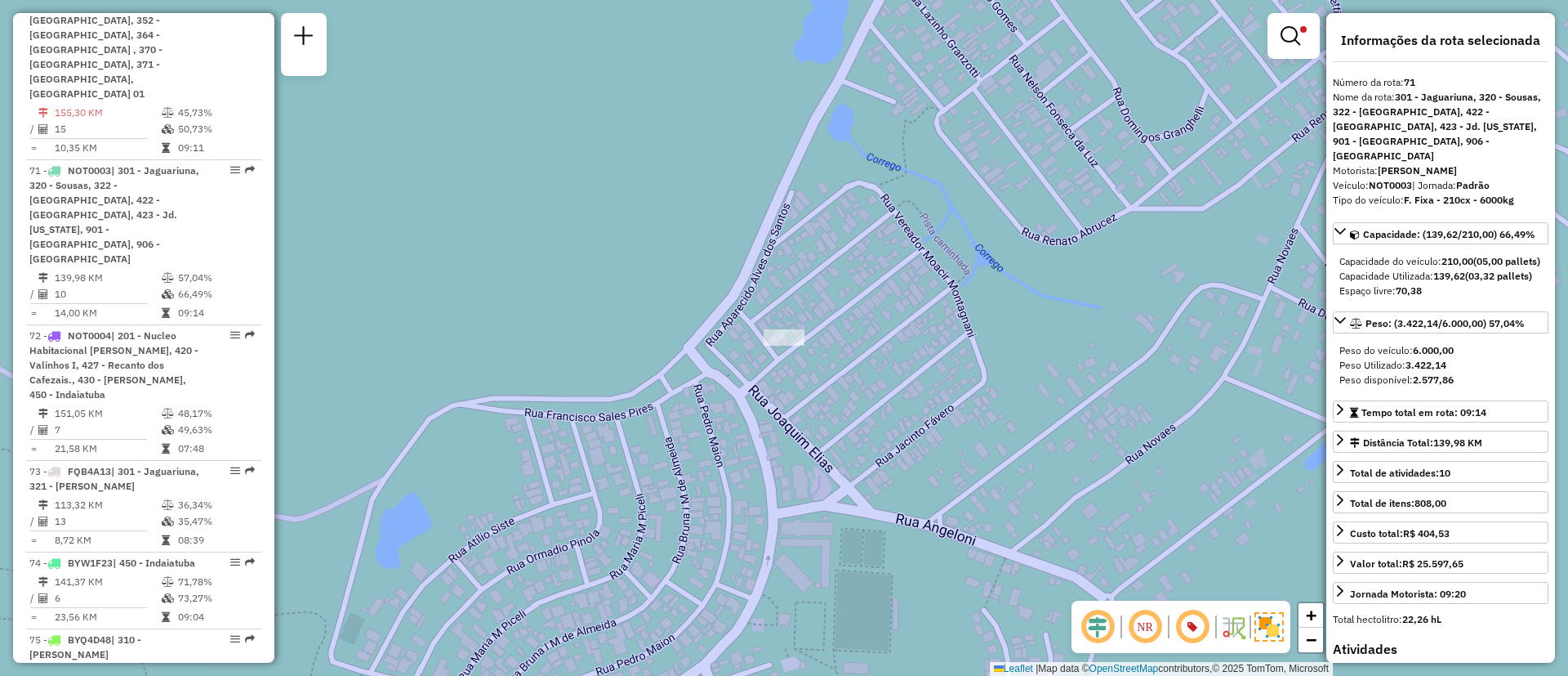
click at [956, 203] on div "Limpar filtros Janela de atendimento Grade de atendimento Capacidade Transporta…" at bounding box center [784, 338] width 1568 height 676
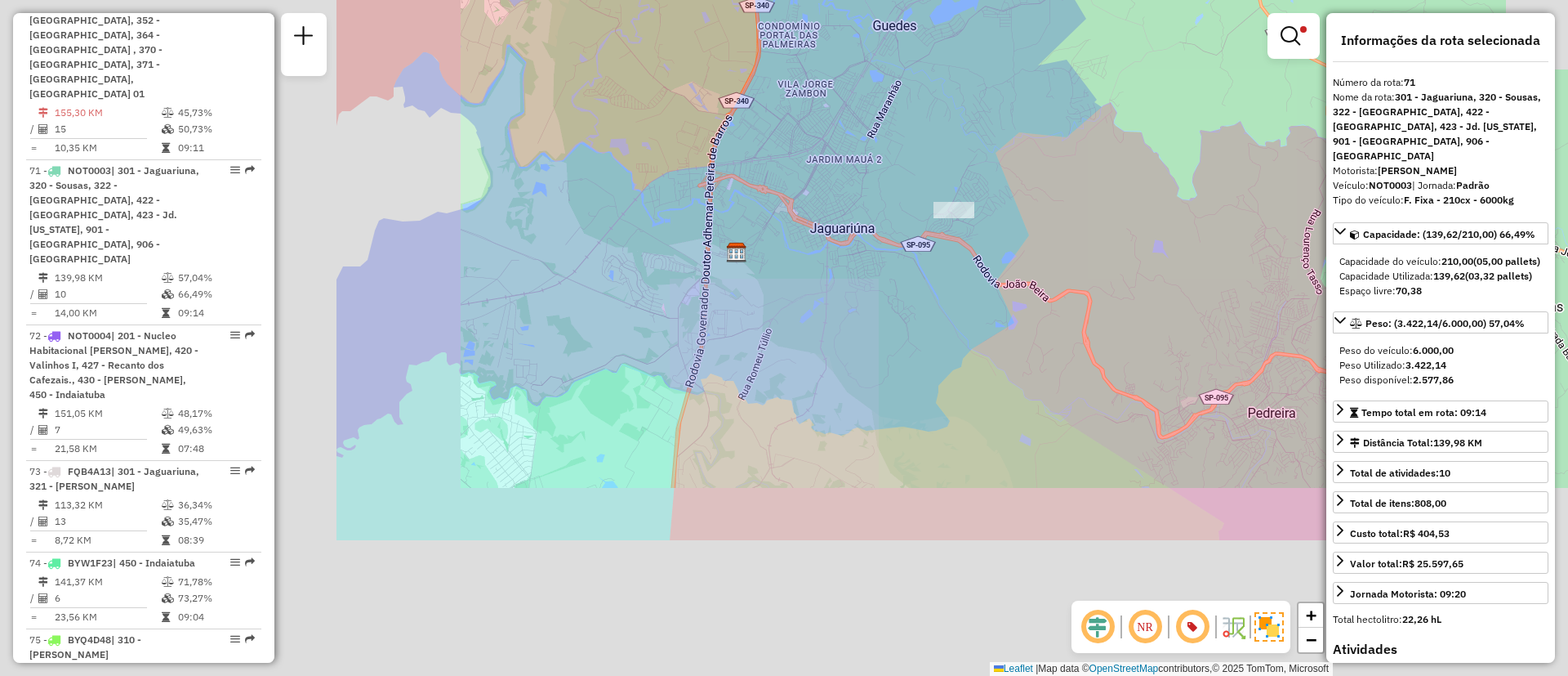
drag, startPoint x: 586, startPoint y: 421, endPoint x: 1113, endPoint y: 189, distance: 575.8
click at [1112, 191] on div "Limpar filtros Janela de atendimento Grade de atendimento Capacidade Transporta…" at bounding box center [784, 338] width 1568 height 676
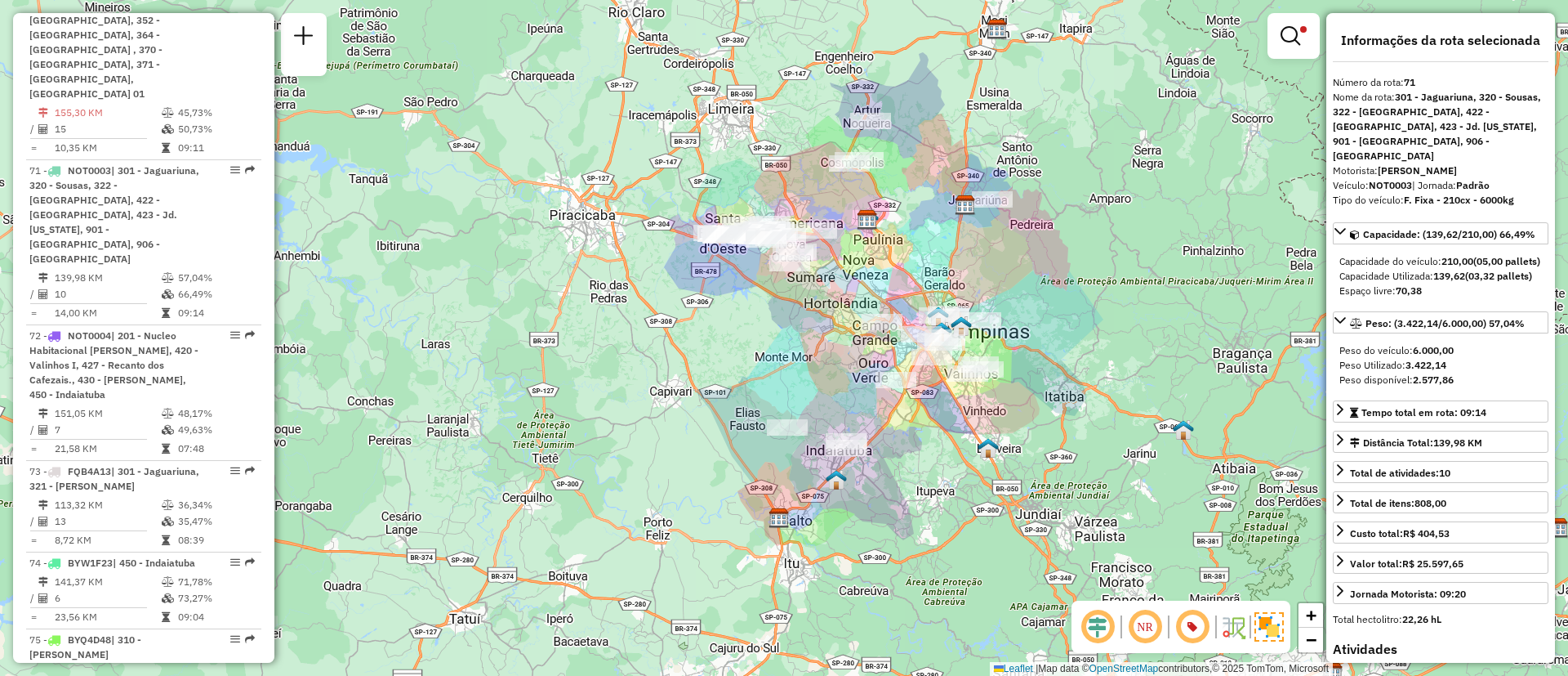
click at [858, 265] on div "Limpar filtros Janela de atendimento Grade de atendimento Capacidade Transporta…" at bounding box center [784, 338] width 1568 height 676
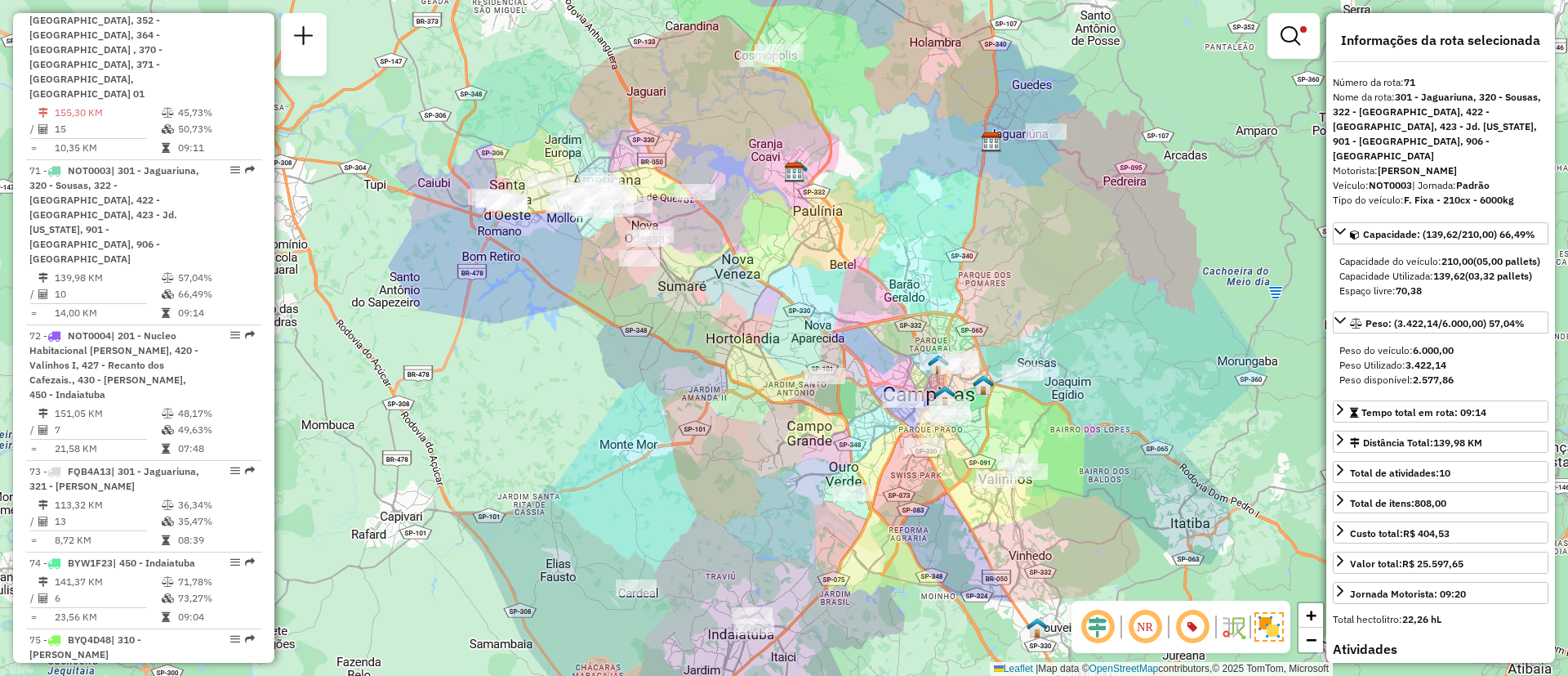
drag, startPoint x: 994, startPoint y: 252, endPoint x: 948, endPoint y: 306, distance: 70.9
click at [948, 306] on div "Limpar filtros Janela de atendimento Grade de atendimento Capacidade Transporta…" at bounding box center [784, 338] width 1568 height 676
